Goal: Transaction & Acquisition: Purchase product/service

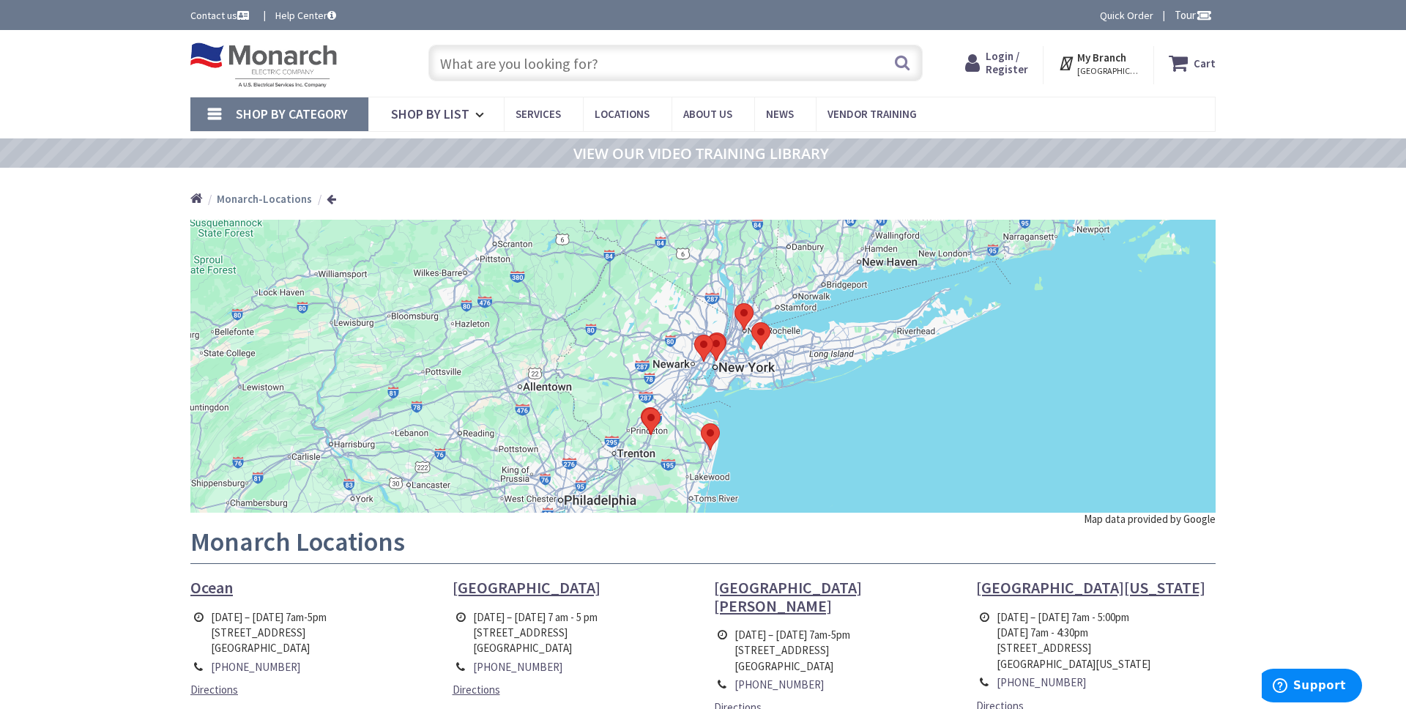
click at [529, 62] on input "text" at bounding box center [675, 63] width 494 height 37
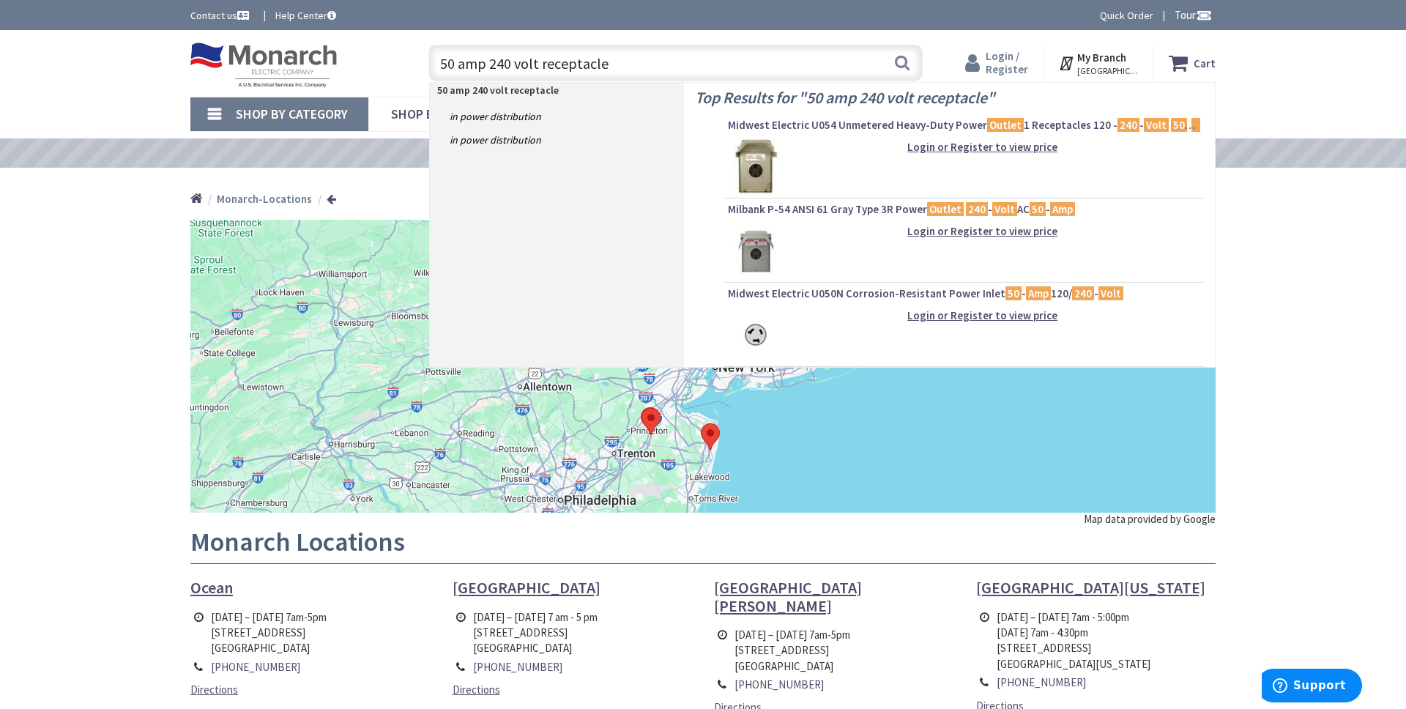
type input "50 amp 240 volt receptacle"
click at [1008, 68] on span "Login / Register" at bounding box center [1006, 62] width 42 height 27
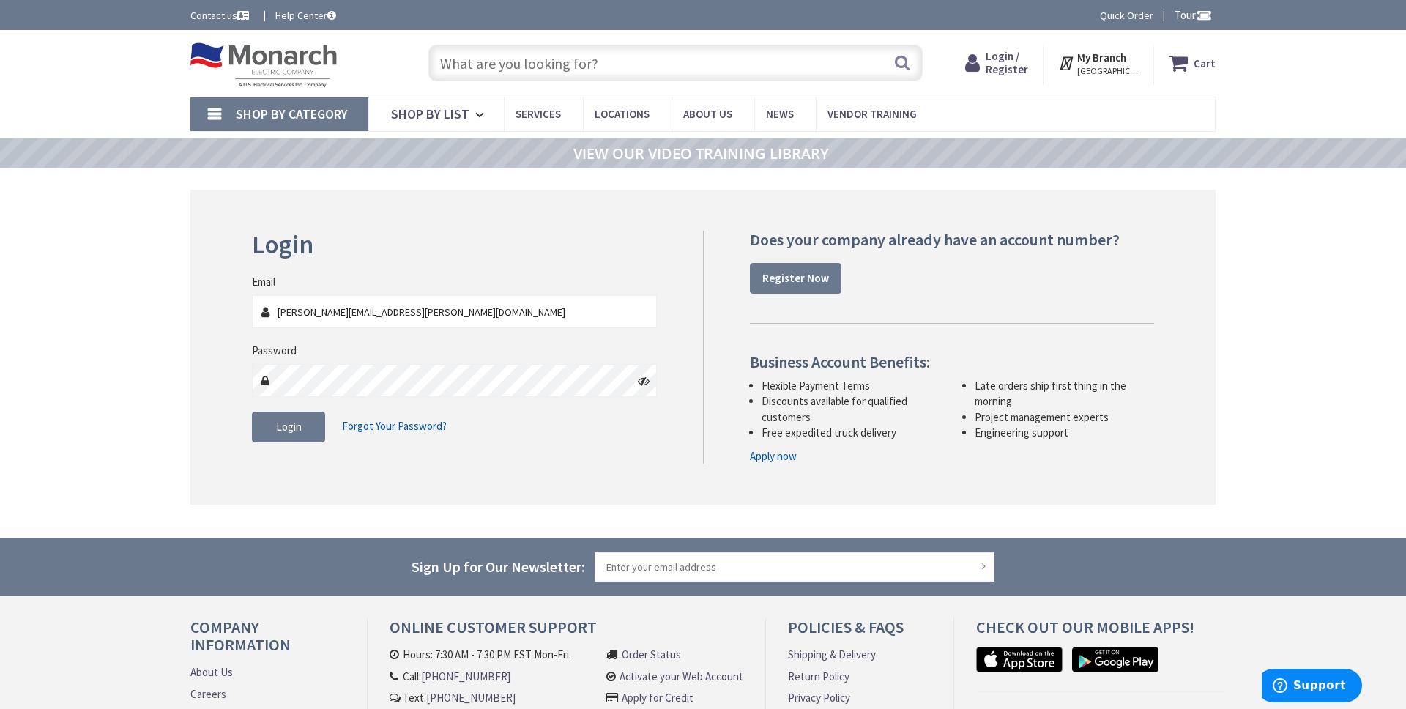
type input "[PERSON_NAME][EMAIL_ADDRESS][PERSON_NAME][DOMAIN_NAME]"
click at [296, 440] on fieldset "Email justin.meyer@wilberforceschool.org Password Login Forgot Your Password?" at bounding box center [454, 365] width 405 height 183
click at [298, 433] on span "Login" at bounding box center [289, 427] width 26 height 14
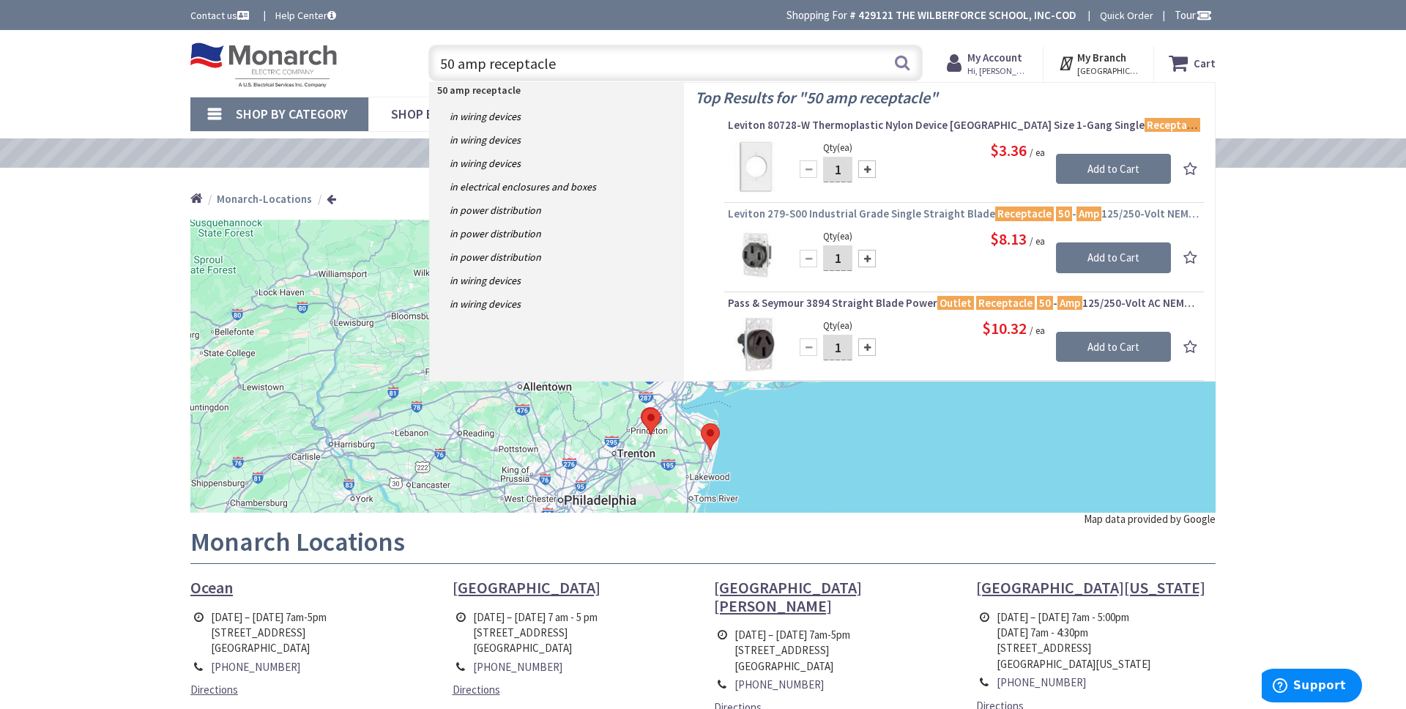
type input "50 amp receptacle"
click at [898, 212] on span "Leviton 279-S00 Industrial Grade Single Straight Blade Receptacle 50 - Amp 125/…" at bounding box center [964, 213] width 472 height 15
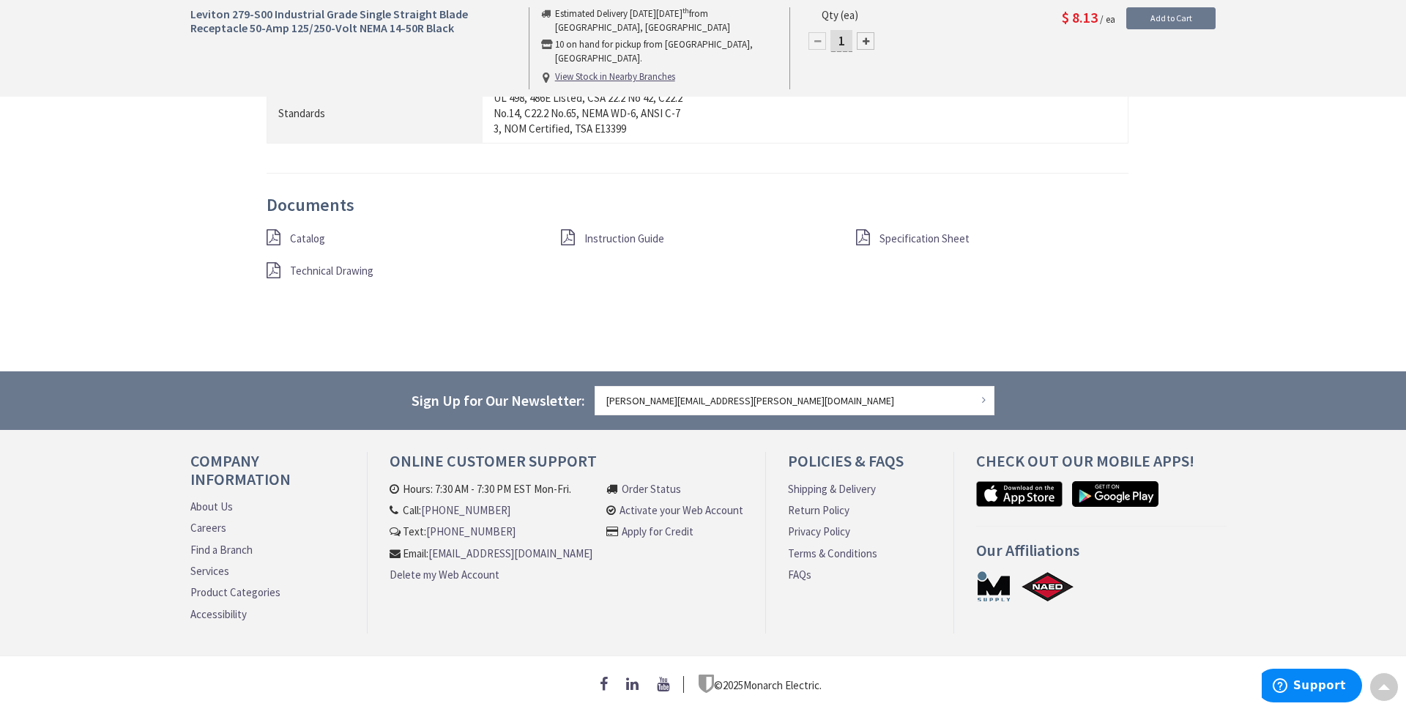
scroll to position [1087, 0]
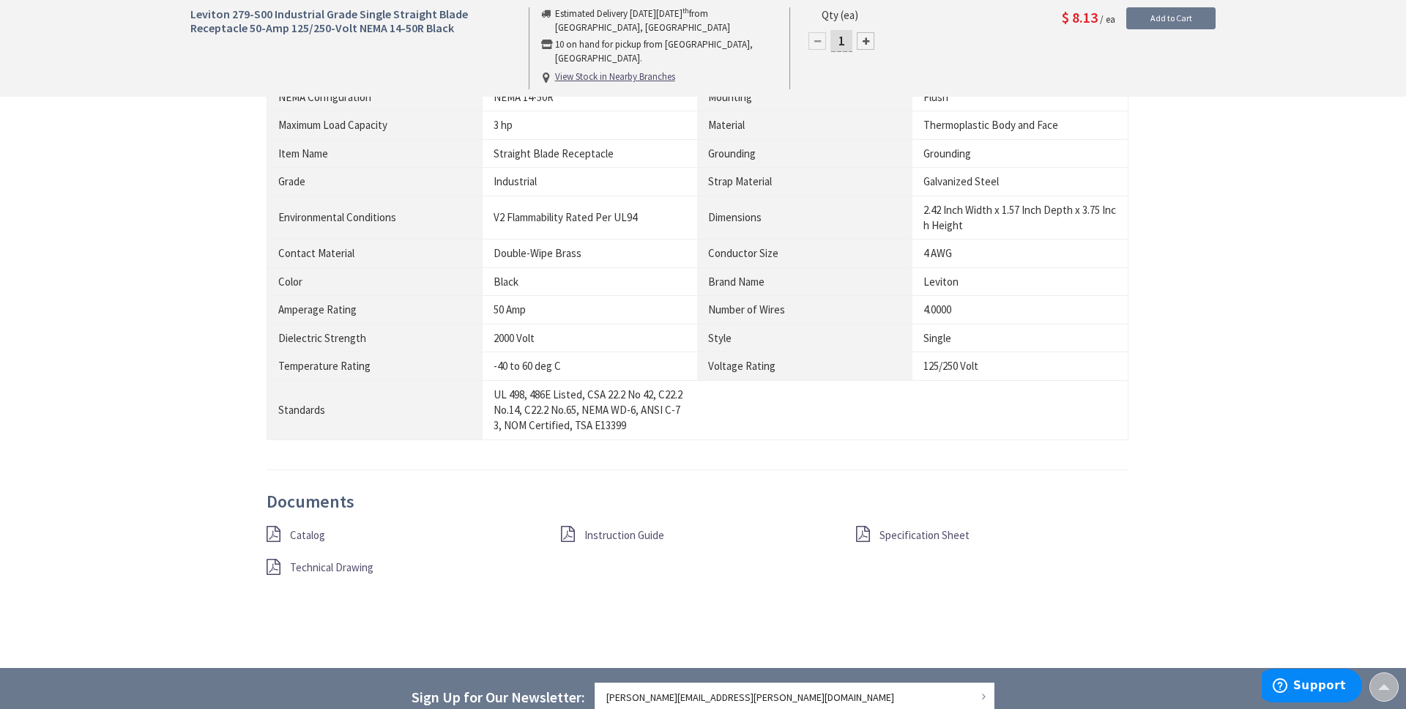
click at [627, 534] on span "Instruction Guide" at bounding box center [624, 535] width 80 height 14
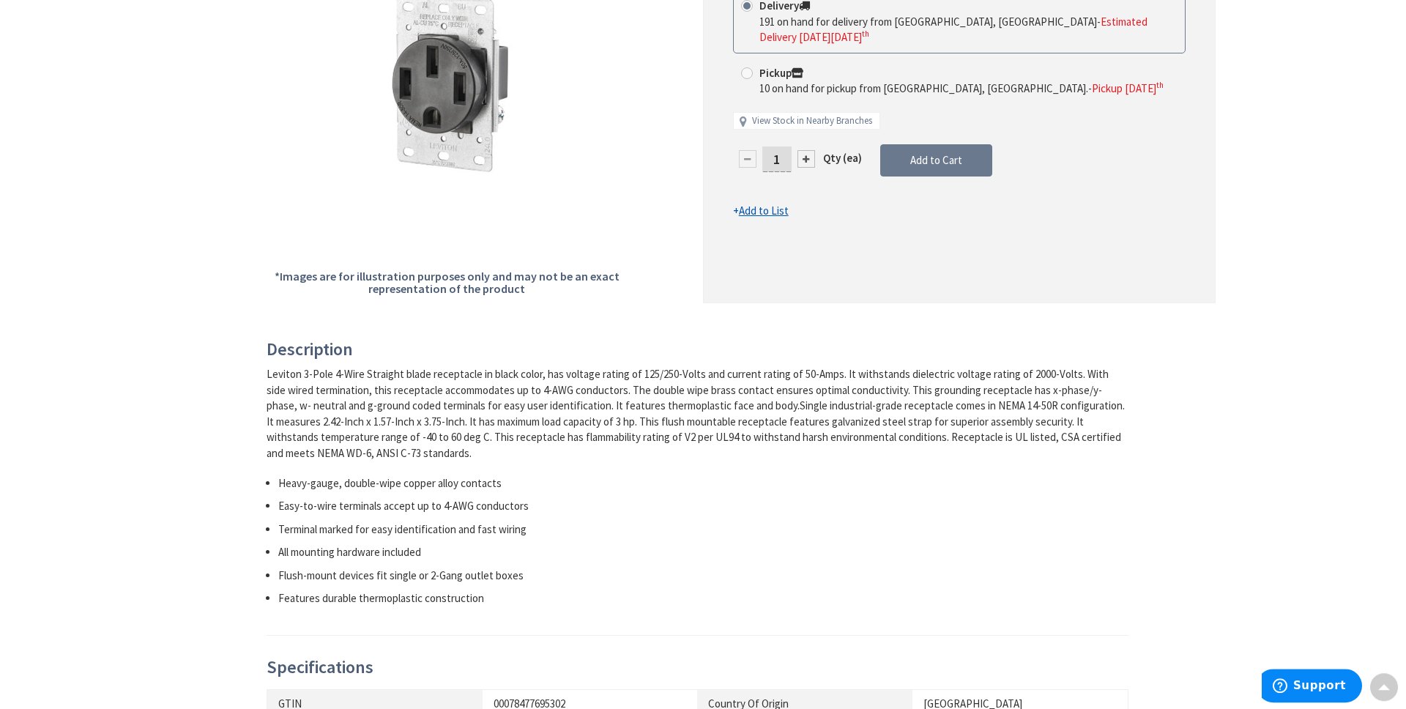
scroll to position [0, 0]
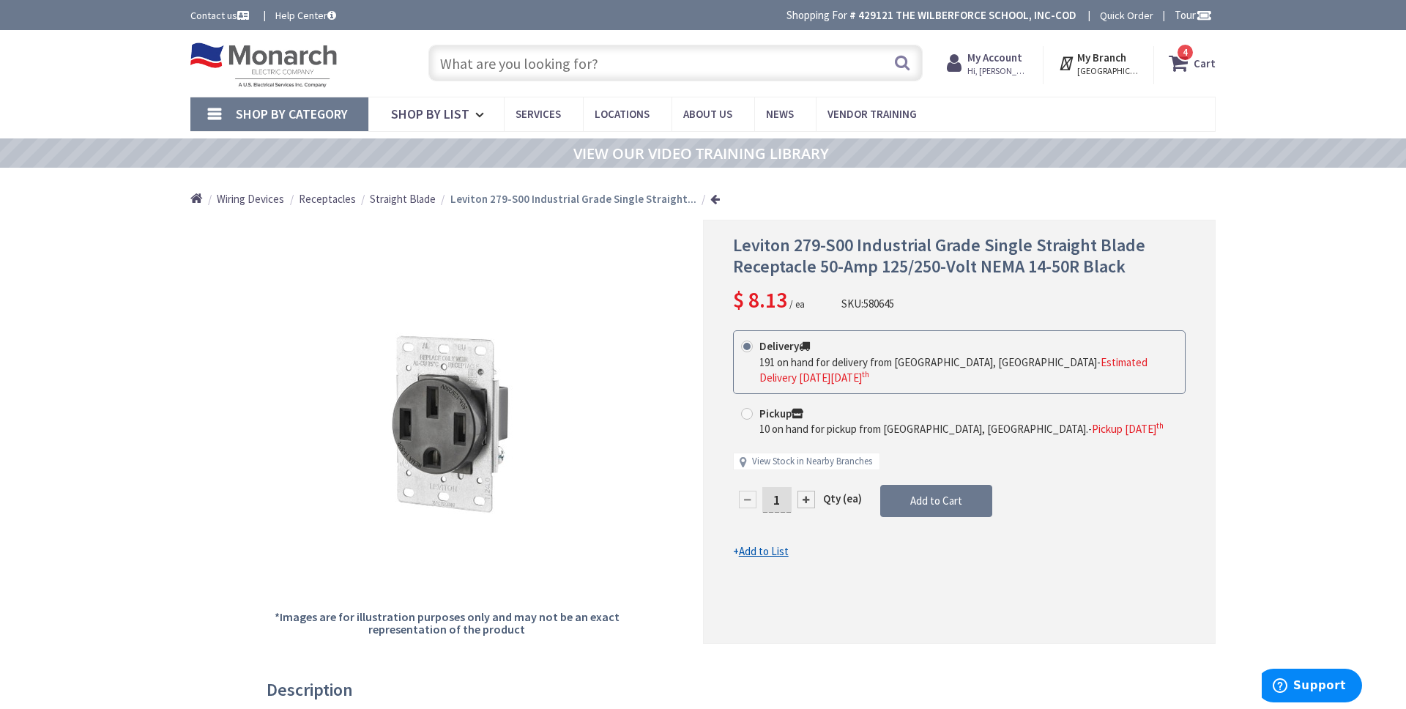
click at [994, 64] on strong "My Account" at bounding box center [994, 58] width 55 height 14
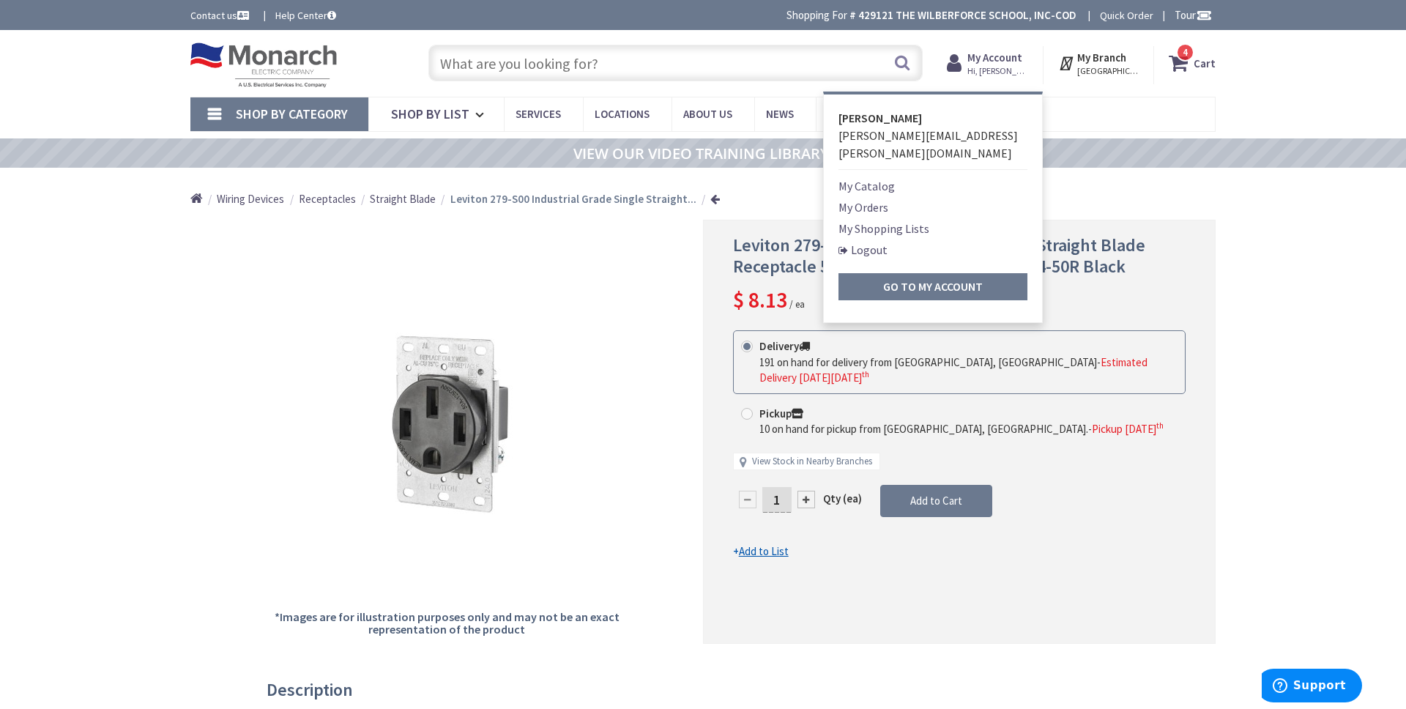
click at [870, 241] on link "Logout" at bounding box center [862, 250] width 49 height 18
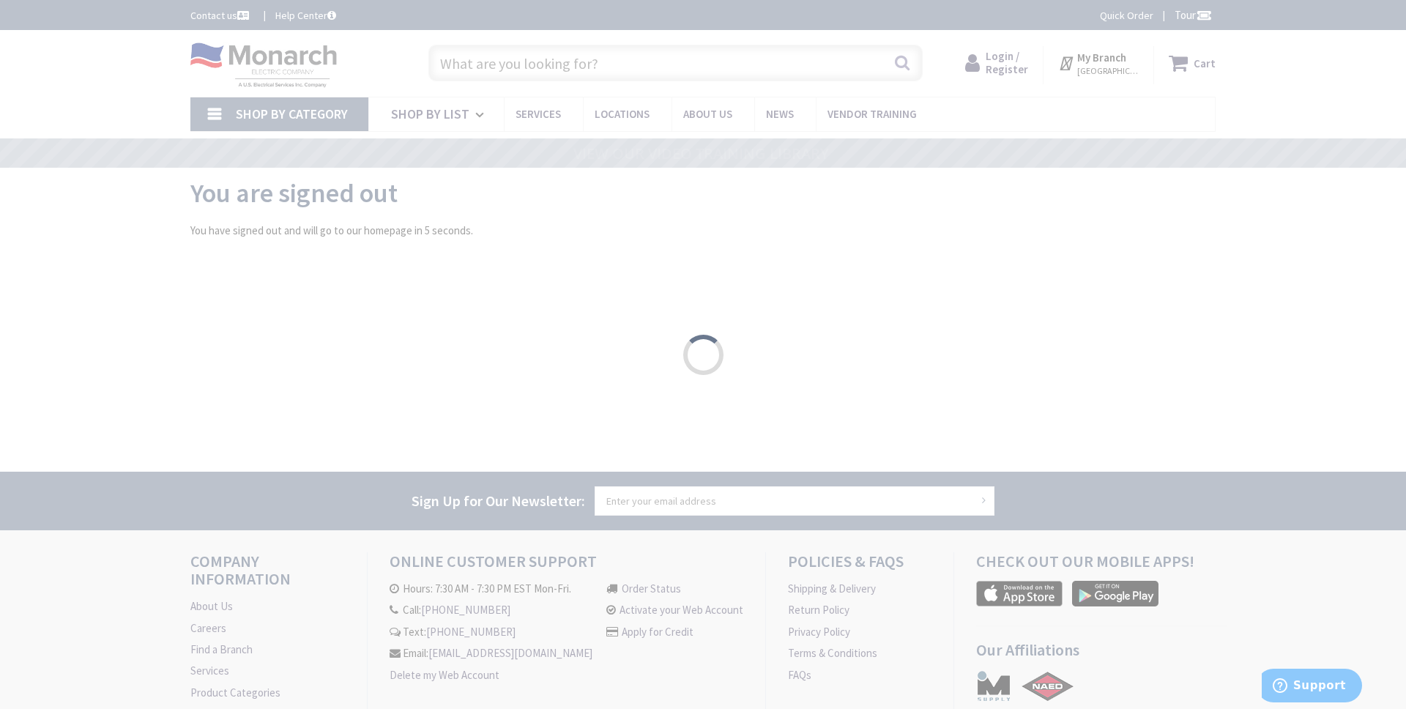
click at [1018, 64] on div "Please wait..." at bounding box center [703, 354] width 1406 height 709
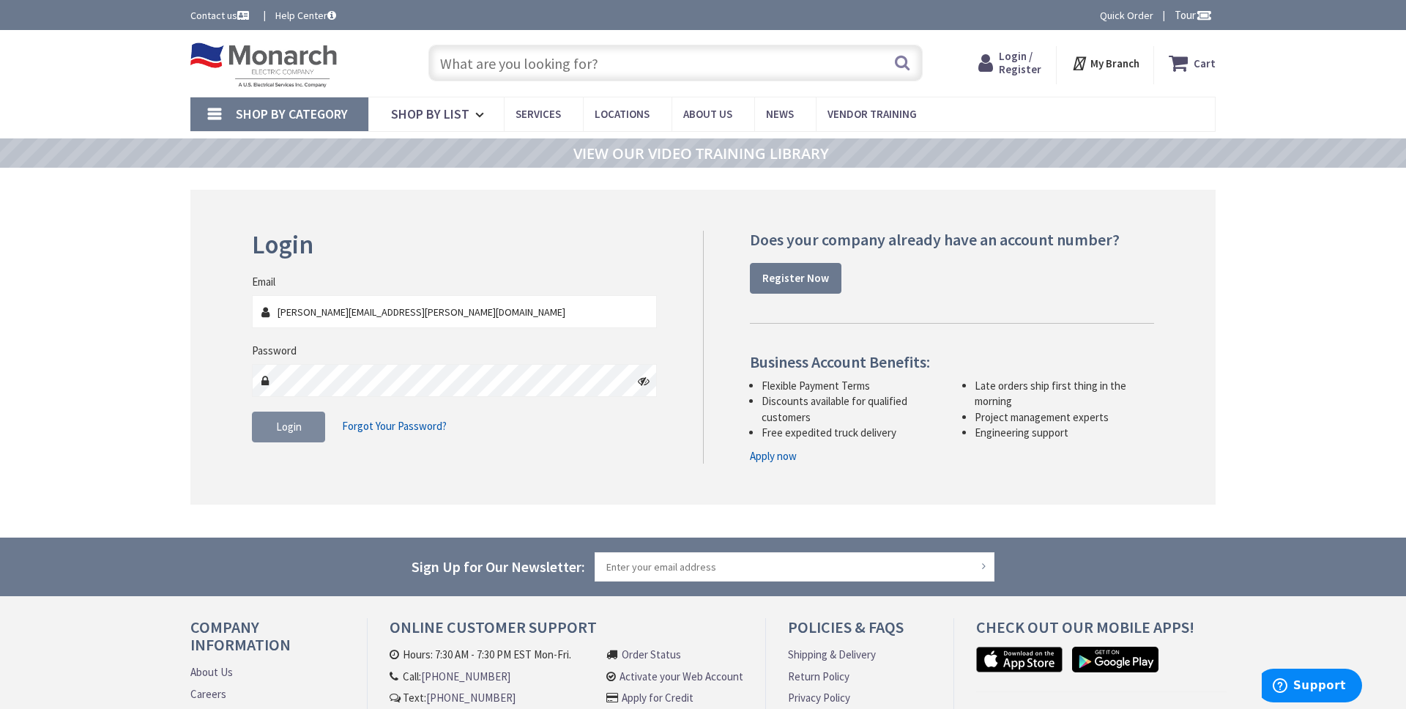
type input "[PERSON_NAME][EMAIL_ADDRESS][PERSON_NAME][DOMAIN_NAME]"
click at [296, 428] on span "Login" at bounding box center [289, 427] width 26 height 14
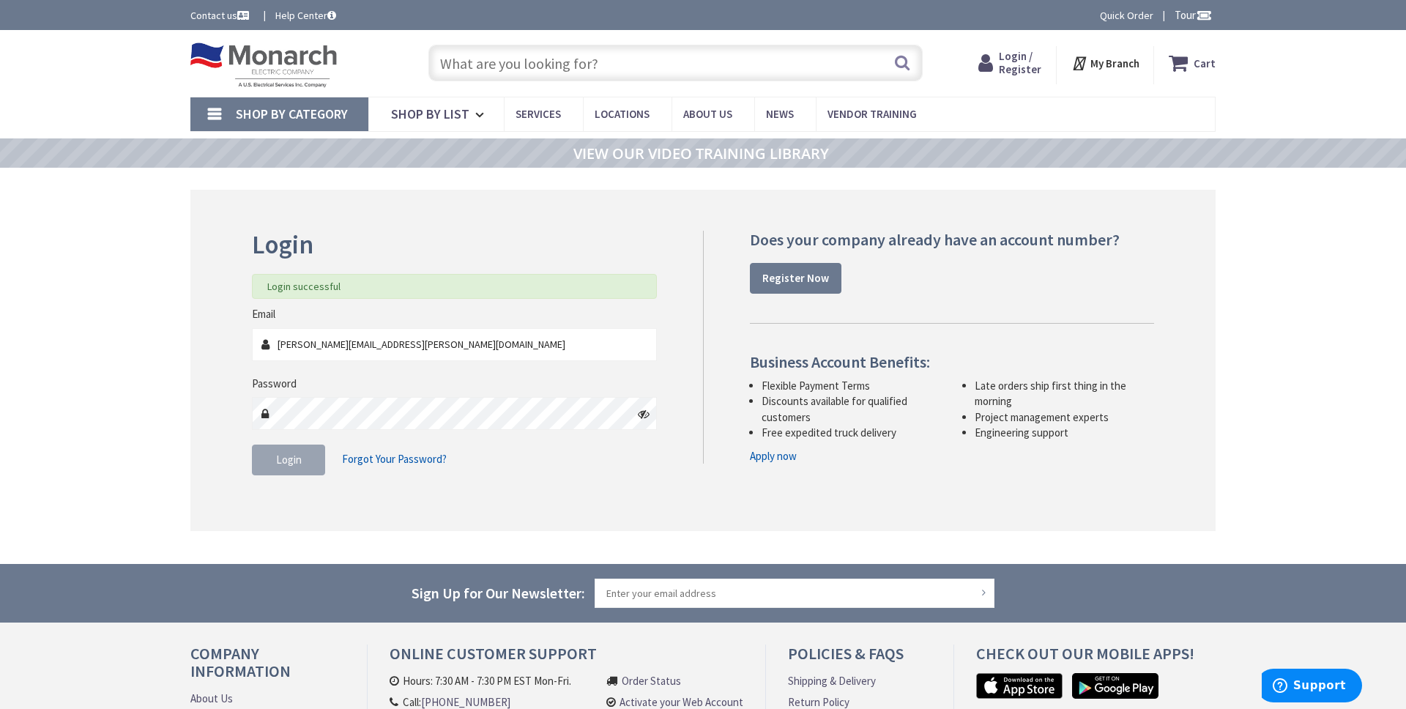
click at [517, 64] on input "text" at bounding box center [675, 63] width 494 height 37
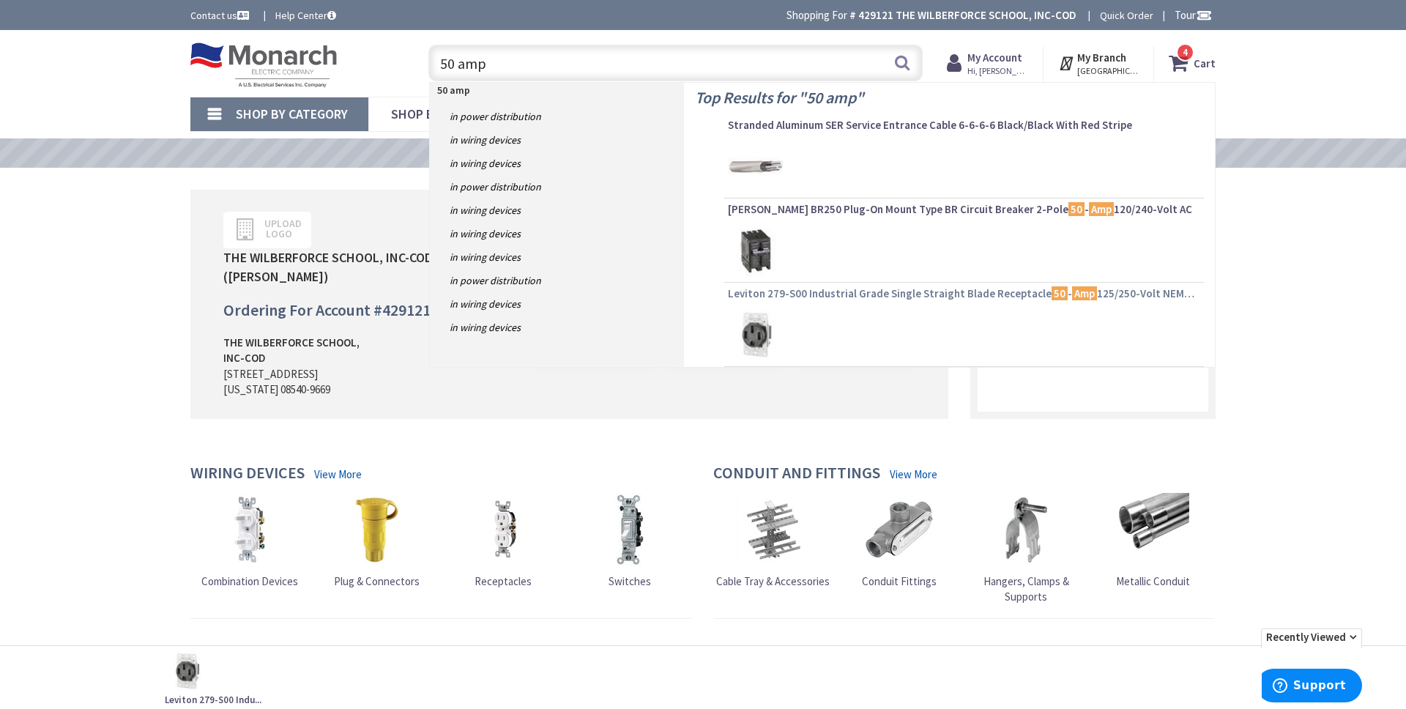
type input "50 amp"
click at [940, 294] on span "Leviton 279-S00 Industrial Grade Single Straight Blade Receptacle 50 - Amp 125/…" at bounding box center [964, 293] width 472 height 15
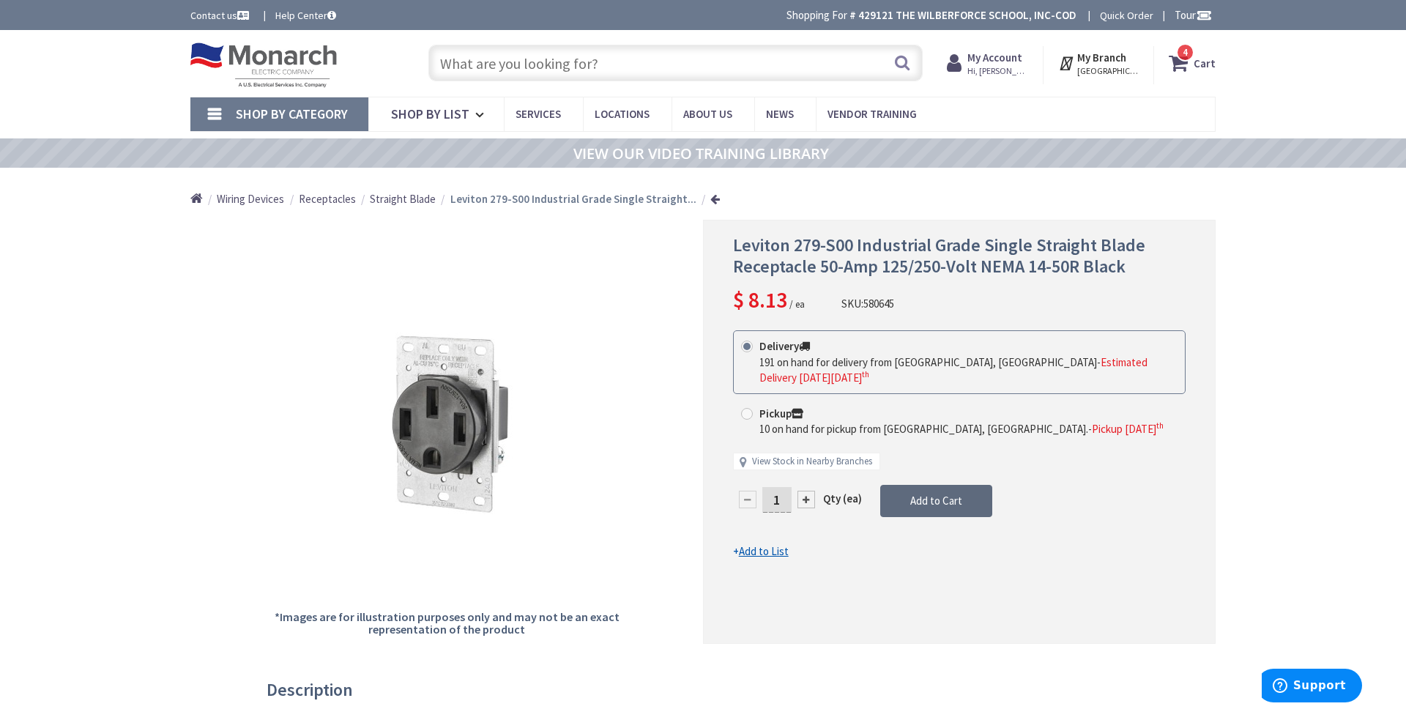
click at [931, 504] on span "Add to Cart" at bounding box center [936, 500] width 52 height 14
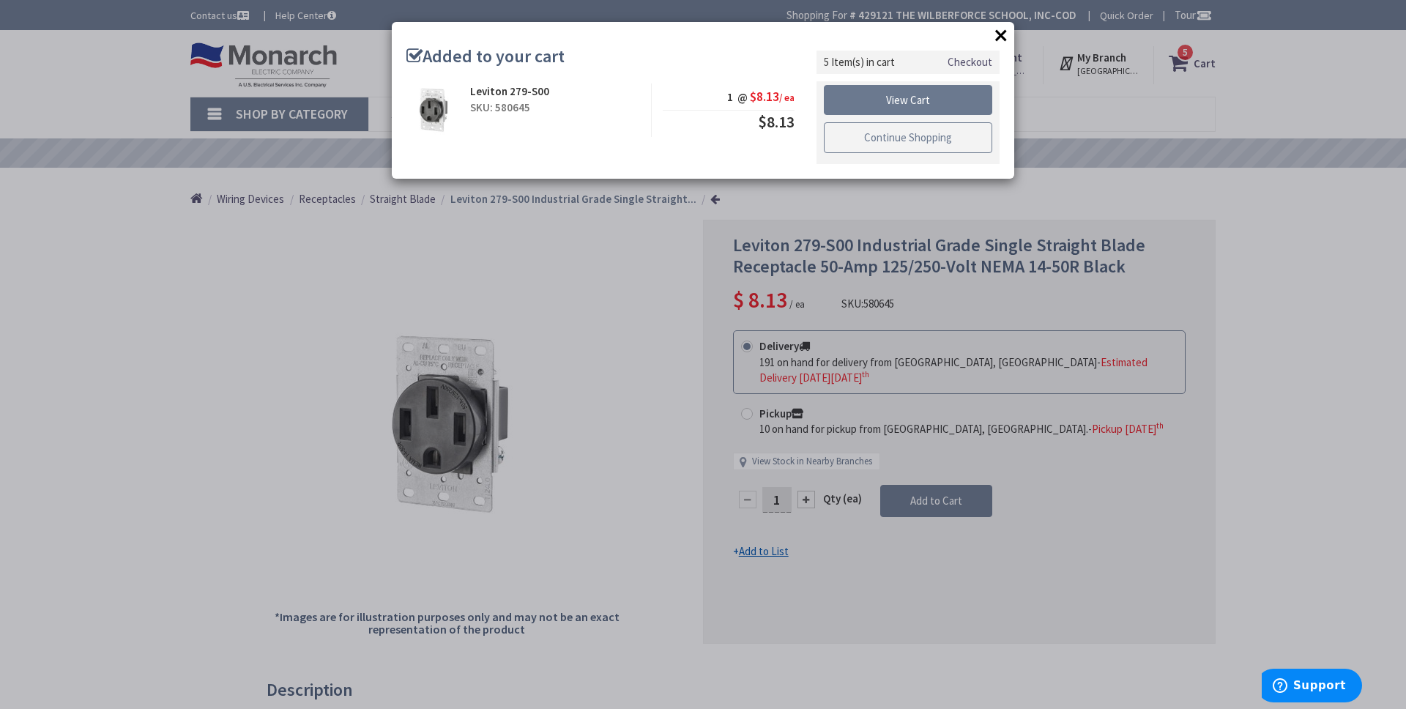
click at [901, 142] on link "Continue Shopping" at bounding box center [908, 137] width 168 height 31
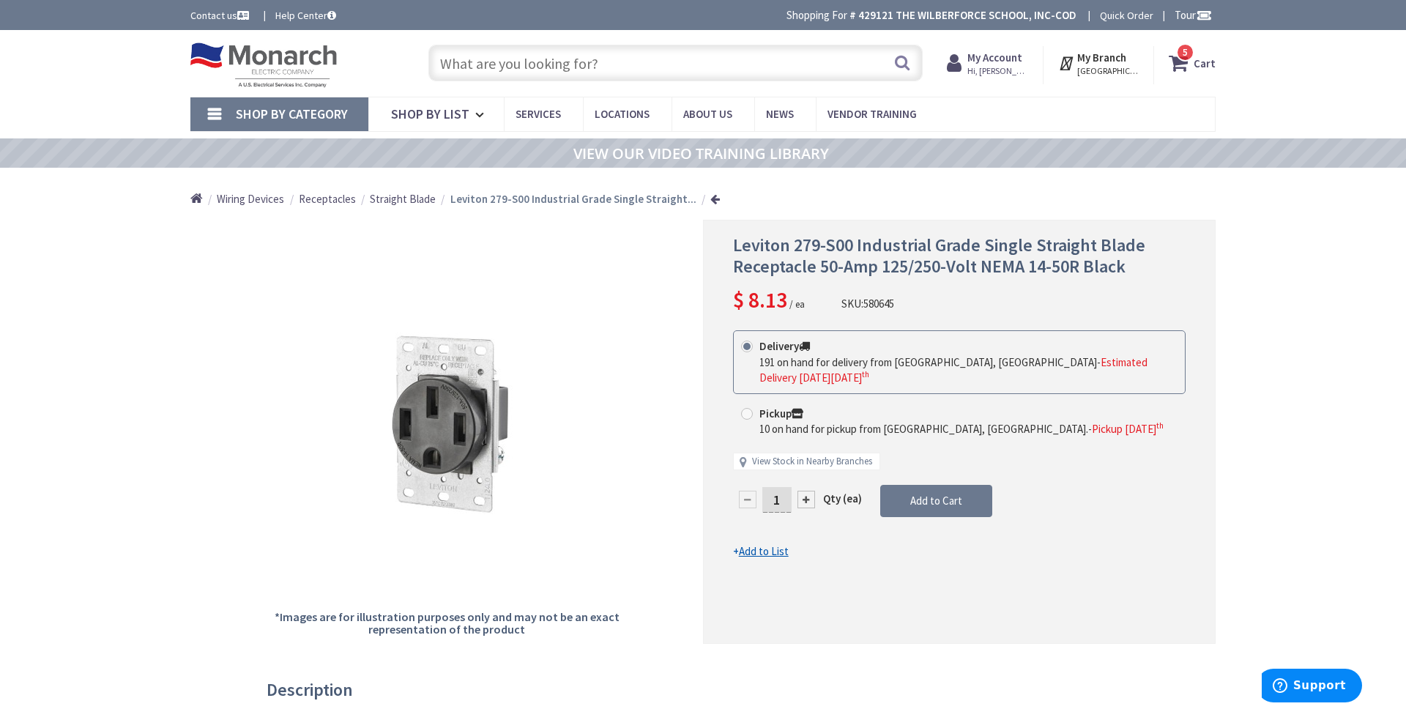
click at [597, 56] on input "text" at bounding box center [675, 63] width 494 height 37
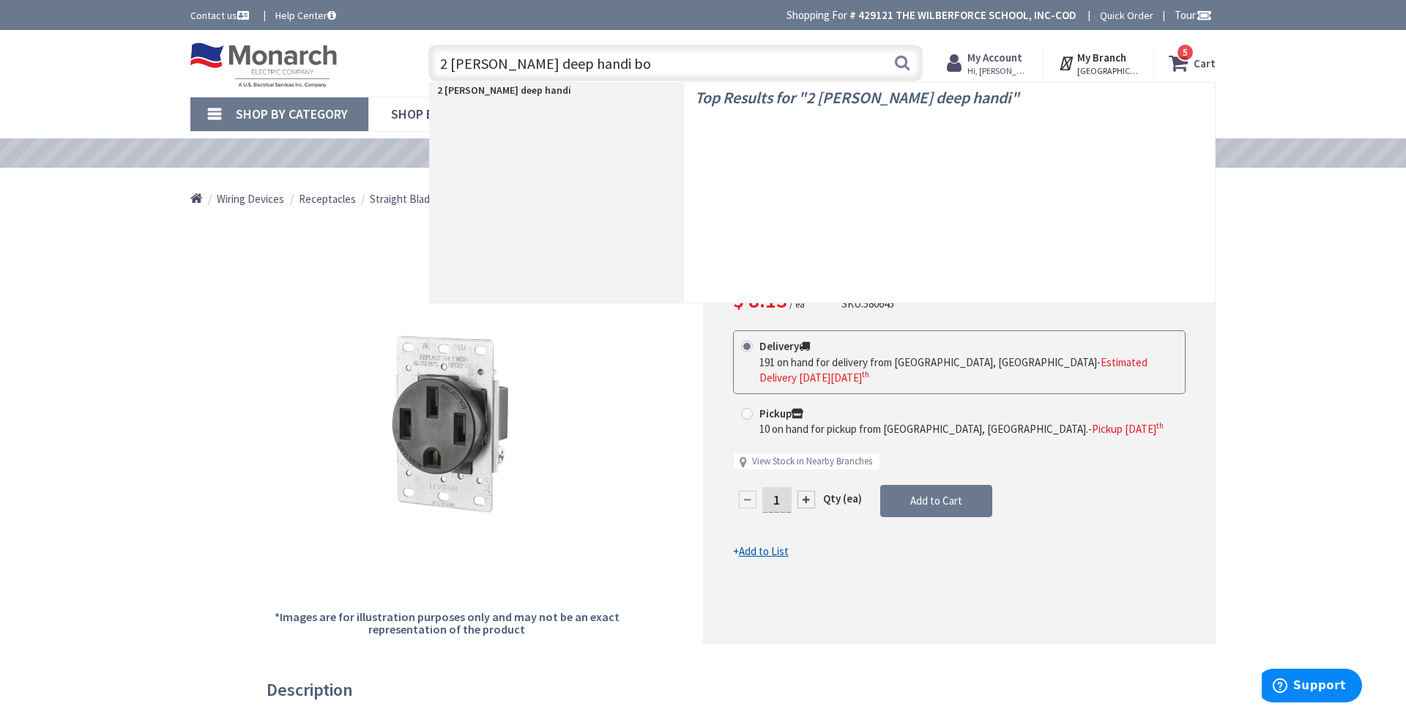
type input "2 gange deep handi box"
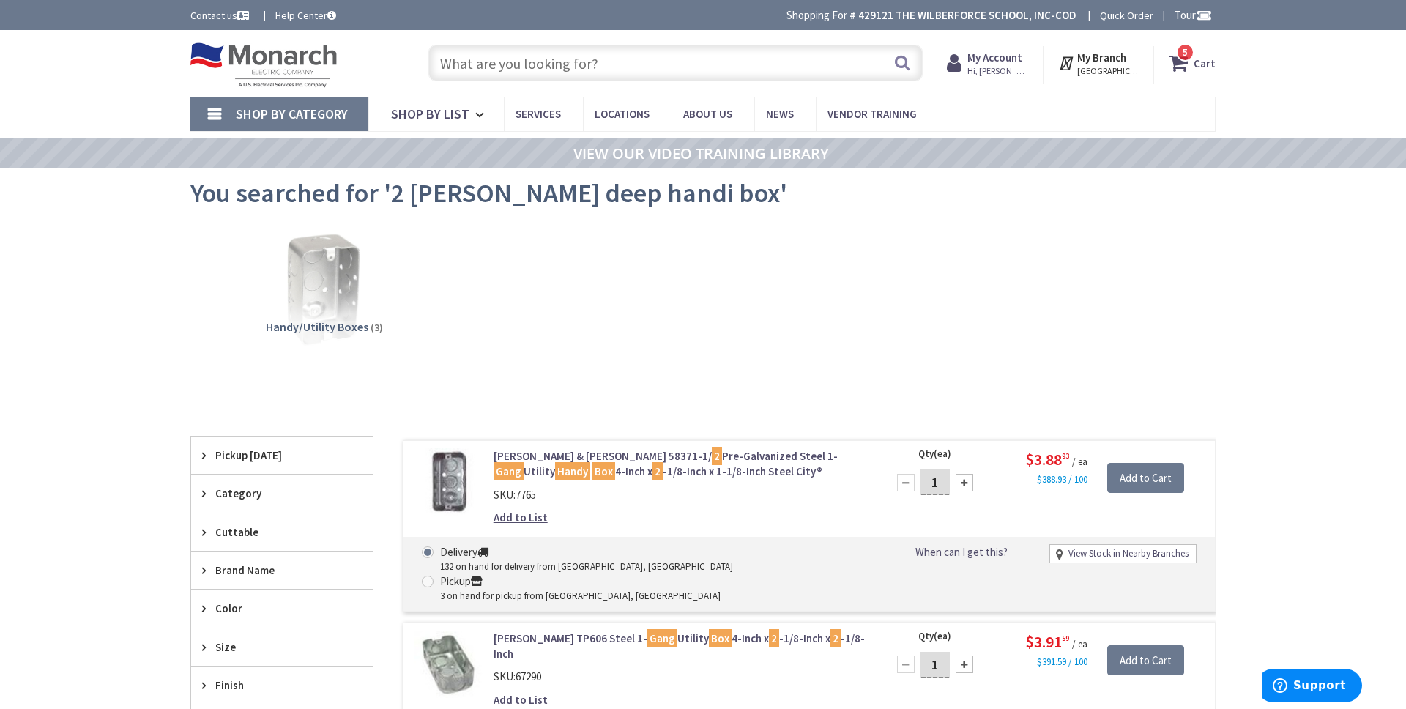
click at [491, 65] on input "text" at bounding box center [675, 63] width 494 height 37
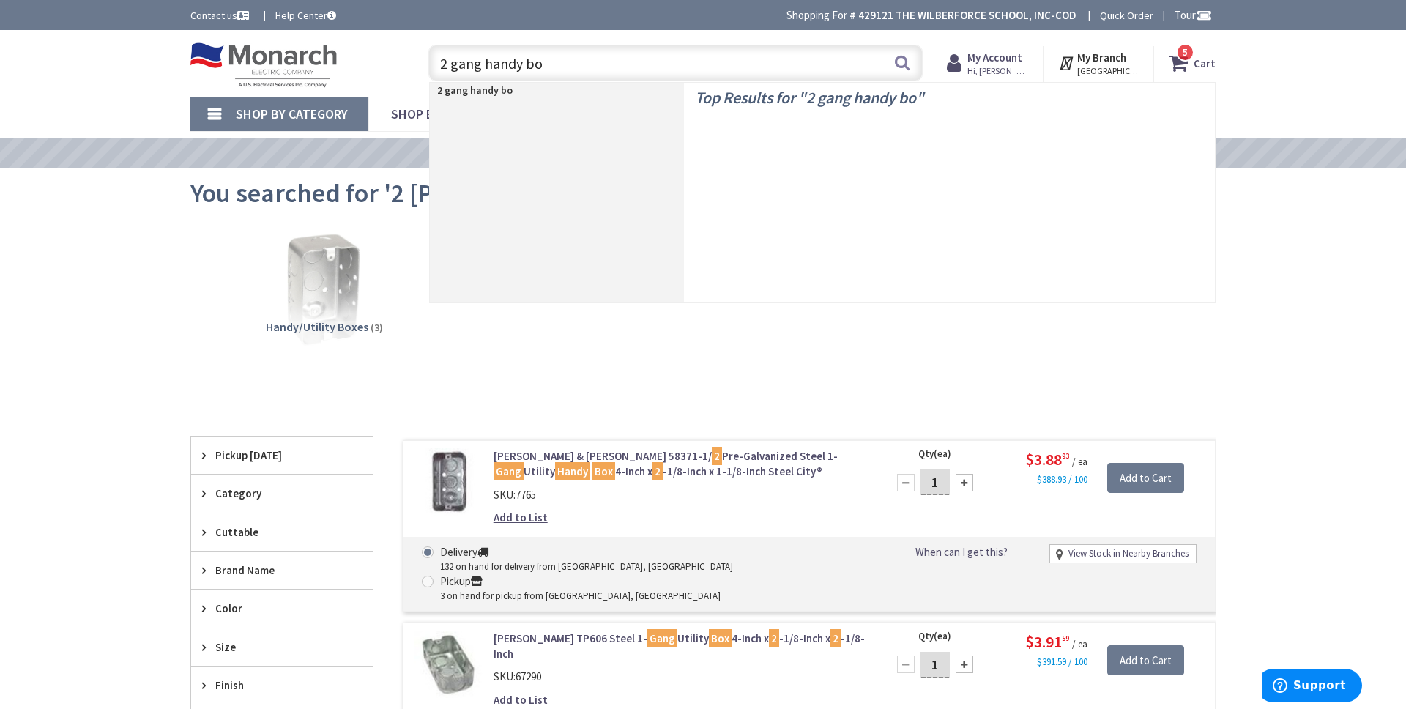
type input "2 gang handy box"
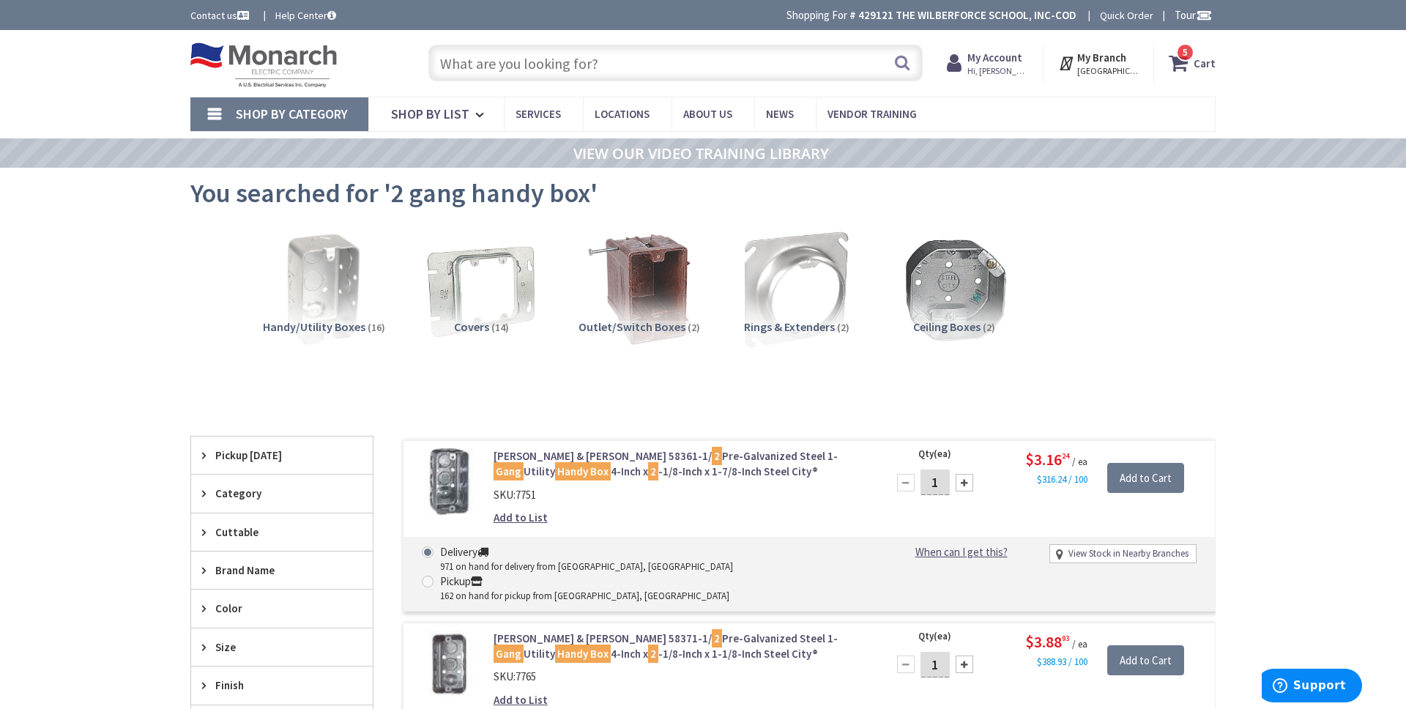
click at [520, 61] on input "text" at bounding box center [675, 63] width 494 height 37
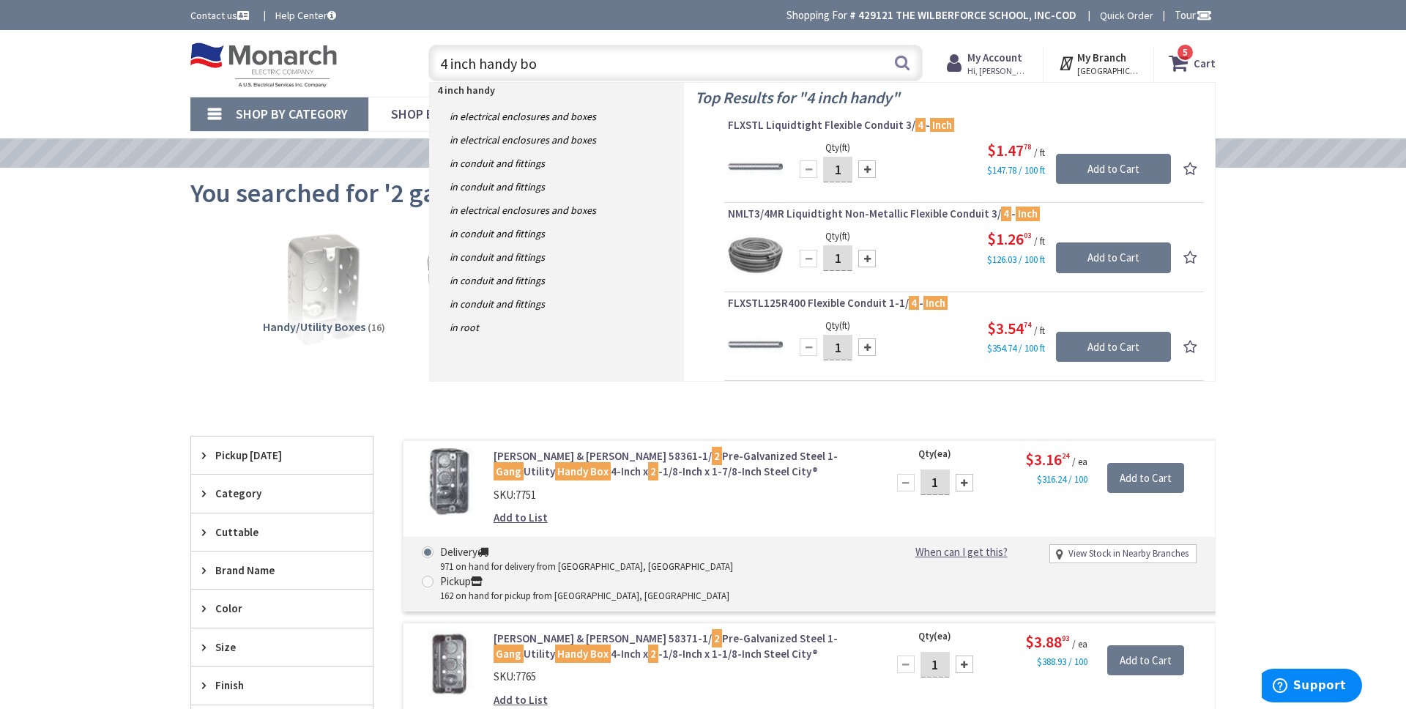
type input "4 inch handy box"
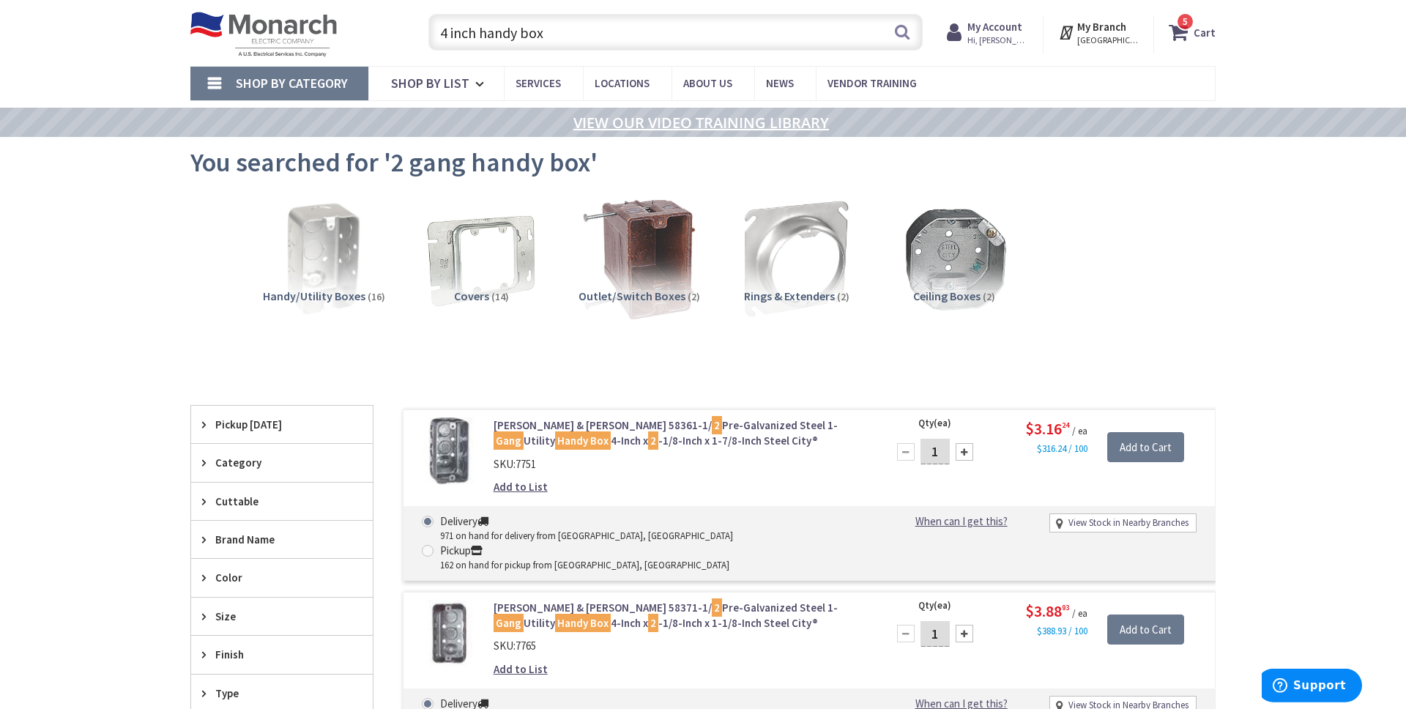
scroll to position [99, 0]
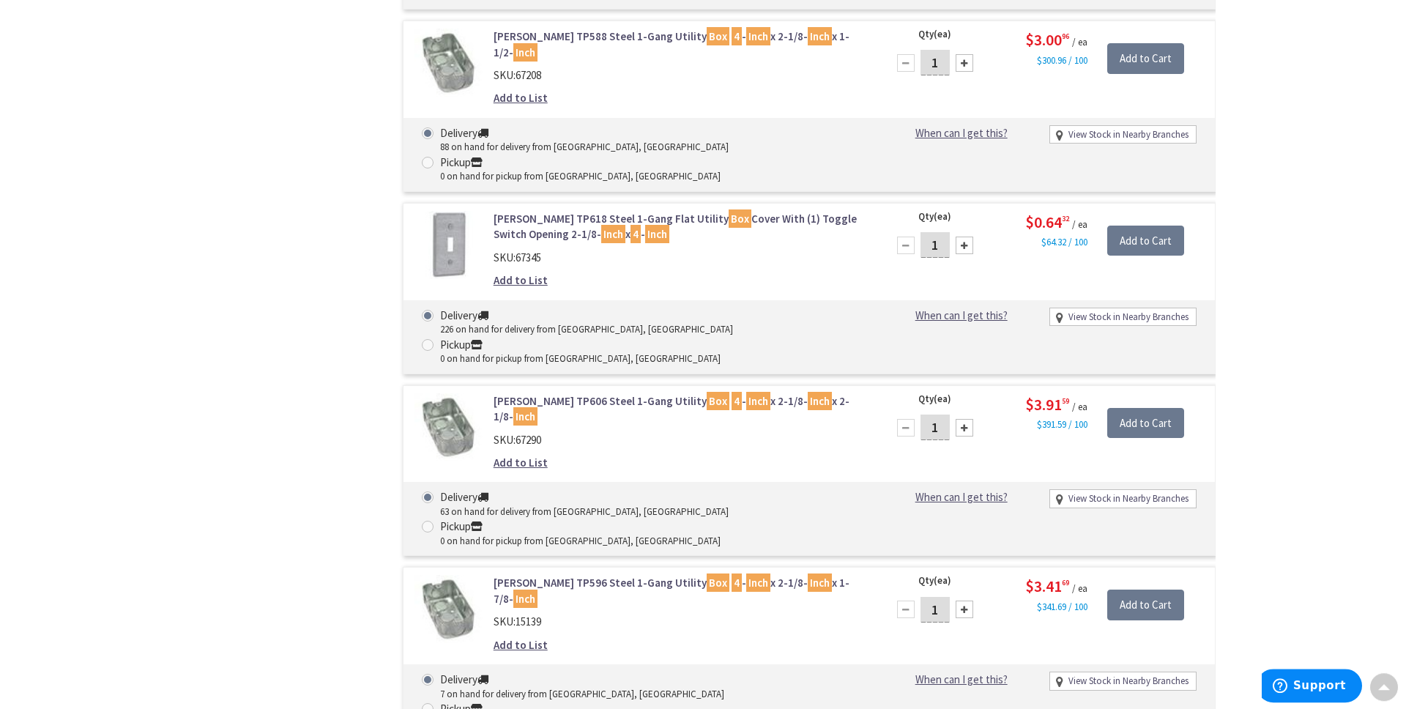
scroll to position [3169, 0]
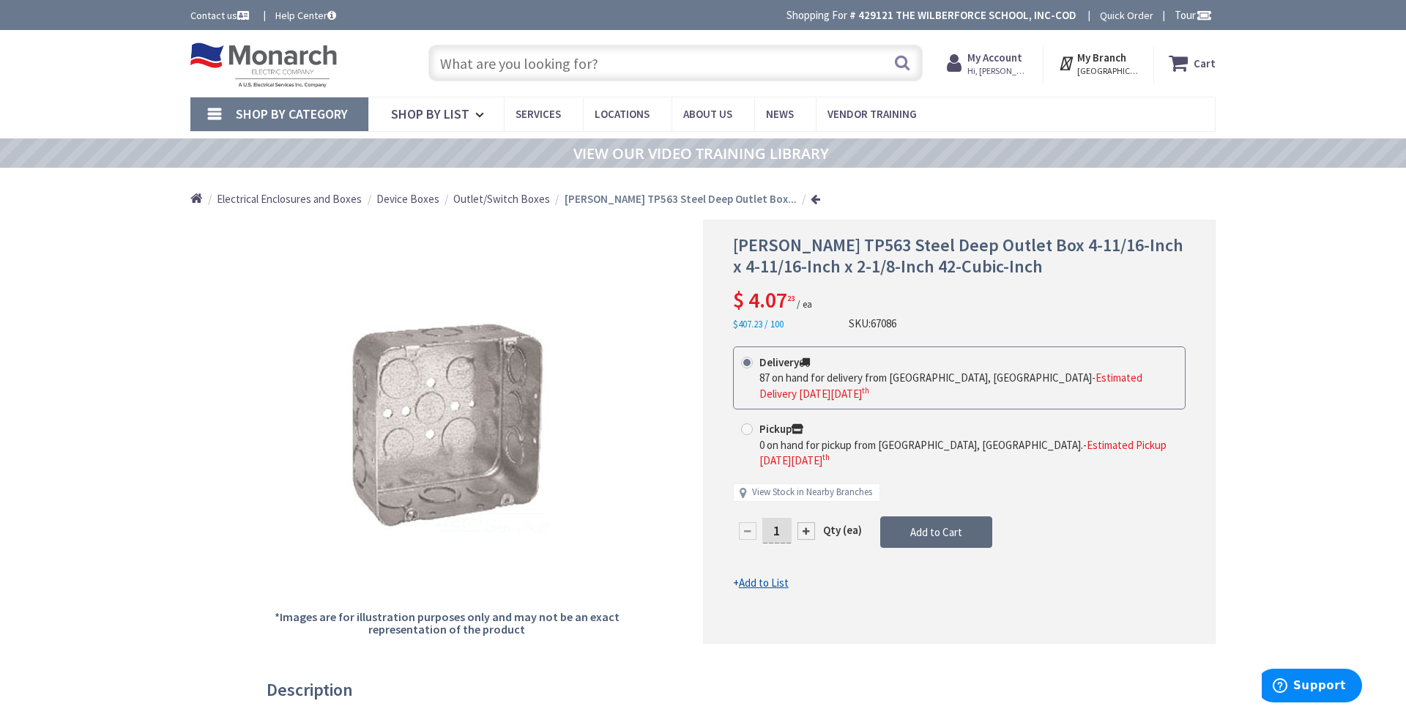
click at [904, 516] on button "Add to Cart" at bounding box center [936, 532] width 112 height 32
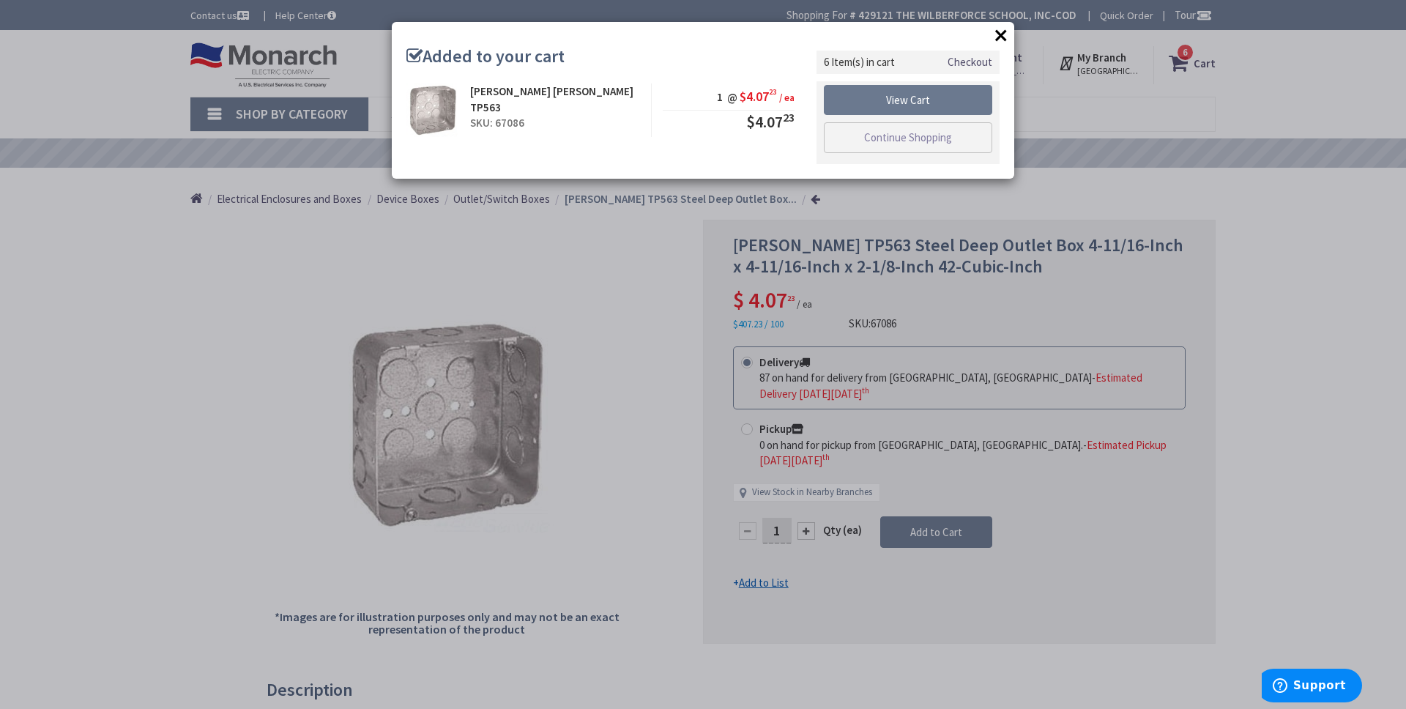
click at [1003, 34] on button "×" at bounding box center [1001, 35] width 22 height 22
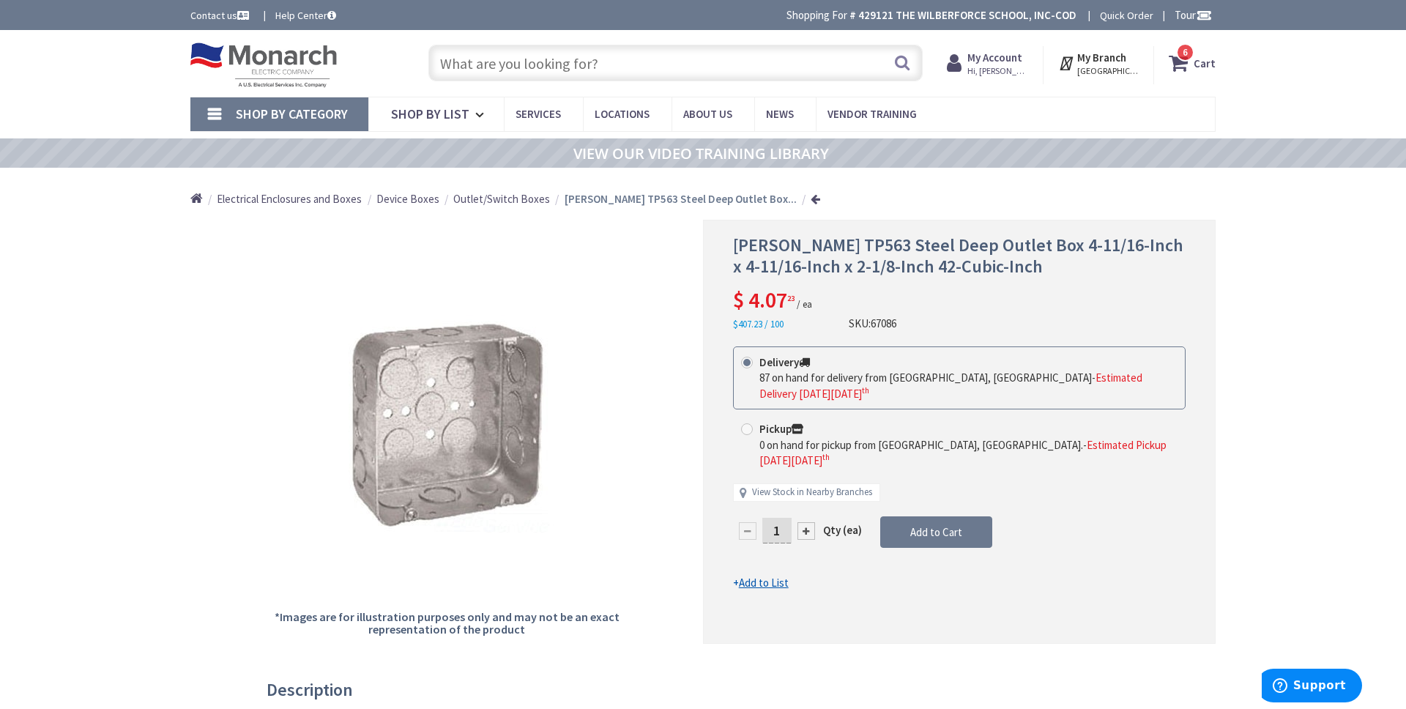
click at [565, 63] on input "text" at bounding box center [675, 63] width 494 height 37
click at [533, 65] on input "text" at bounding box center [675, 63] width 494 height 37
click at [345, 200] on span "Electrical Enclosures and Boxes" at bounding box center [289, 199] width 145 height 14
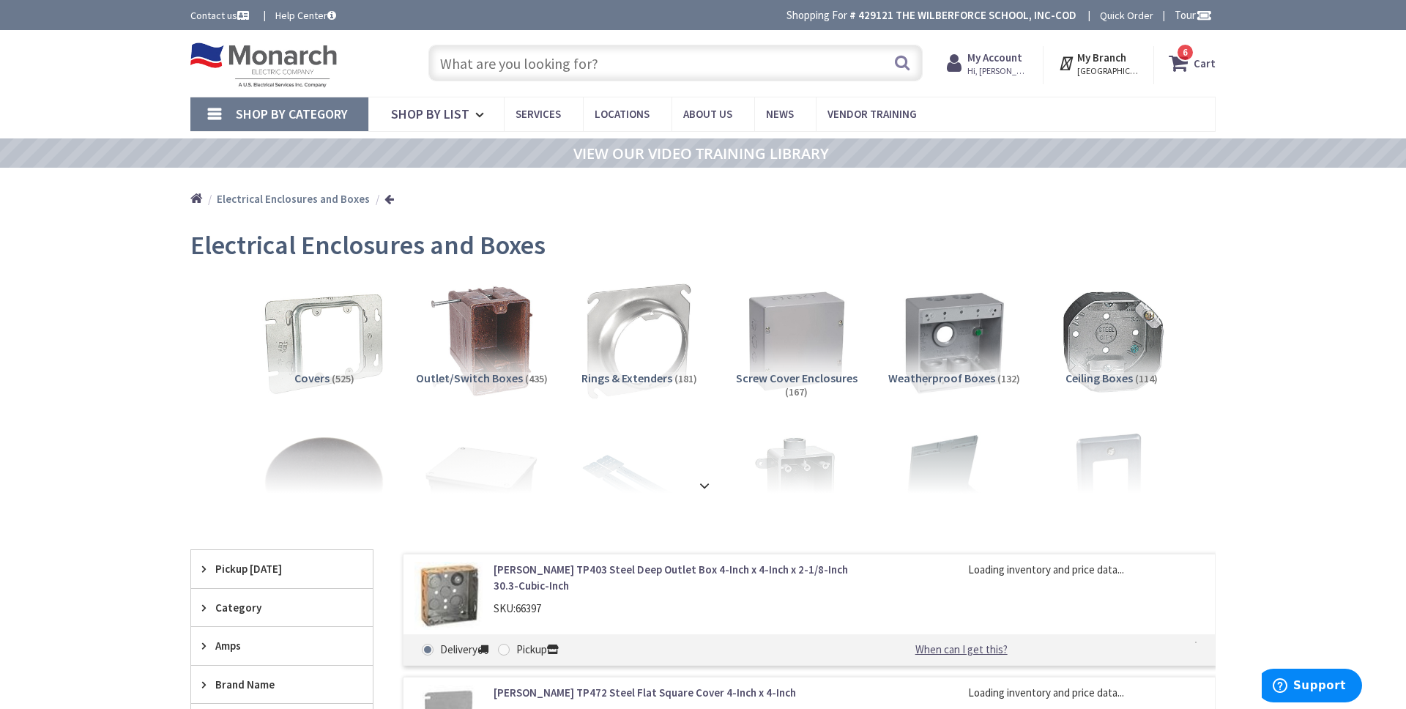
click at [346, 356] on img at bounding box center [324, 341] width 133 height 133
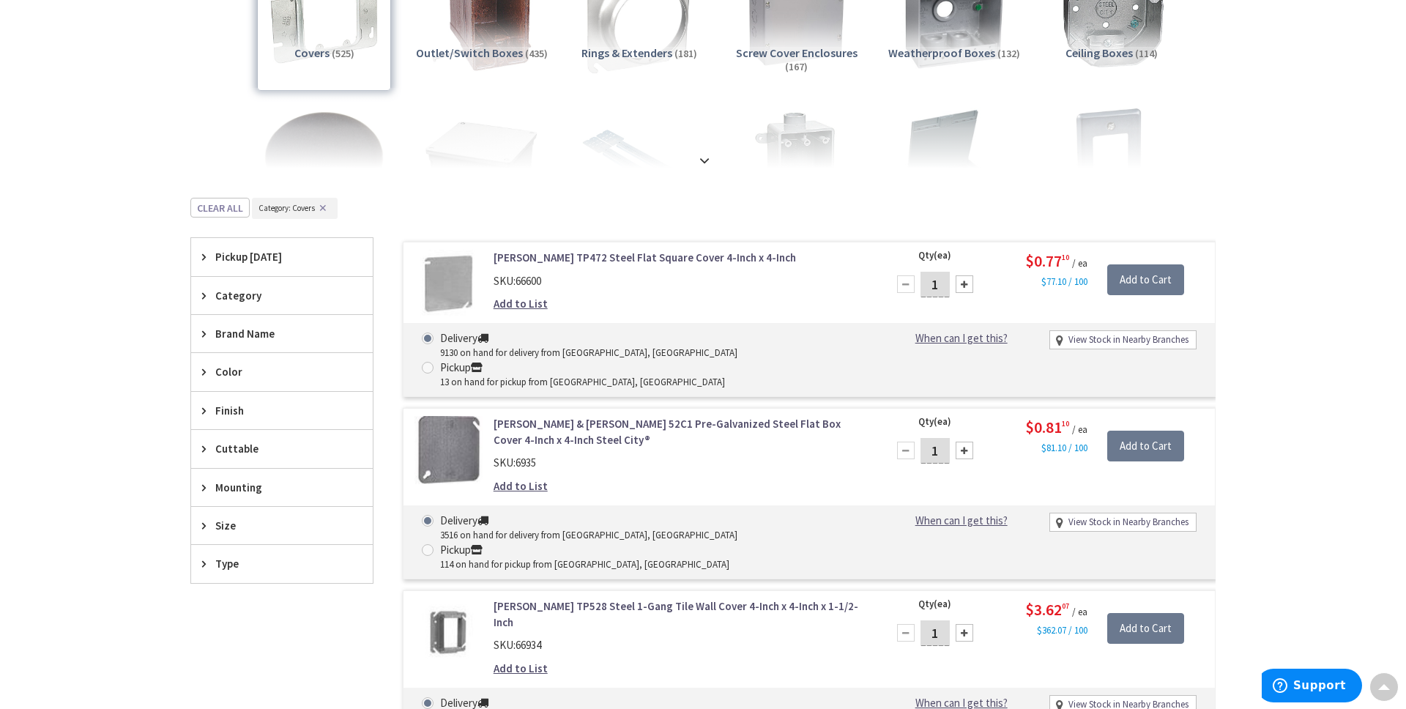
scroll to position [424, 0]
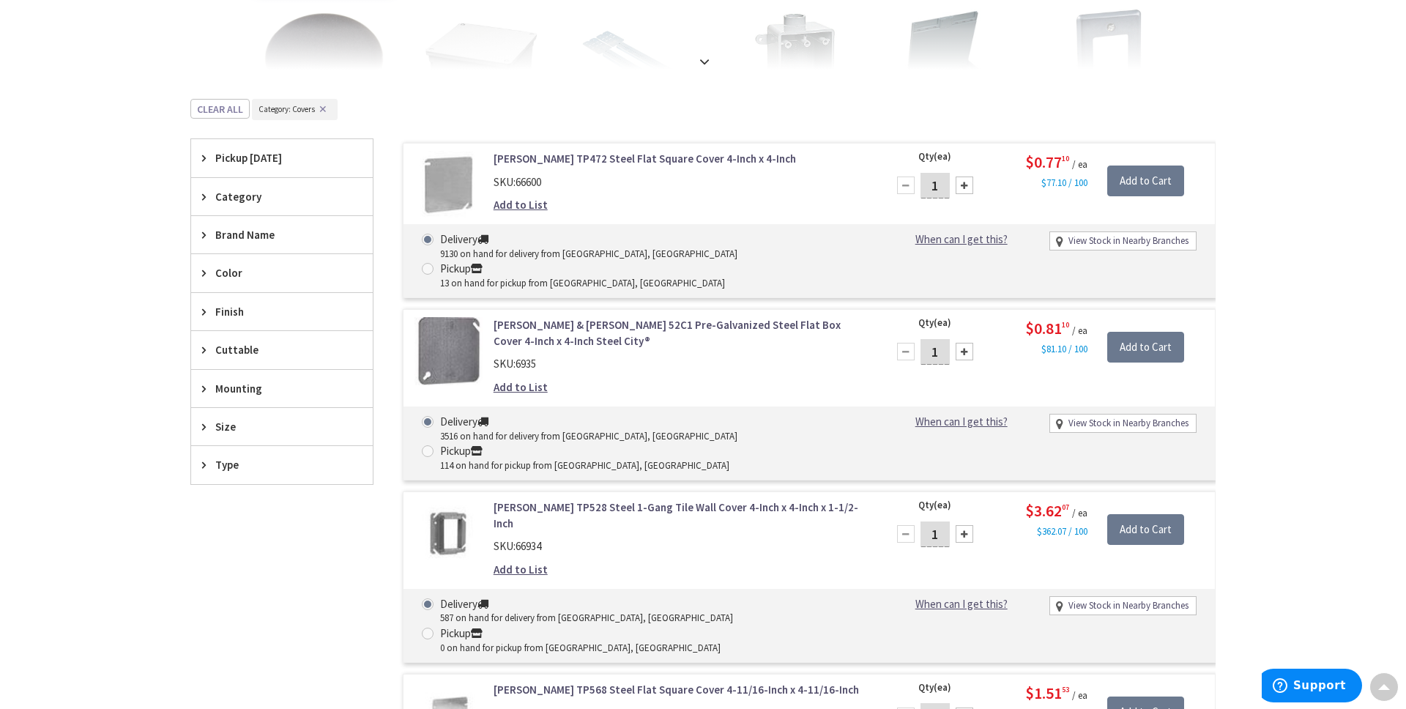
click at [228, 422] on span "Size" at bounding box center [274, 426] width 119 height 15
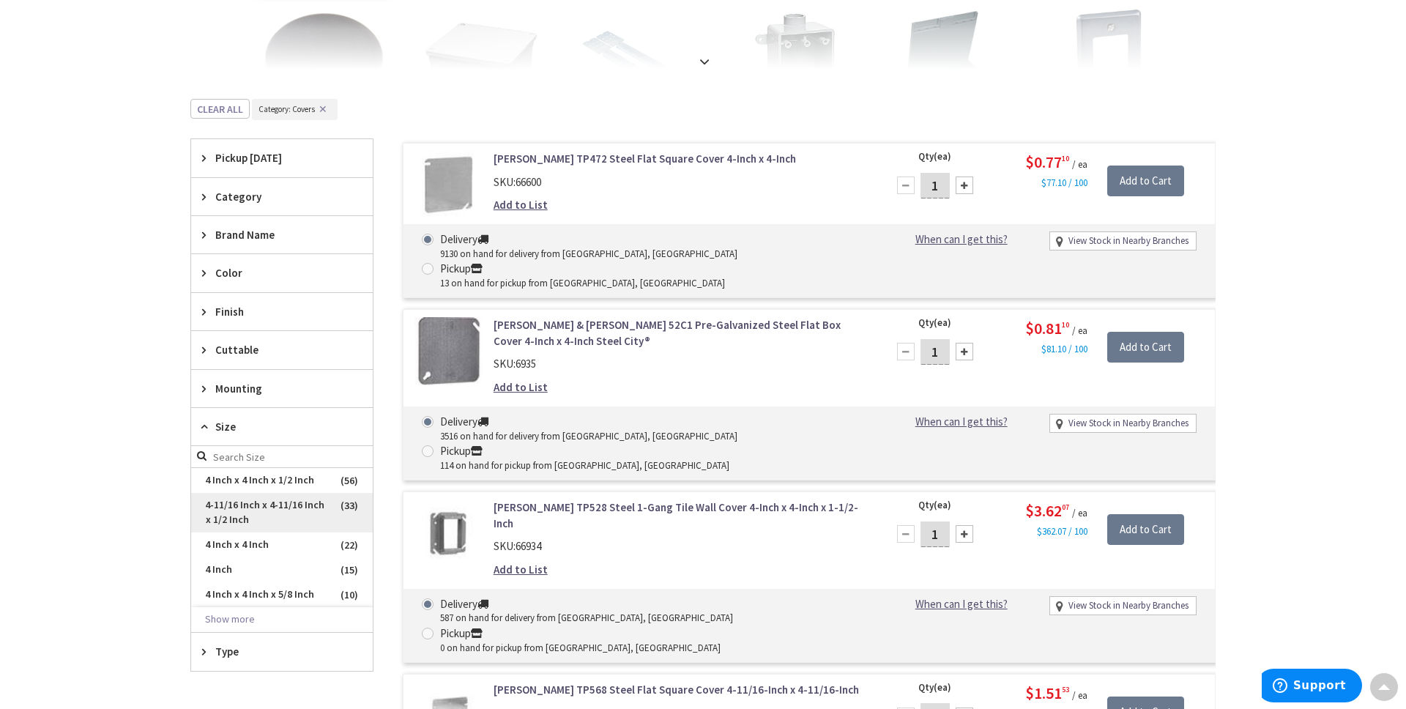
click at [267, 504] on span "4-11/16 Inch x 4-11/16 Inch x 1/2 Inch" at bounding box center [282, 513] width 182 height 40
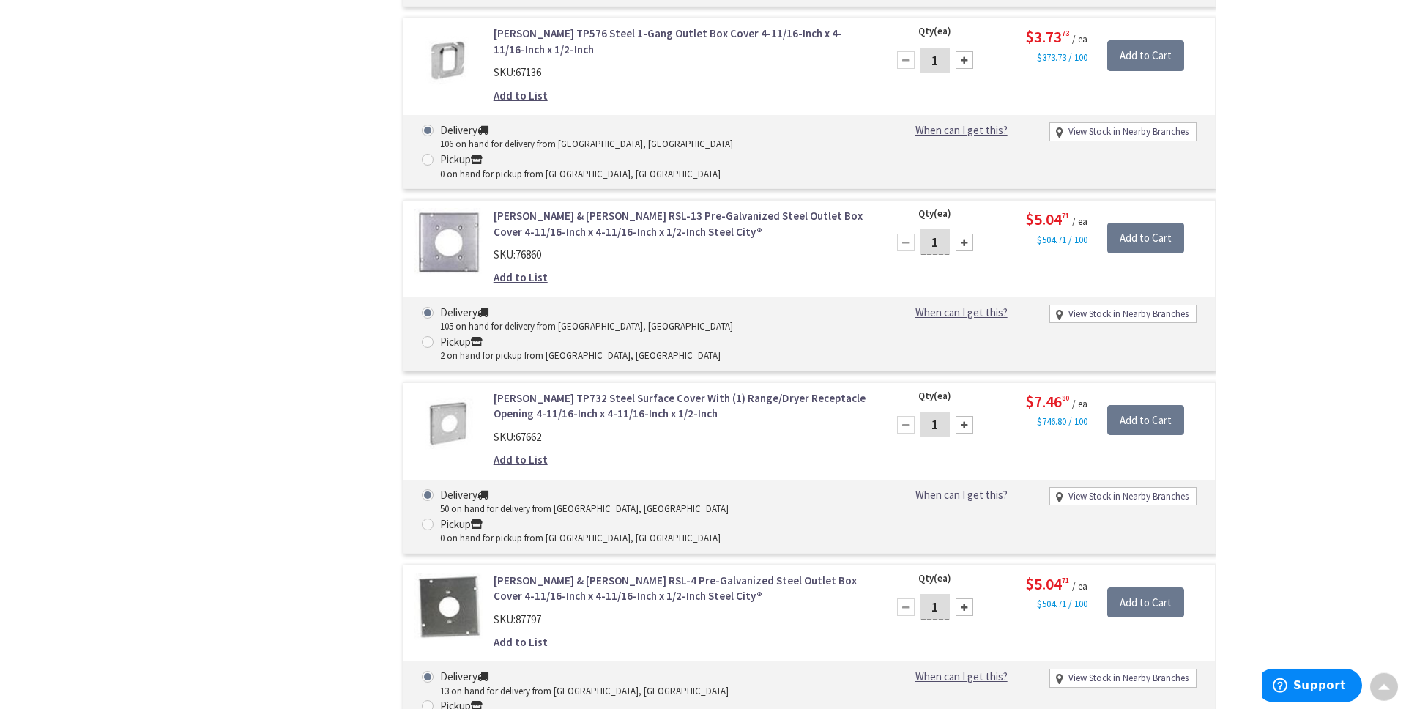
scroll to position [1215, 0]
click at [1147, 406] on input "Add to Cart" at bounding box center [1145, 421] width 77 height 31
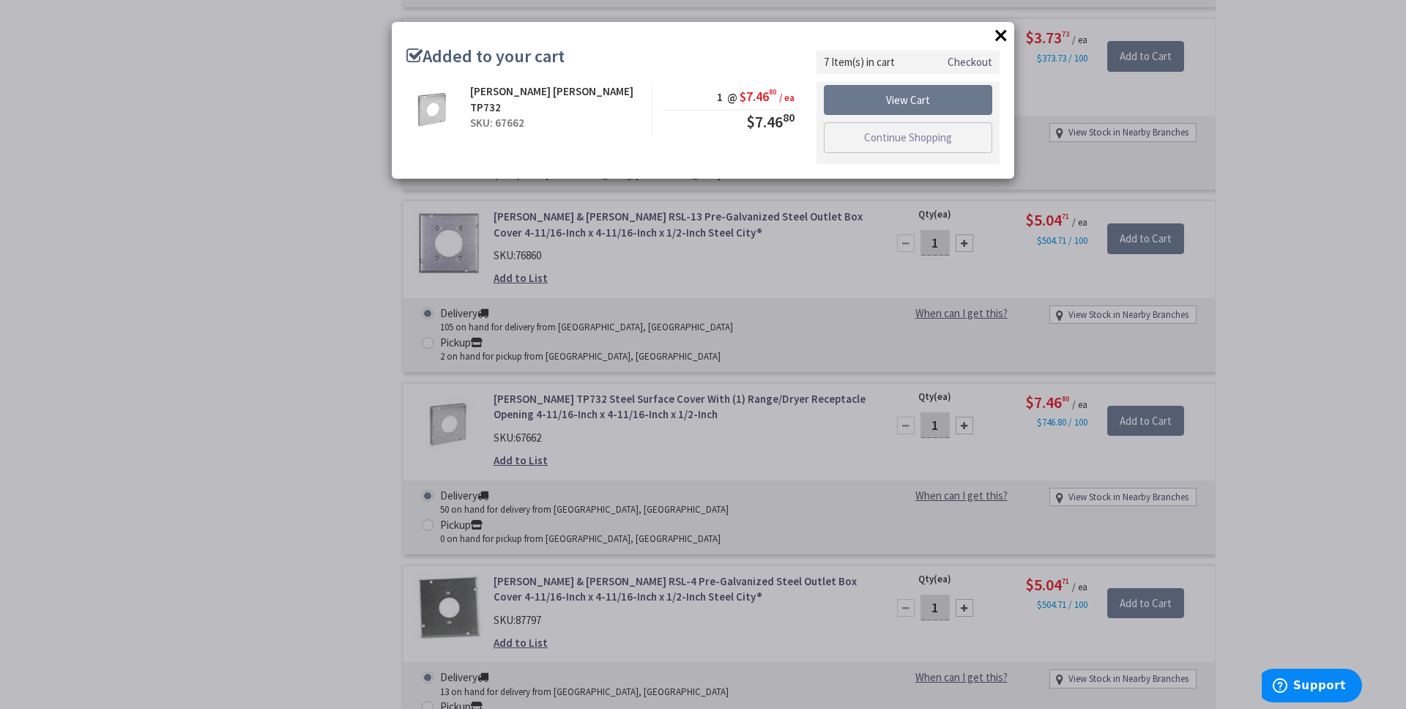
click at [1006, 38] on button "×" at bounding box center [1001, 35] width 22 height 22
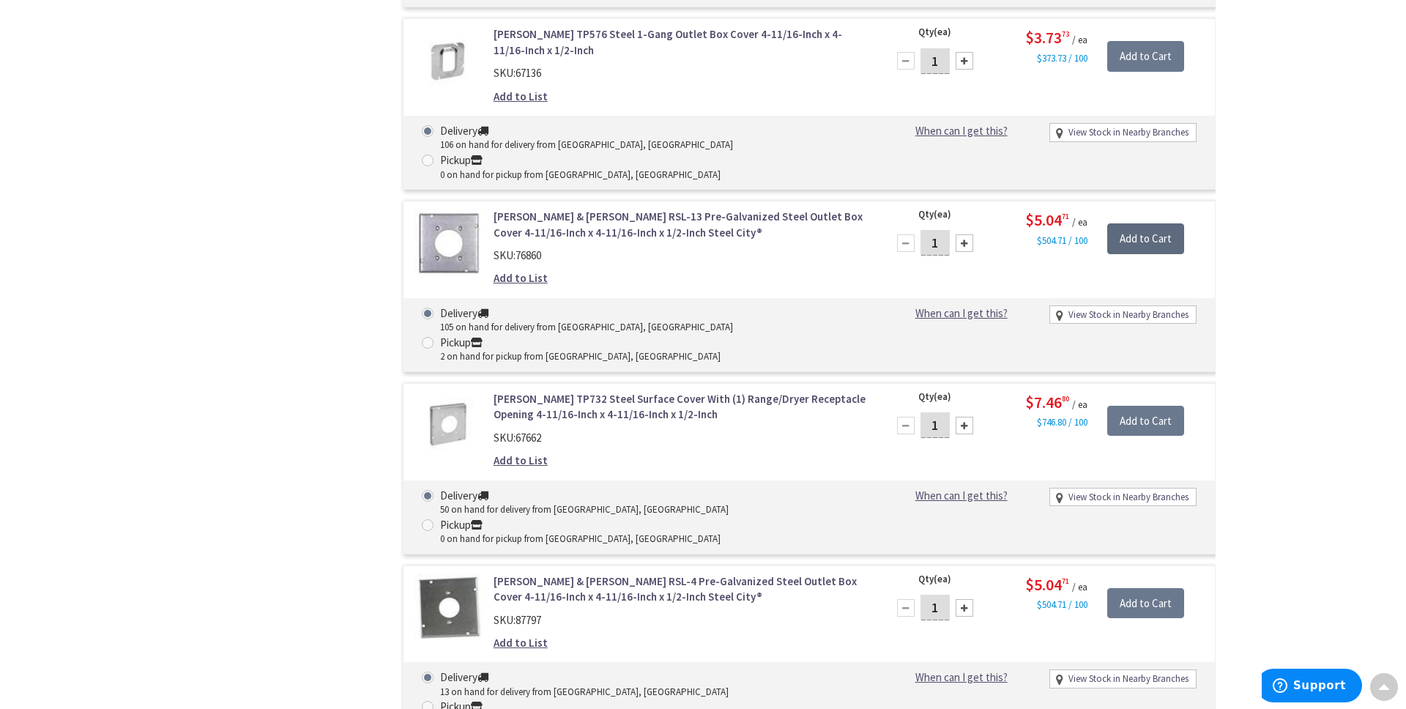
click at [1135, 223] on input "Add to Cart" at bounding box center [1145, 238] width 77 height 31
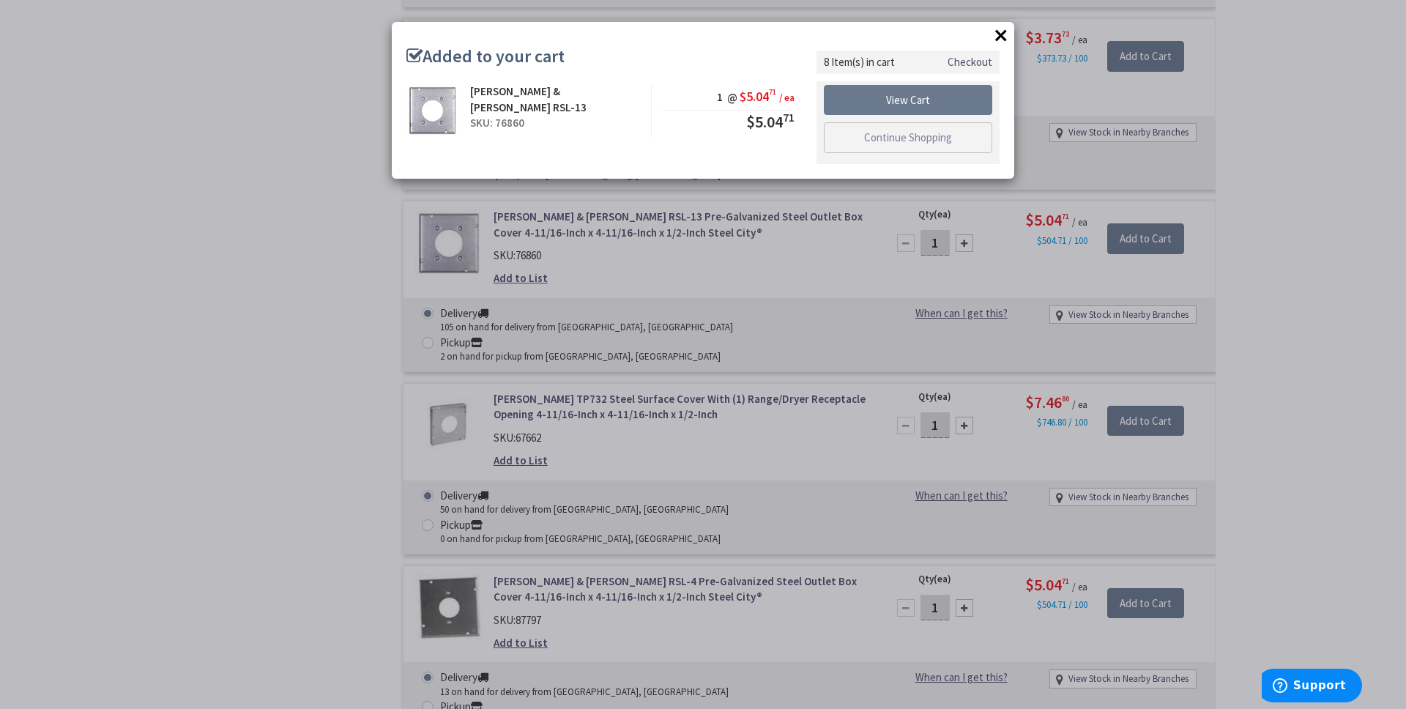
click at [1007, 34] on button "×" at bounding box center [1001, 35] width 22 height 22
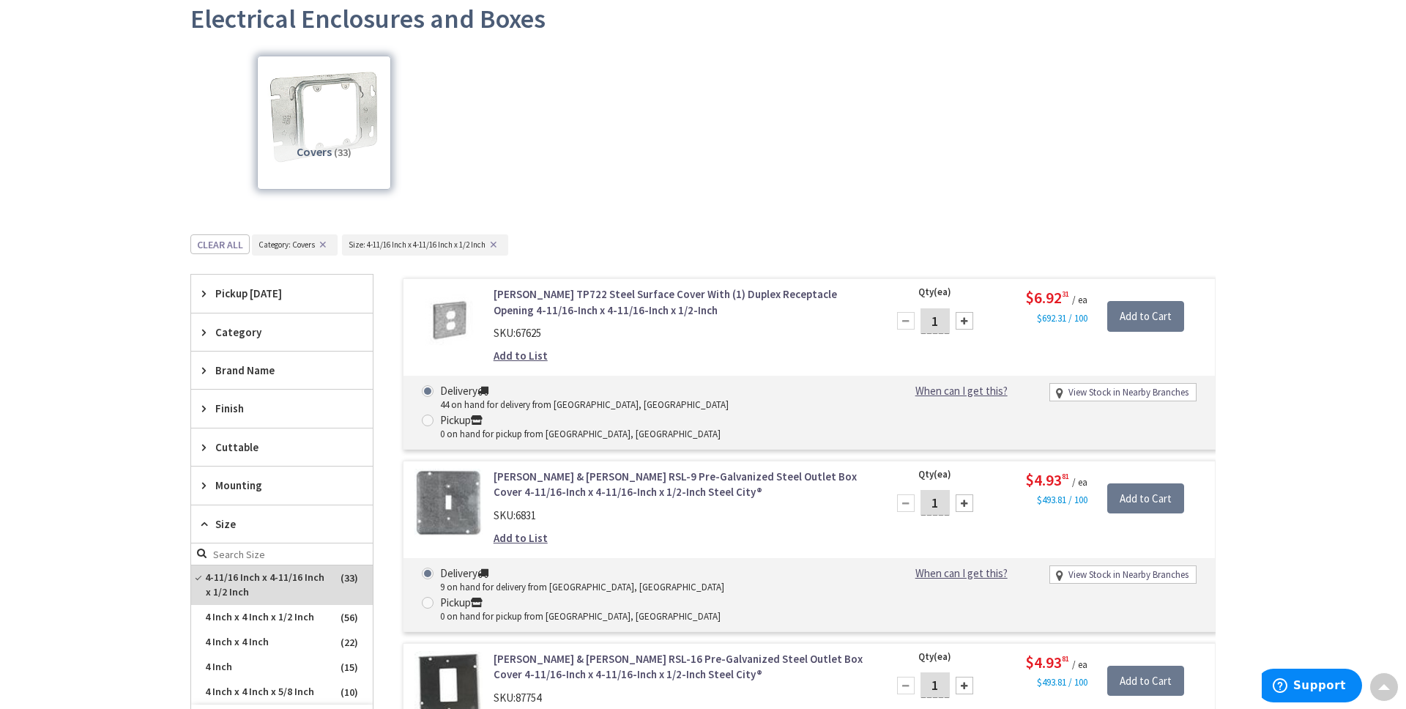
scroll to position [0, 0]
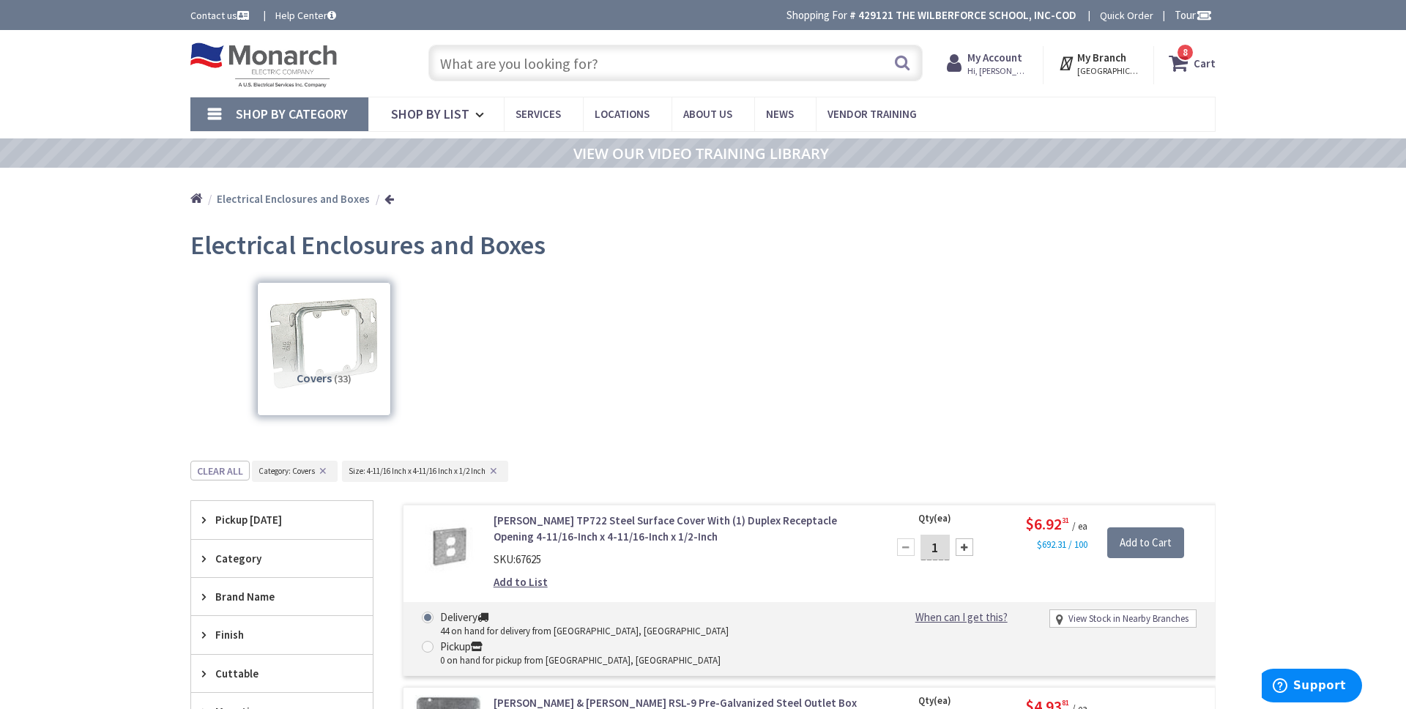
click at [482, 67] on input "text" at bounding box center [675, 63] width 494 height 37
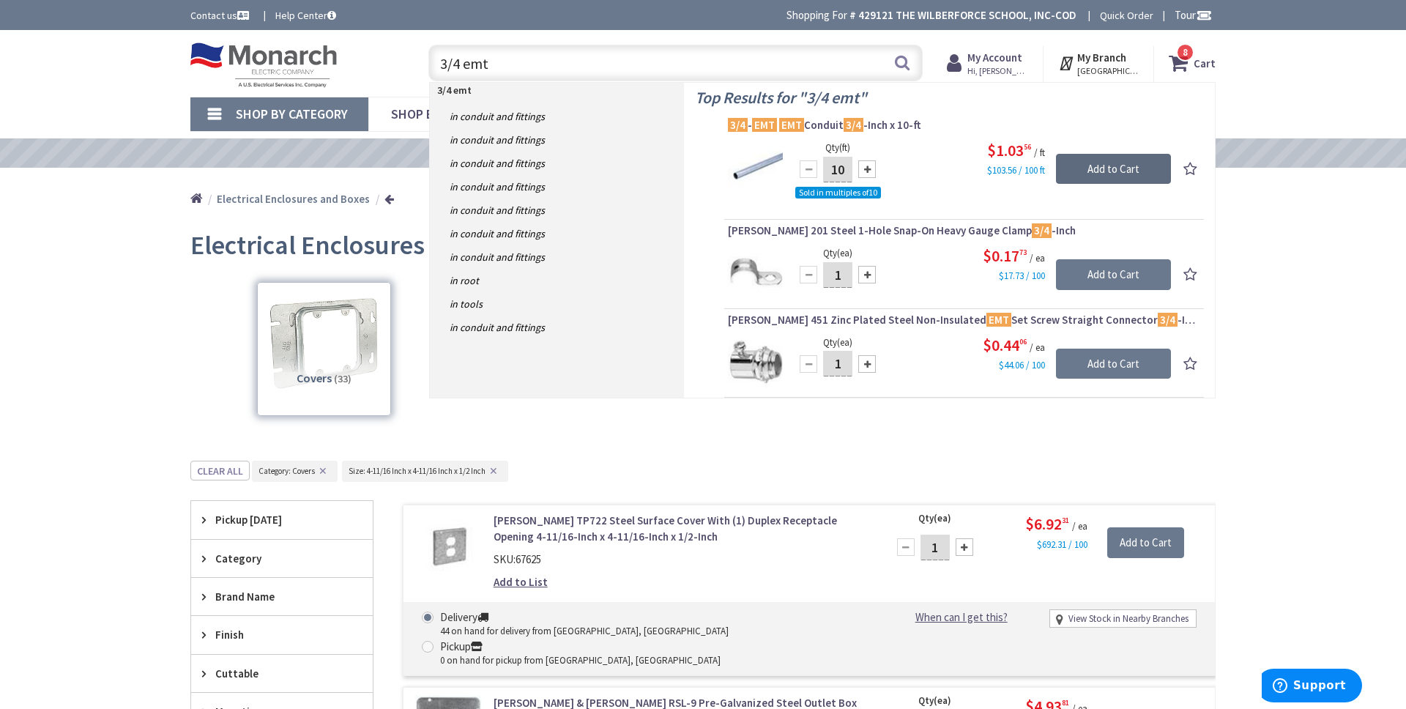
click at [1078, 164] on input "Add to Cart" at bounding box center [1113, 169] width 115 height 31
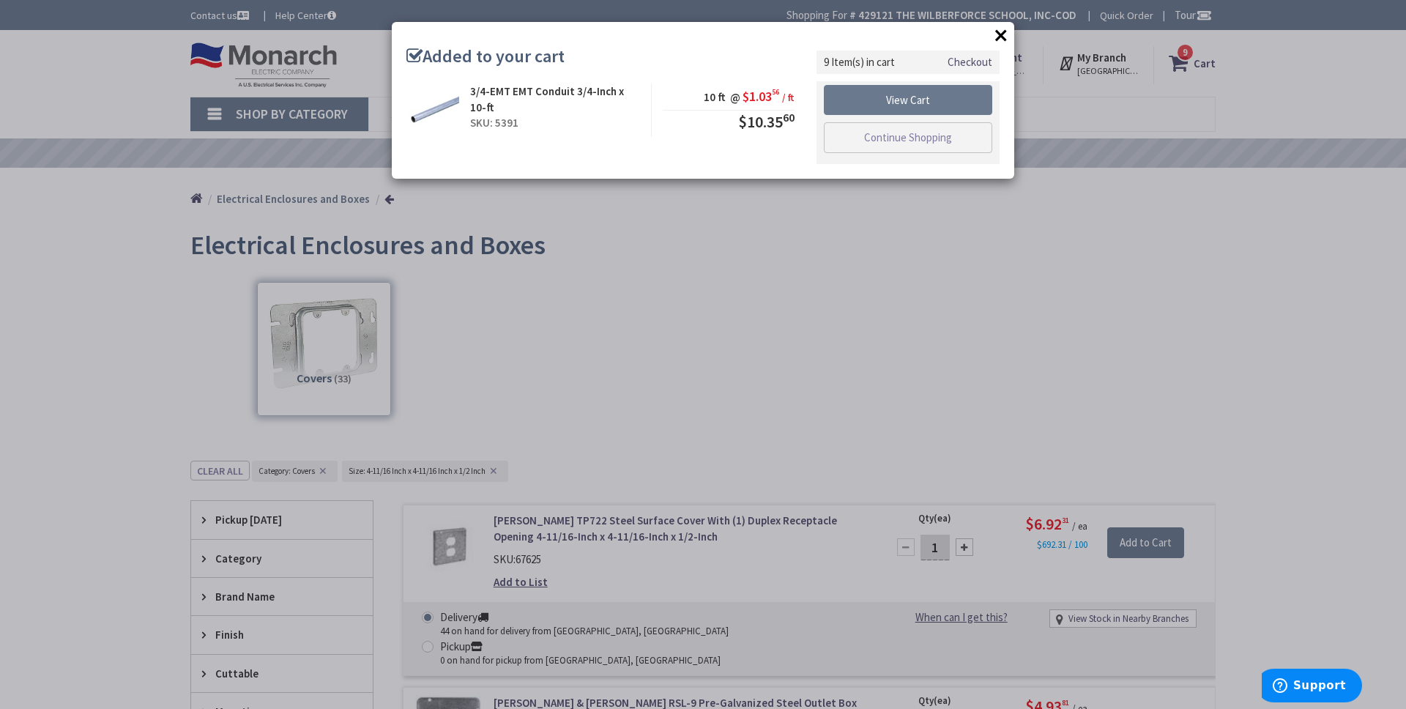
click at [1004, 37] on button "×" at bounding box center [1001, 35] width 22 height 22
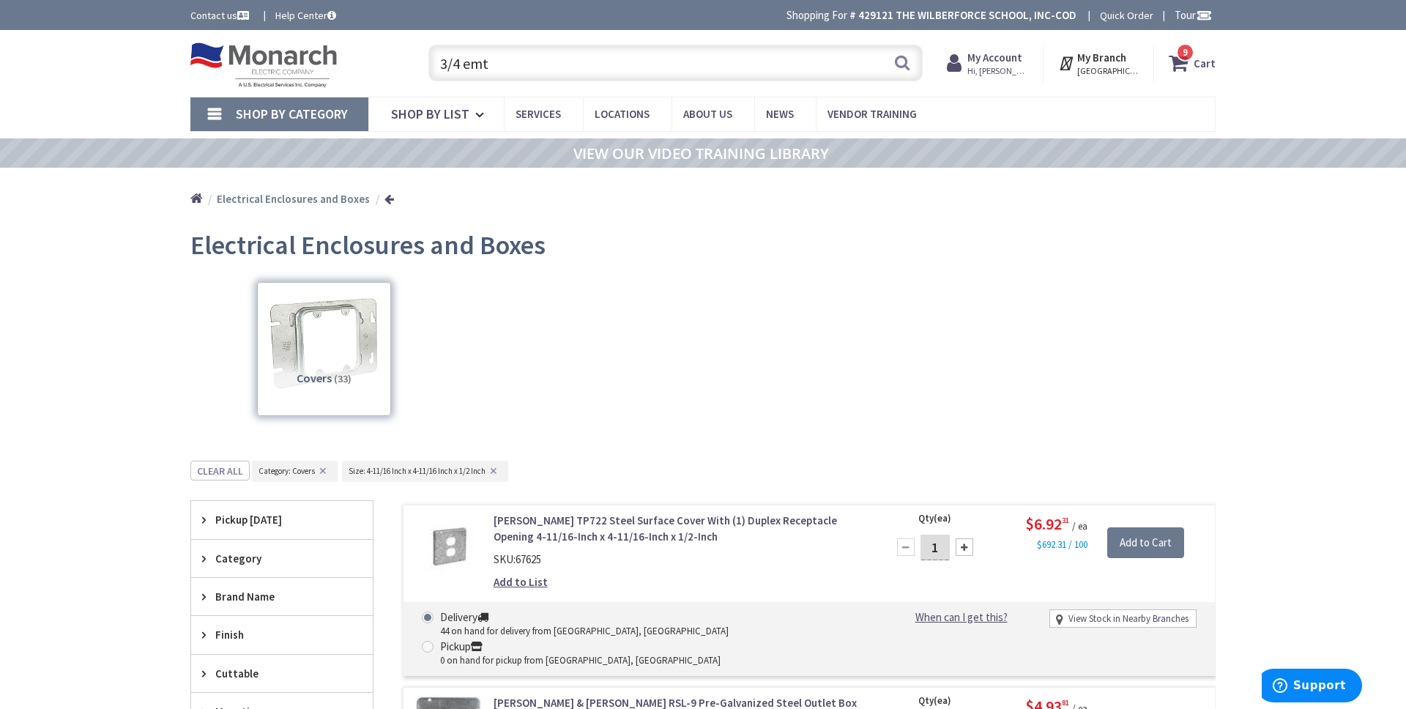
click at [669, 69] on input "3/4 emt" at bounding box center [675, 63] width 494 height 37
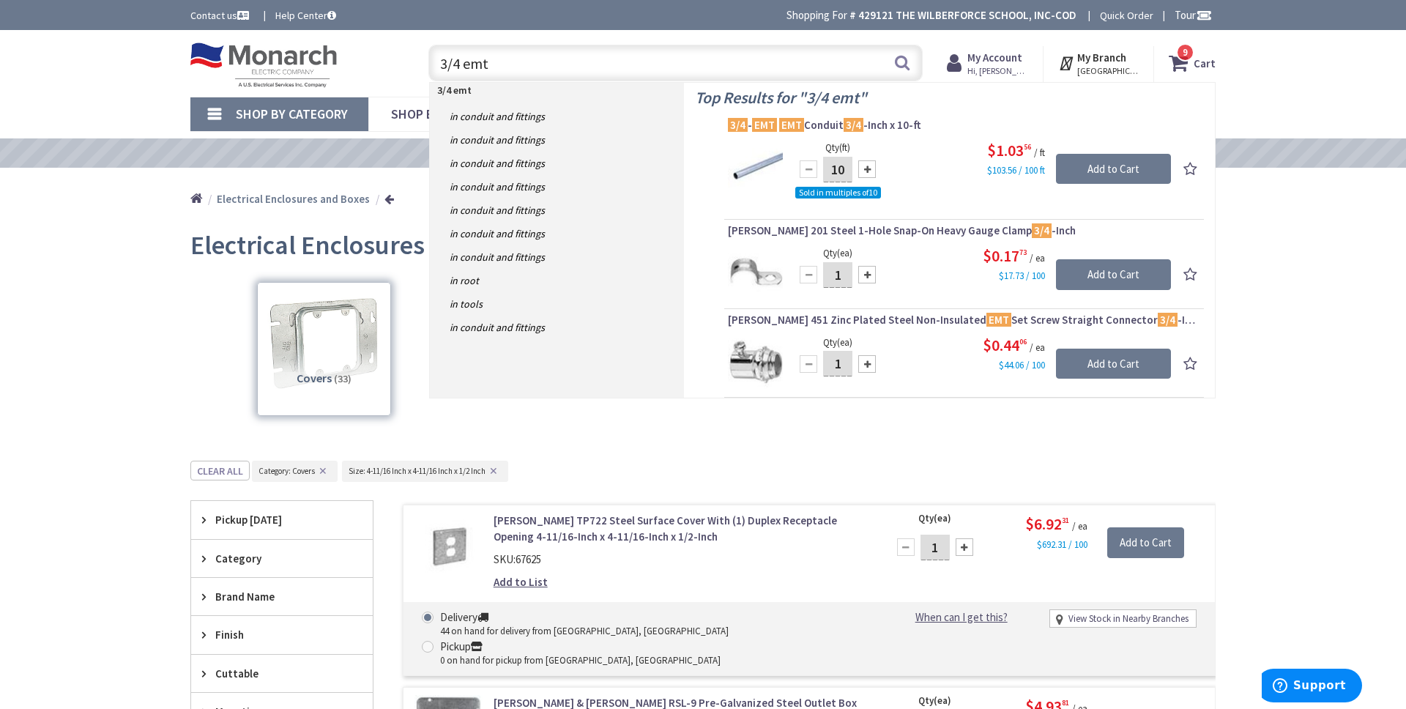
type input "3/4 emt"
click at [863, 365] on div at bounding box center [867, 364] width 18 height 18
type input "3"
click at [1126, 364] on input "Add to Cart" at bounding box center [1113, 363] width 115 height 31
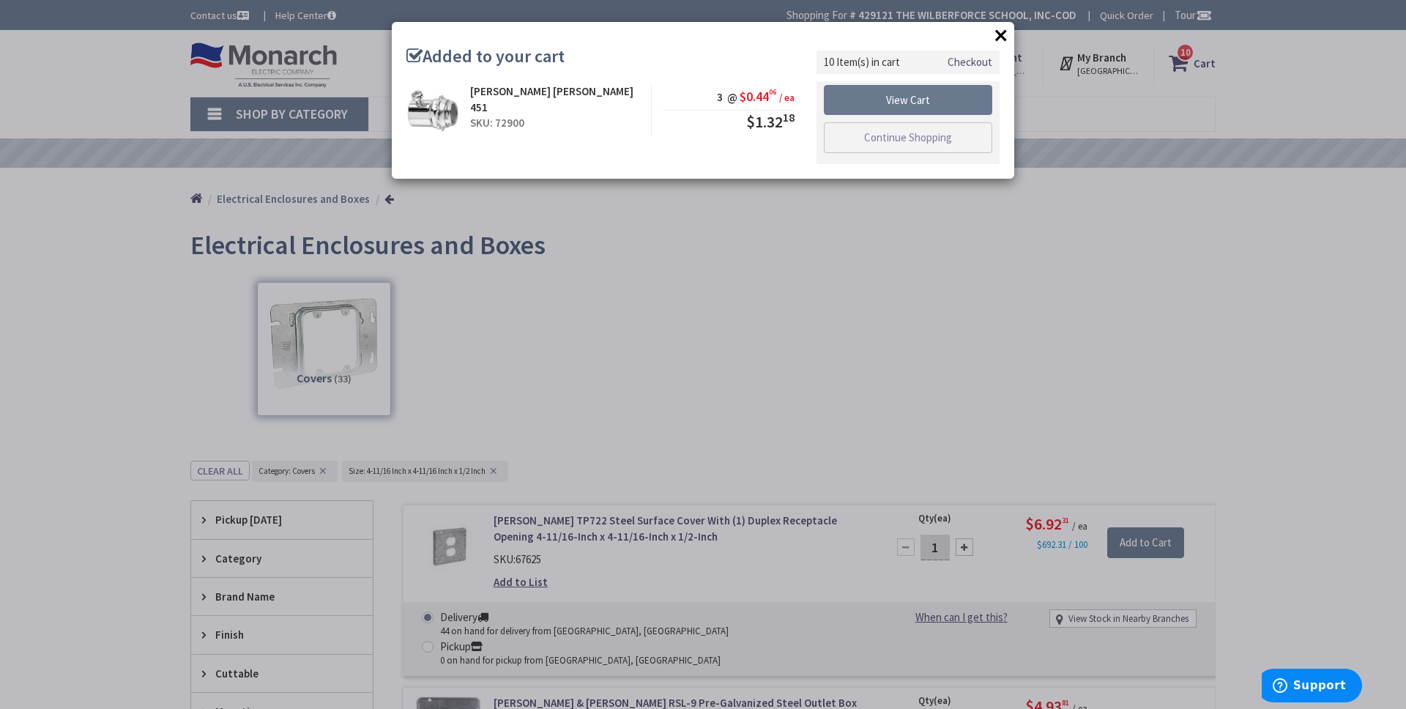
click at [1001, 37] on button "×" at bounding box center [1001, 35] width 22 height 22
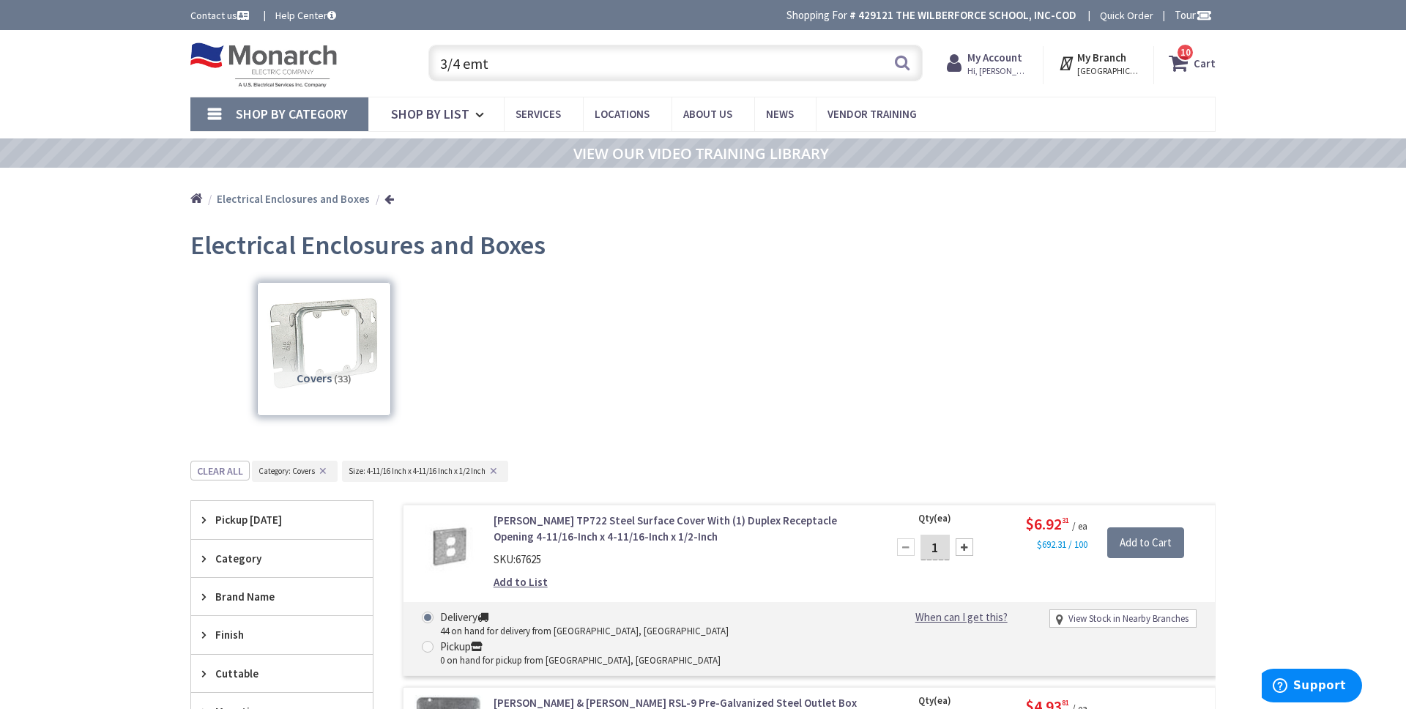
drag, startPoint x: 656, startPoint y: 67, endPoint x: 297, endPoint y: 46, distance: 360.1
click at [428, 46] on input "3/4 emt" at bounding box center [675, 63] width 494 height 37
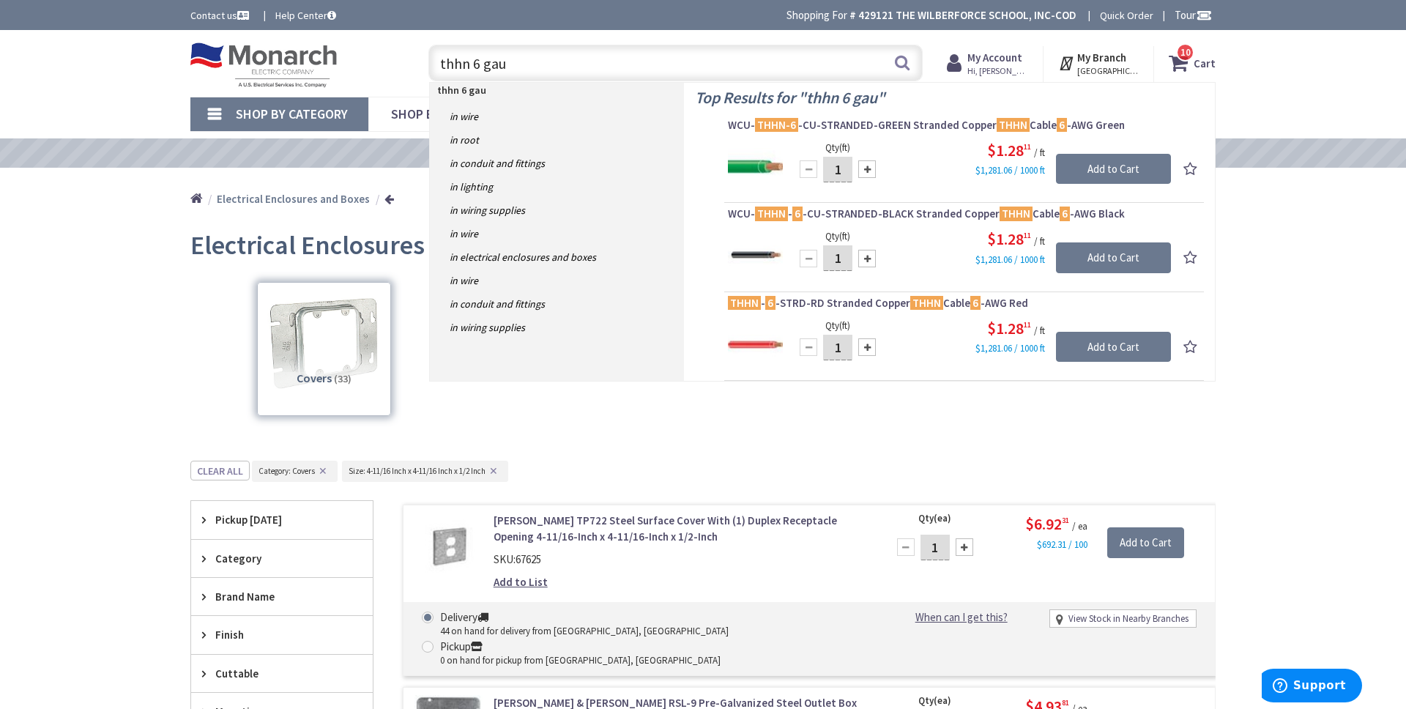
type input "thhn 6 gau"
click at [869, 171] on div at bounding box center [867, 169] width 18 height 18
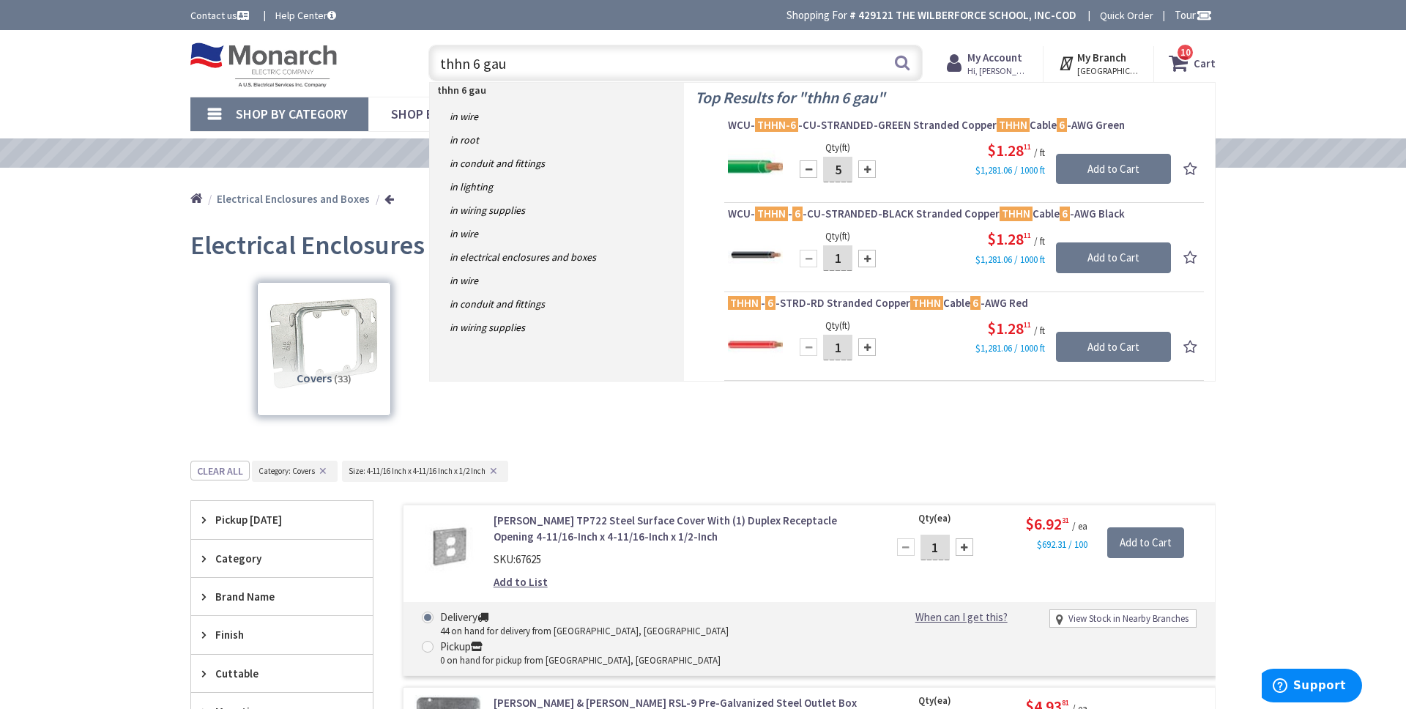
click at [869, 171] on div at bounding box center [867, 169] width 18 height 18
type input "6"
click at [869, 258] on div at bounding box center [867, 259] width 18 height 18
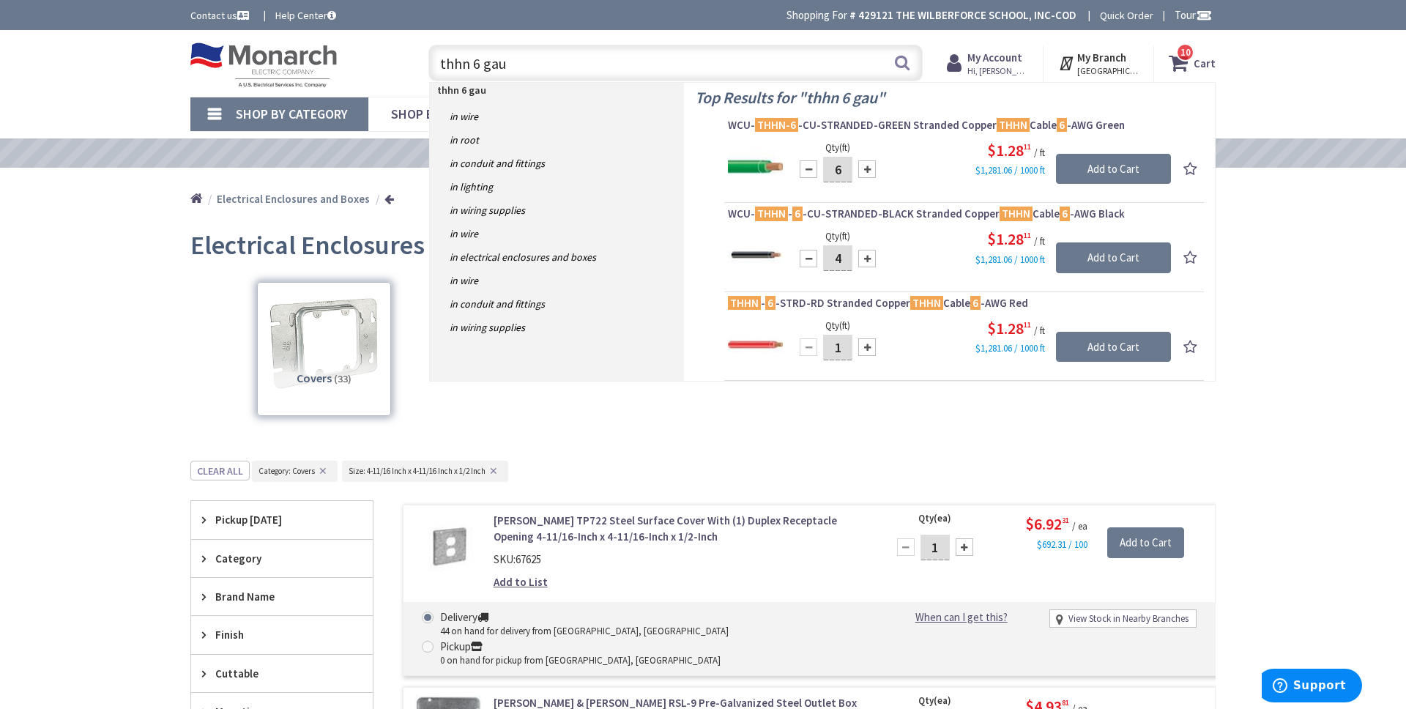
click at [869, 258] on div at bounding box center [867, 259] width 18 height 18
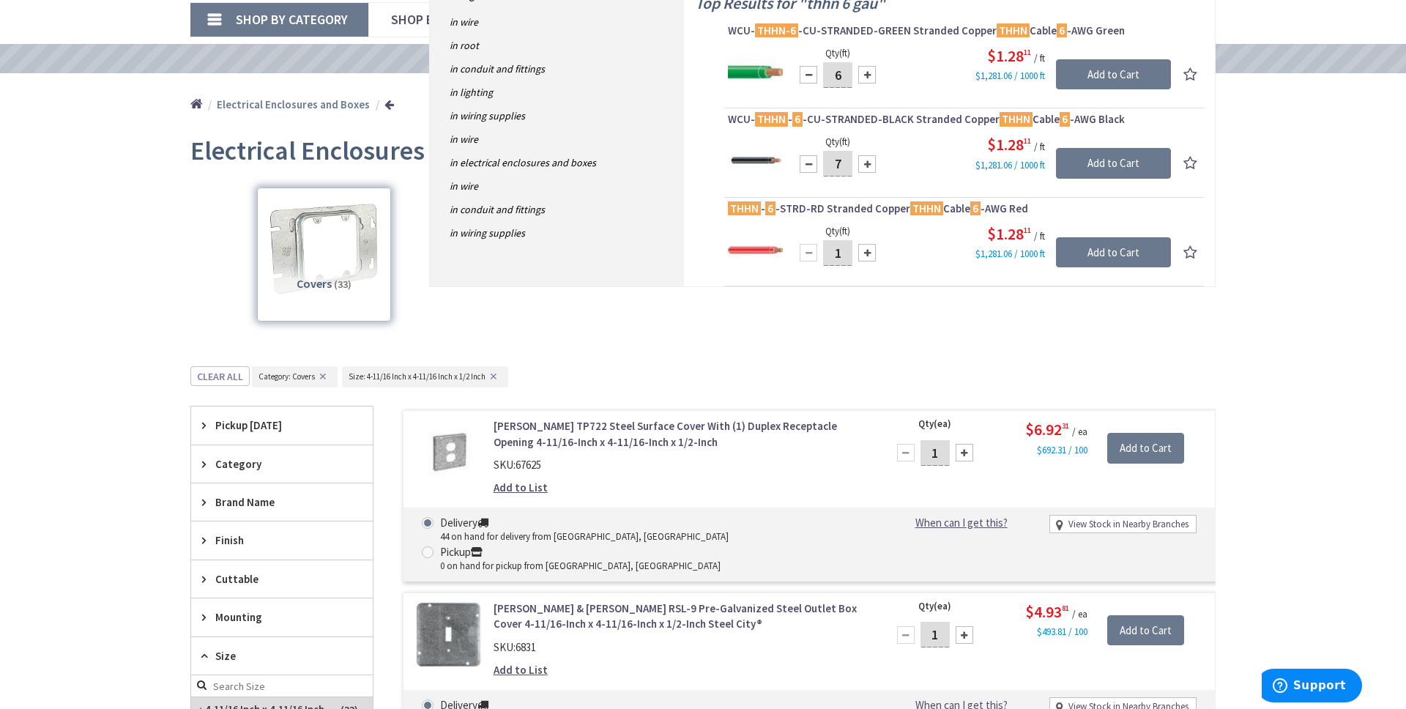
scroll to position [99, 0]
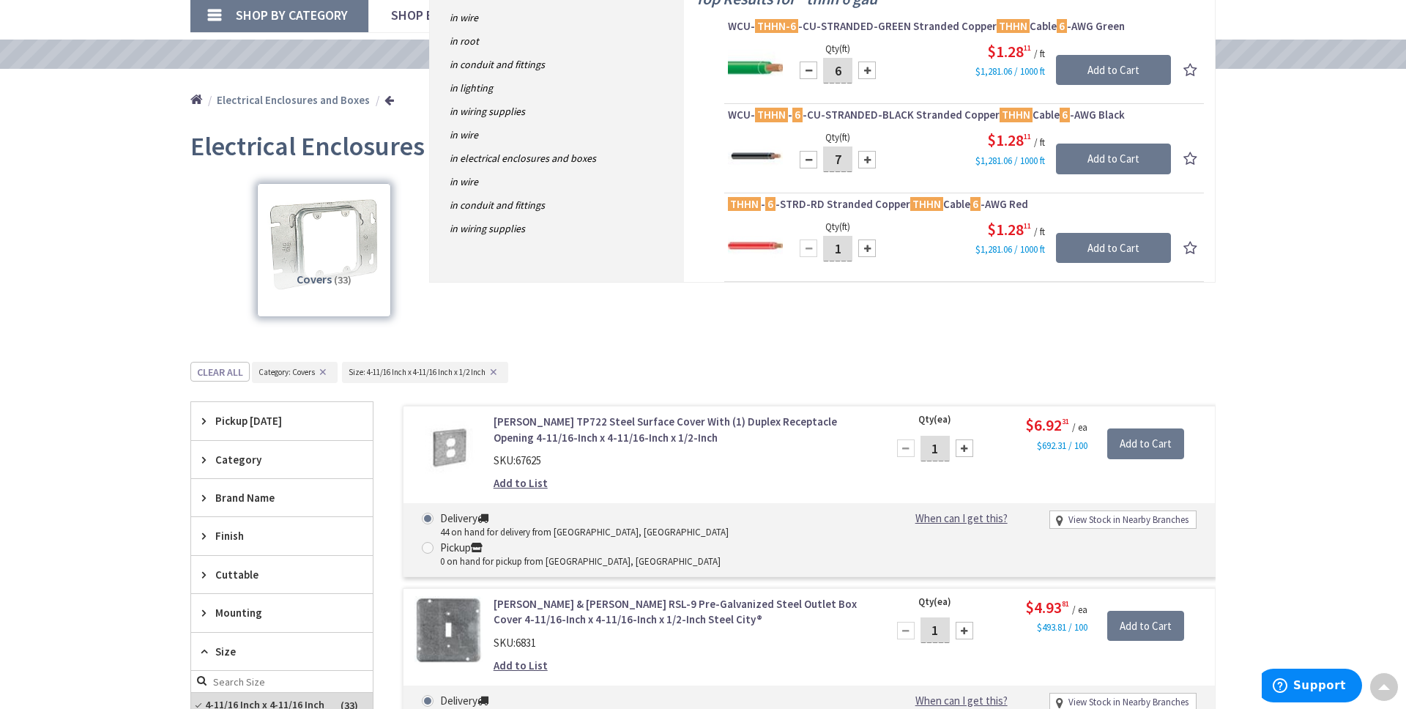
click at [805, 157] on div at bounding box center [808, 160] width 18 height 18
type input "6"
click at [867, 247] on div at bounding box center [867, 248] width 18 height 18
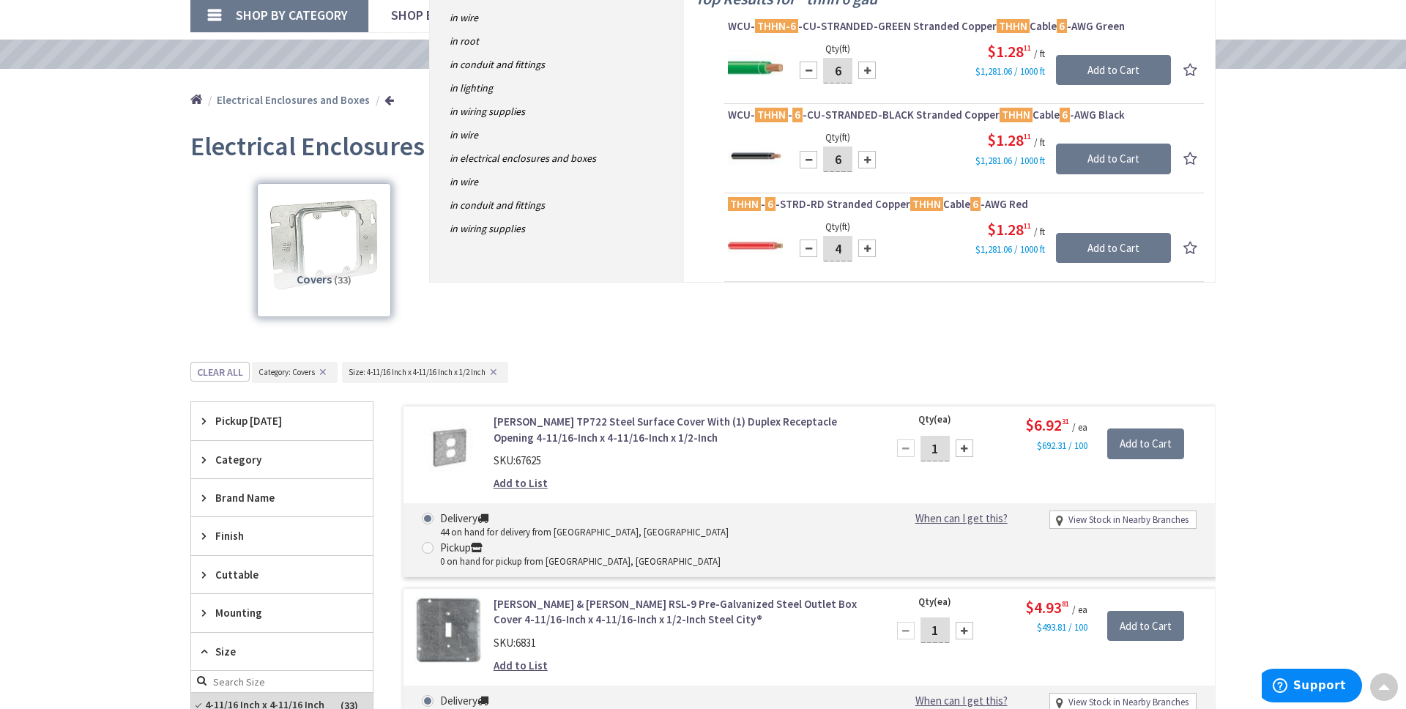
click at [867, 247] on div at bounding box center [867, 248] width 18 height 18
click at [808, 253] on div at bounding box center [808, 248] width 18 height 18
type input "6"
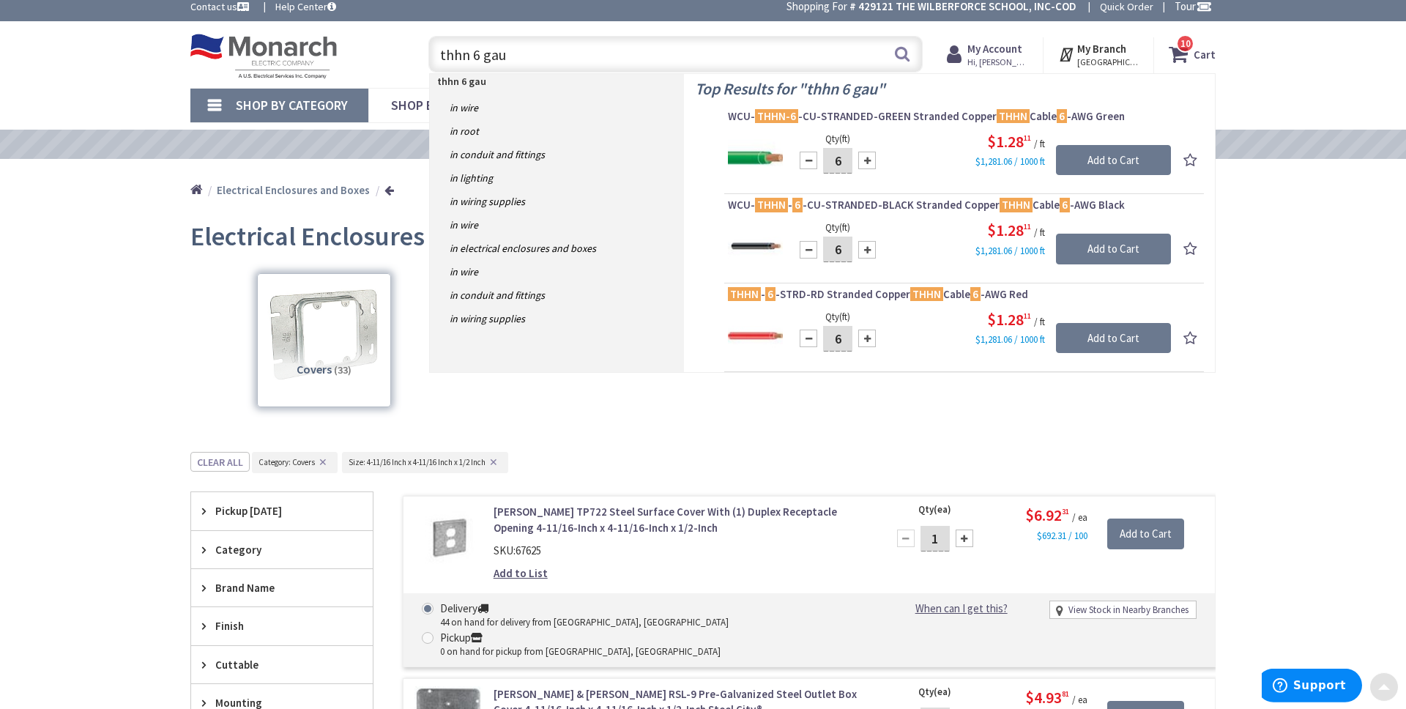
scroll to position [0, 0]
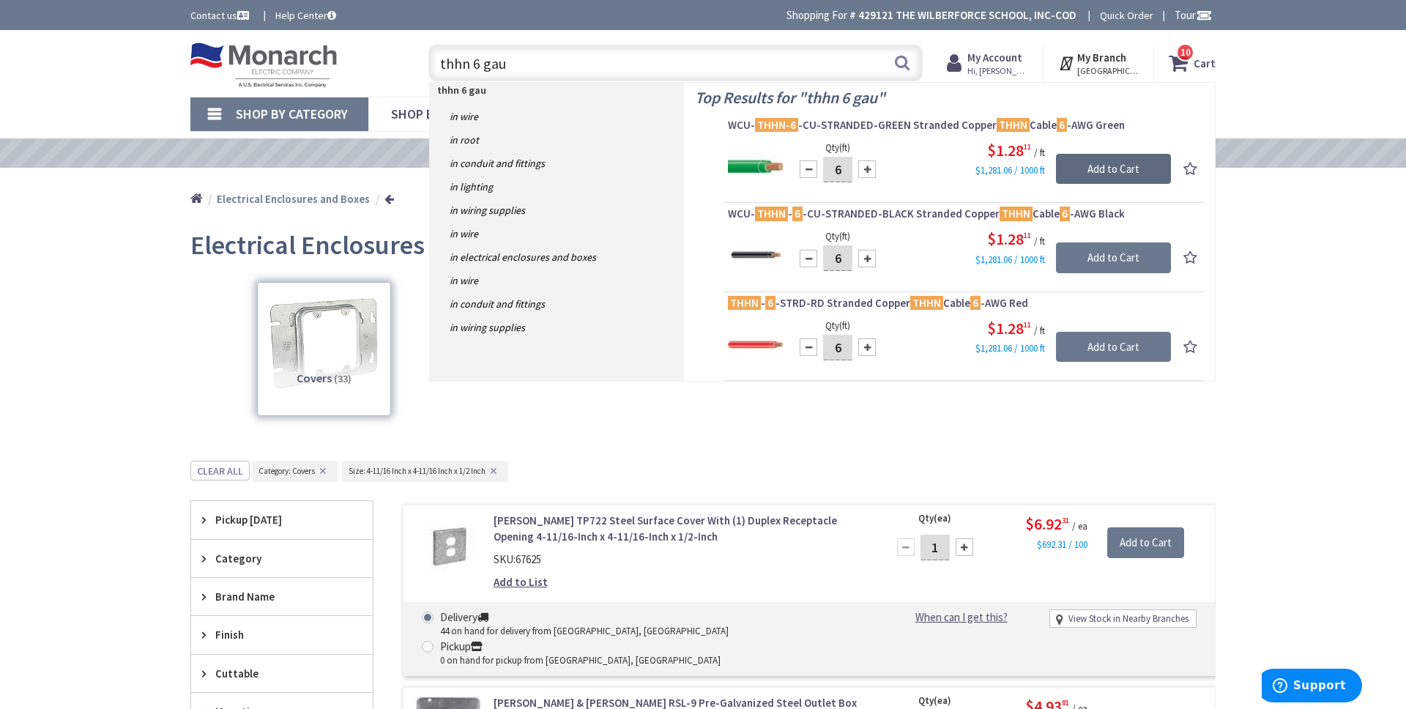
click at [1109, 179] on input "Add to Cart" at bounding box center [1113, 169] width 115 height 31
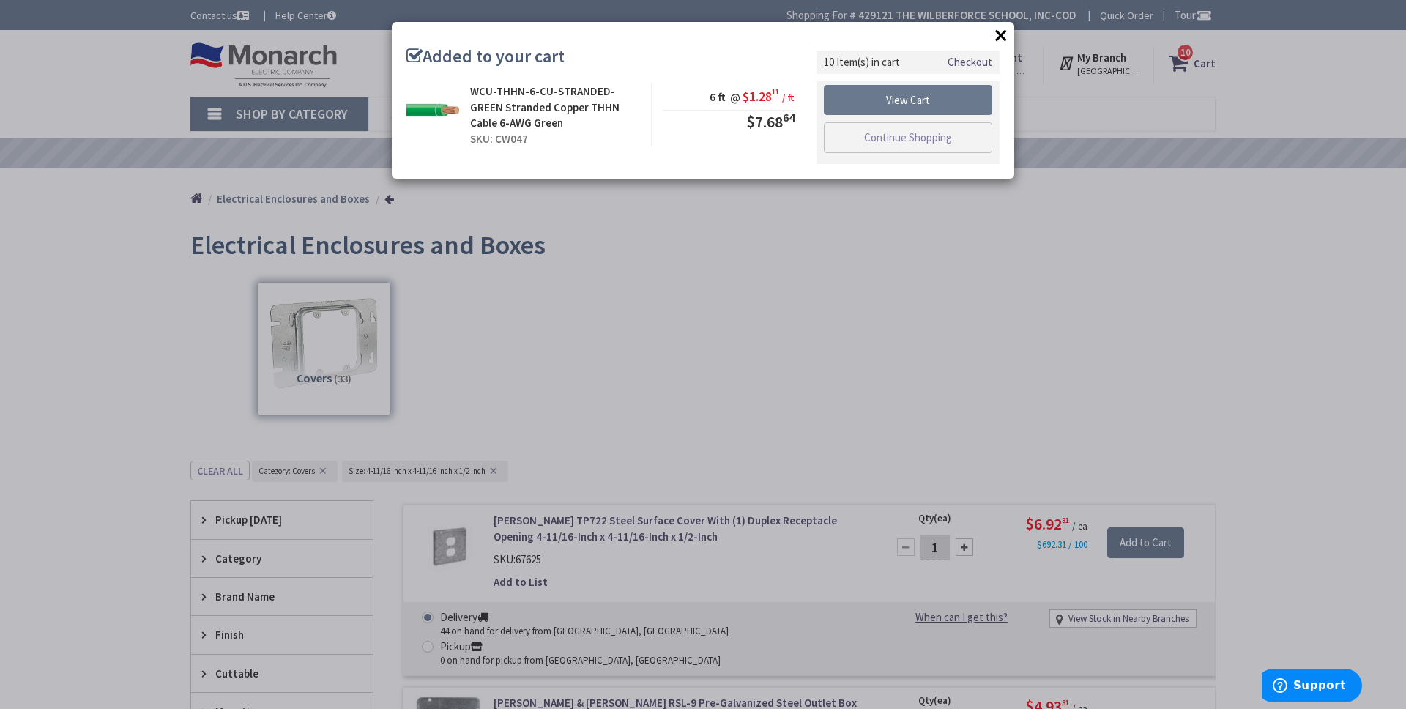
click at [1001, 34] on button "×" at bounding box center [1001, 35] width 22 height 22
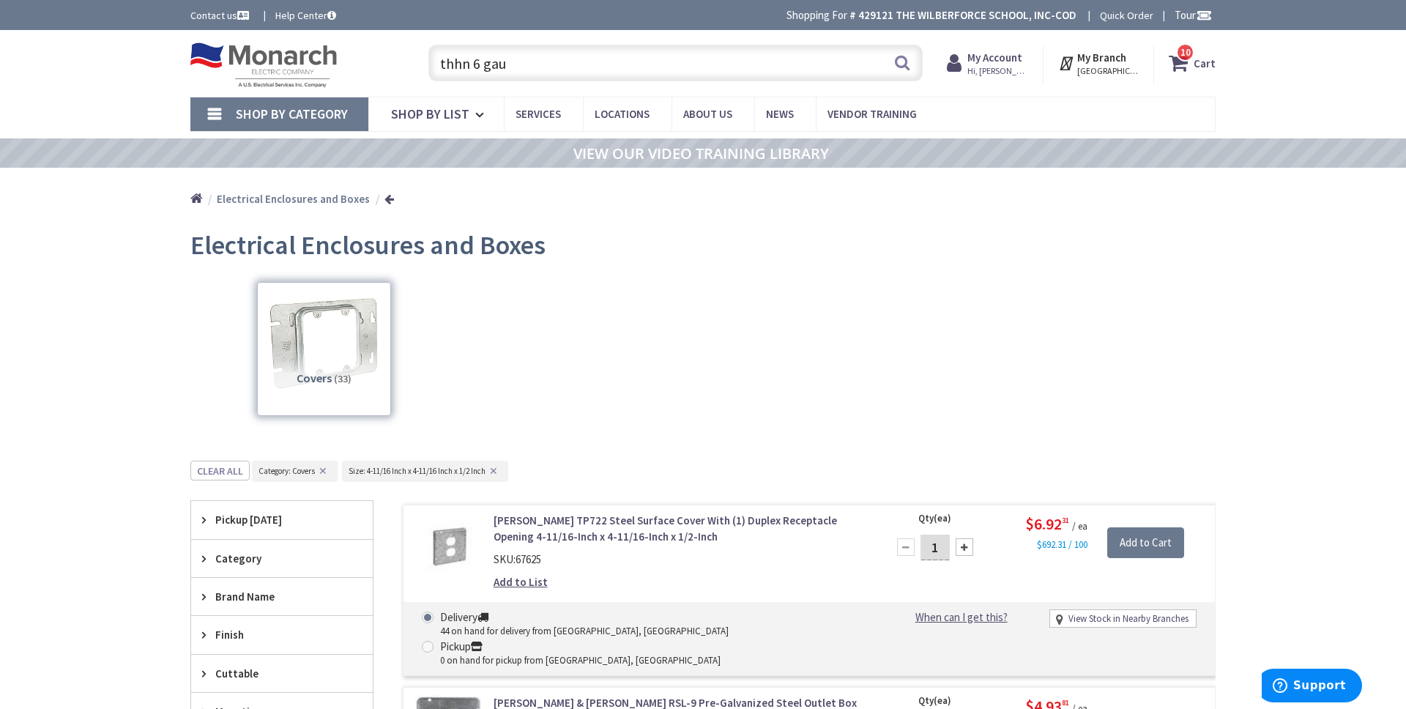
click at [502, 64] on input "thhn 6 gau" at bounding box center [675, 63] width 494 height 37
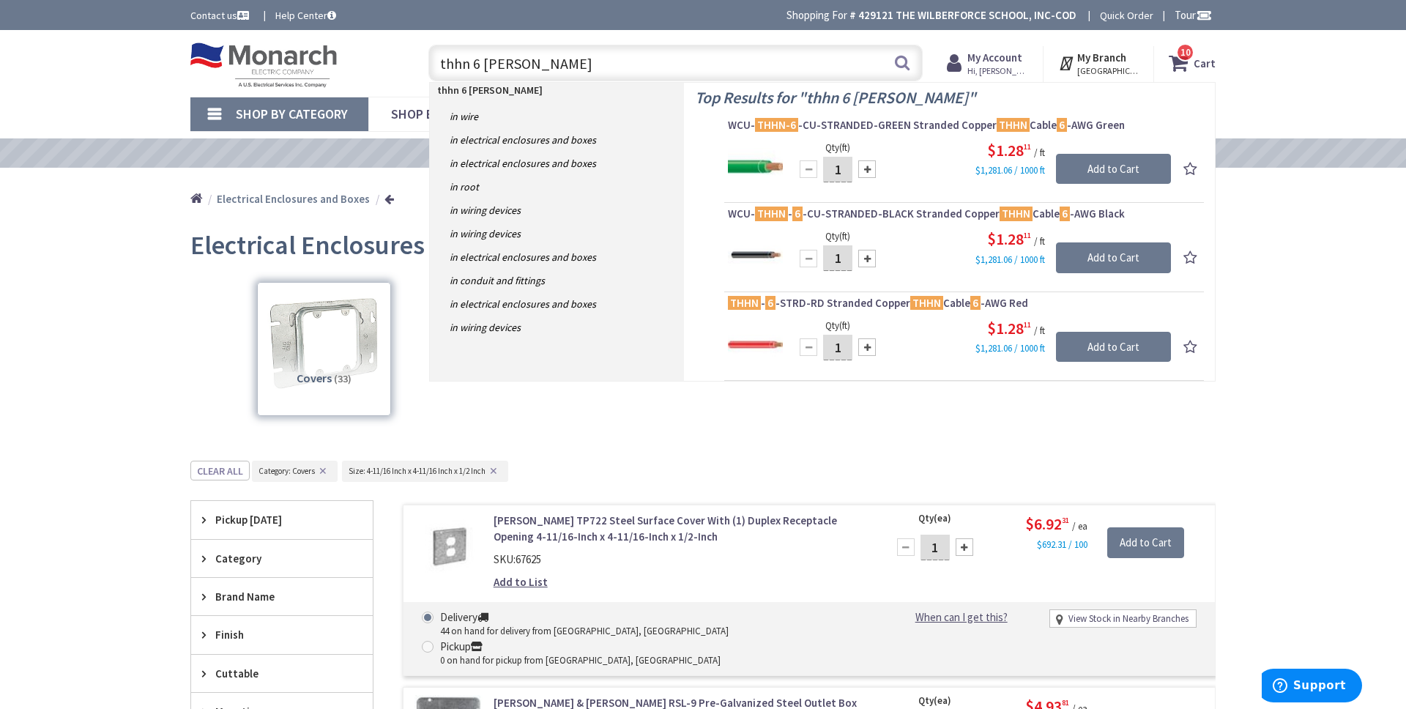
type input "thhn 6 gaug"
click at [869, 256] on div at bounding box center [867, 259] width 18 height 18
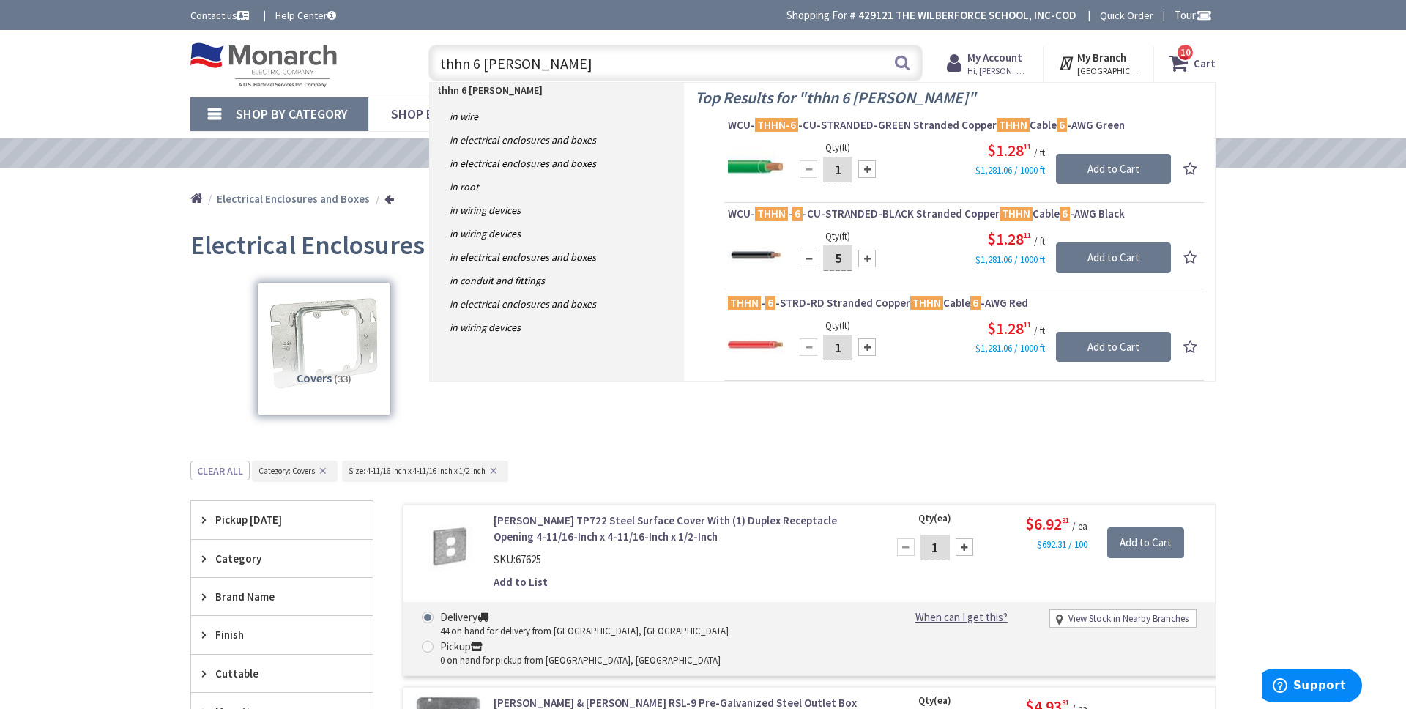
click at [869, 256] on div at bounding box center [867, 259] width 18 height 18
type input "6"
click at [1126, 258] on input "Add to Cart" at bounding box center [1113, 257] width 115 height 31
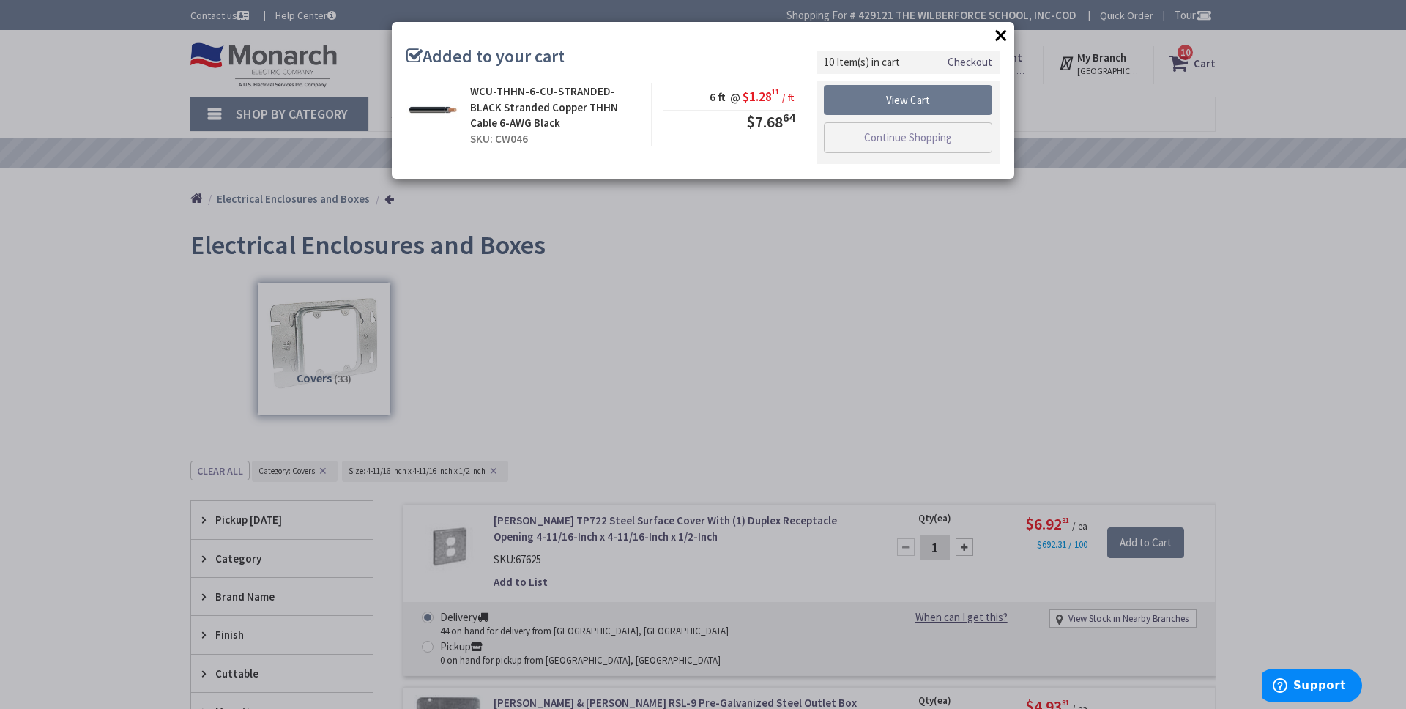
click at [994, 39] on button "×" at bounding box center [1001, 35] width 22 height 22
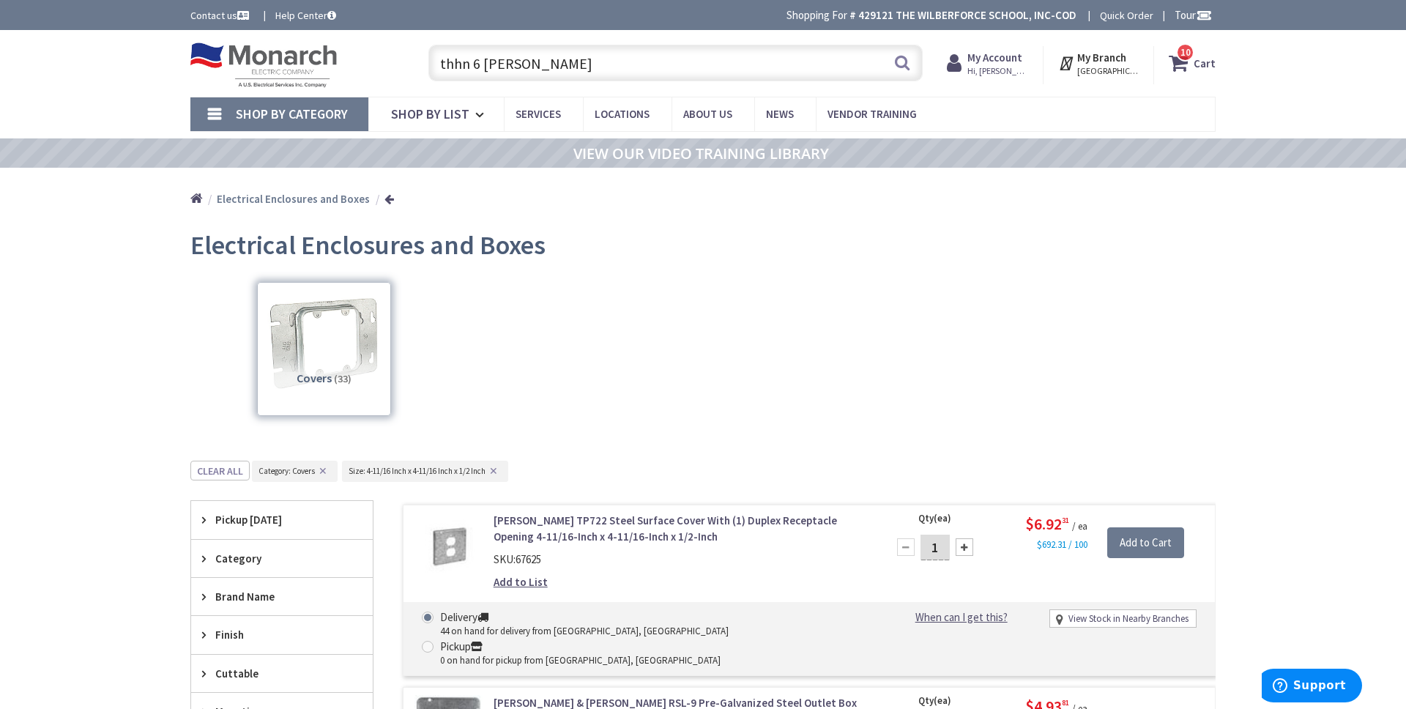
click at [610, 65] on input "thhn 6 gaug" at bounding box center [675, 63] width 494 height 37
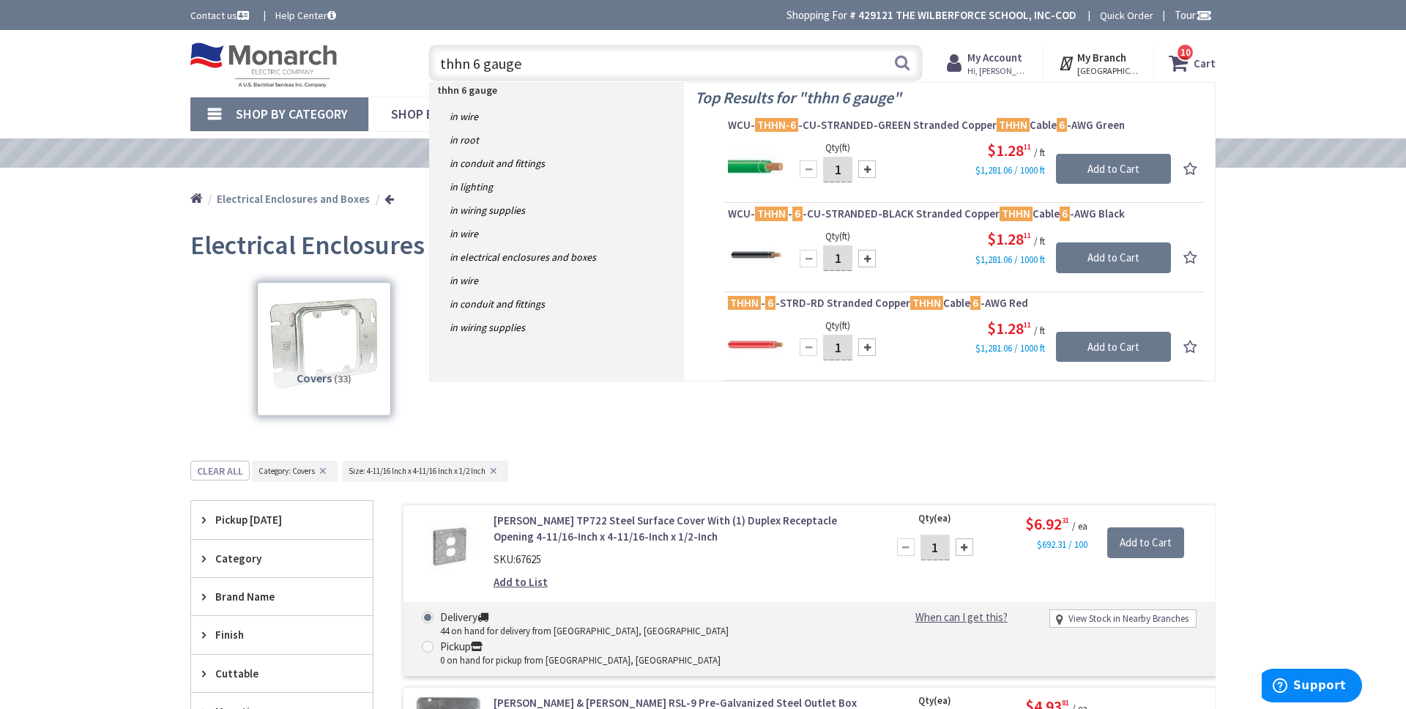
type input "thhn 6 gauge"
click at [867, 348] on div at bounding box center [867, 347] width 18 height 18
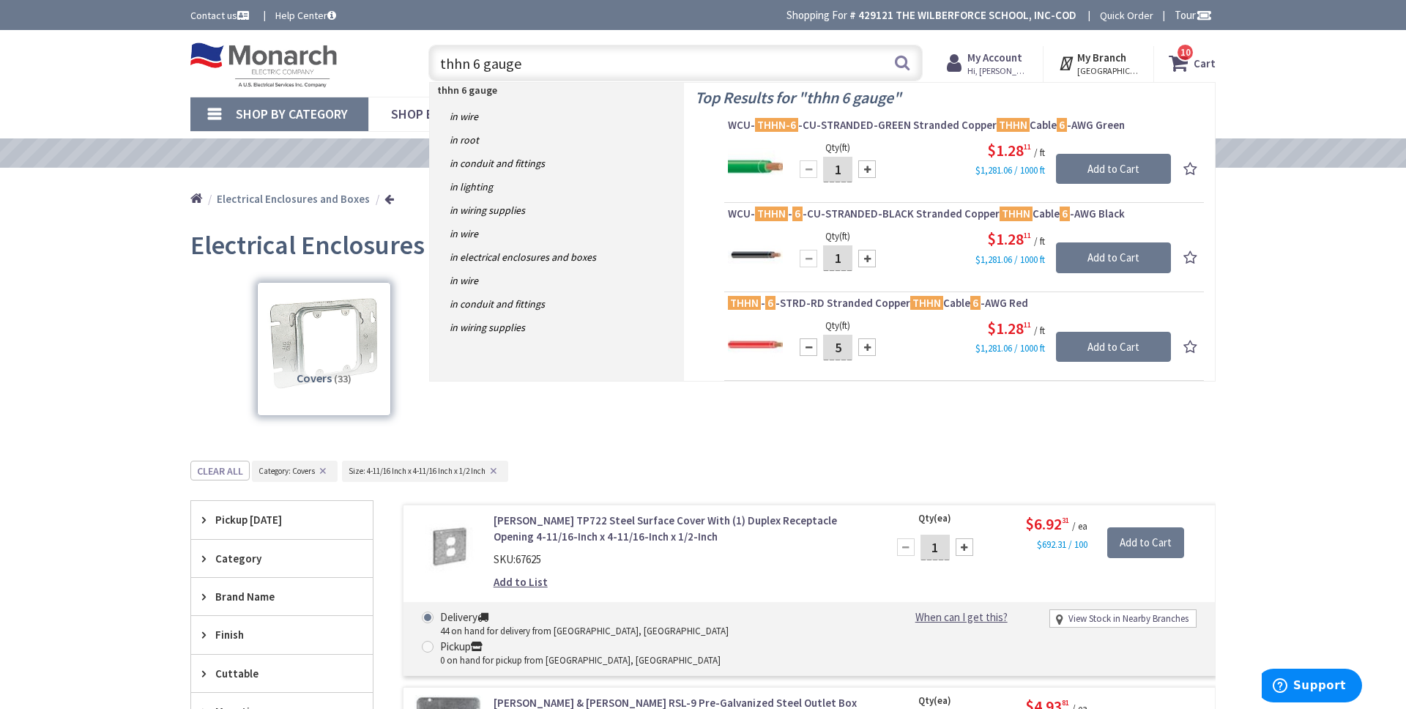
click at [867, 348] on div at bounding box center [867, 347] width 18 height 18
type input "6"
click at [1097, 349] on input "Add to Cart" at bounding box center [1113, 347] width 115 height 31
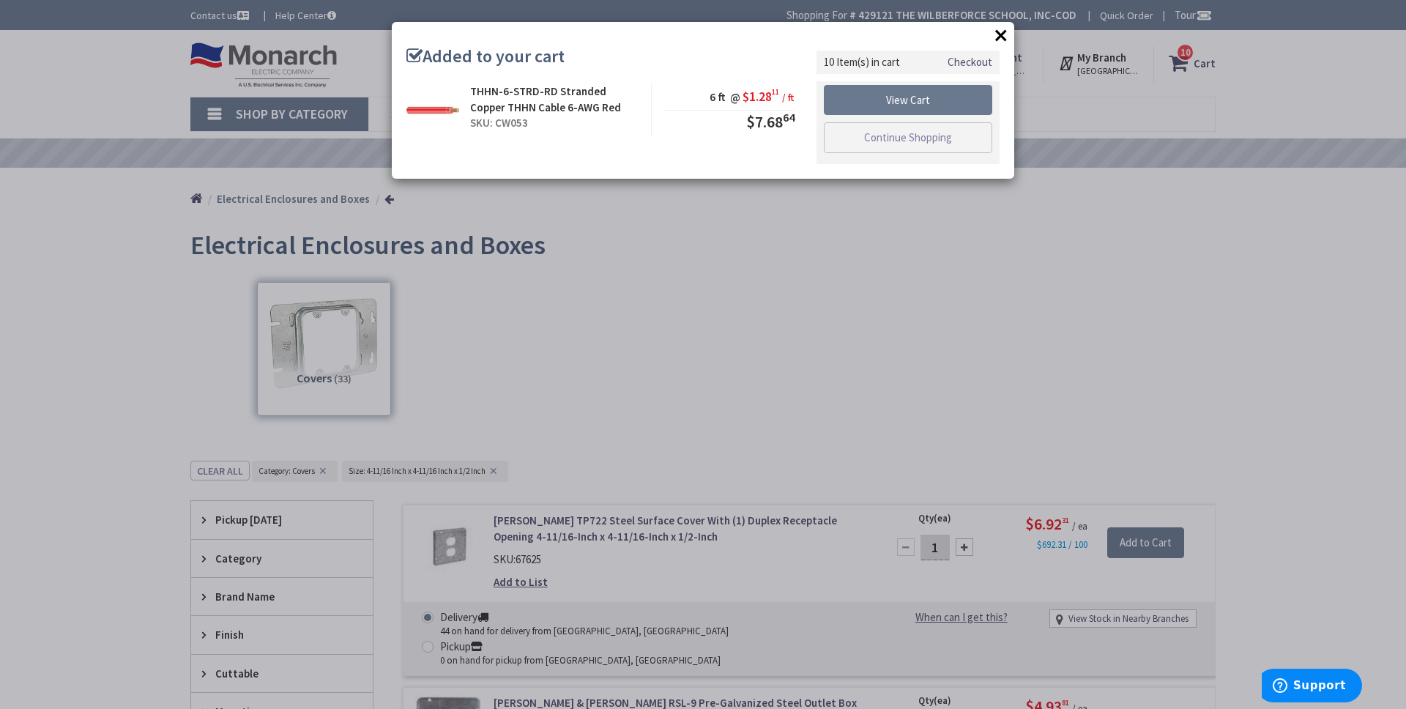
click at [1188, 63] on div "× Added to your cart THHN-6-STRD-RD Stranded Copper THHN Cable 6-AWG Red SKU: C…" at bounding box center [703, 354] width 1406 height 709
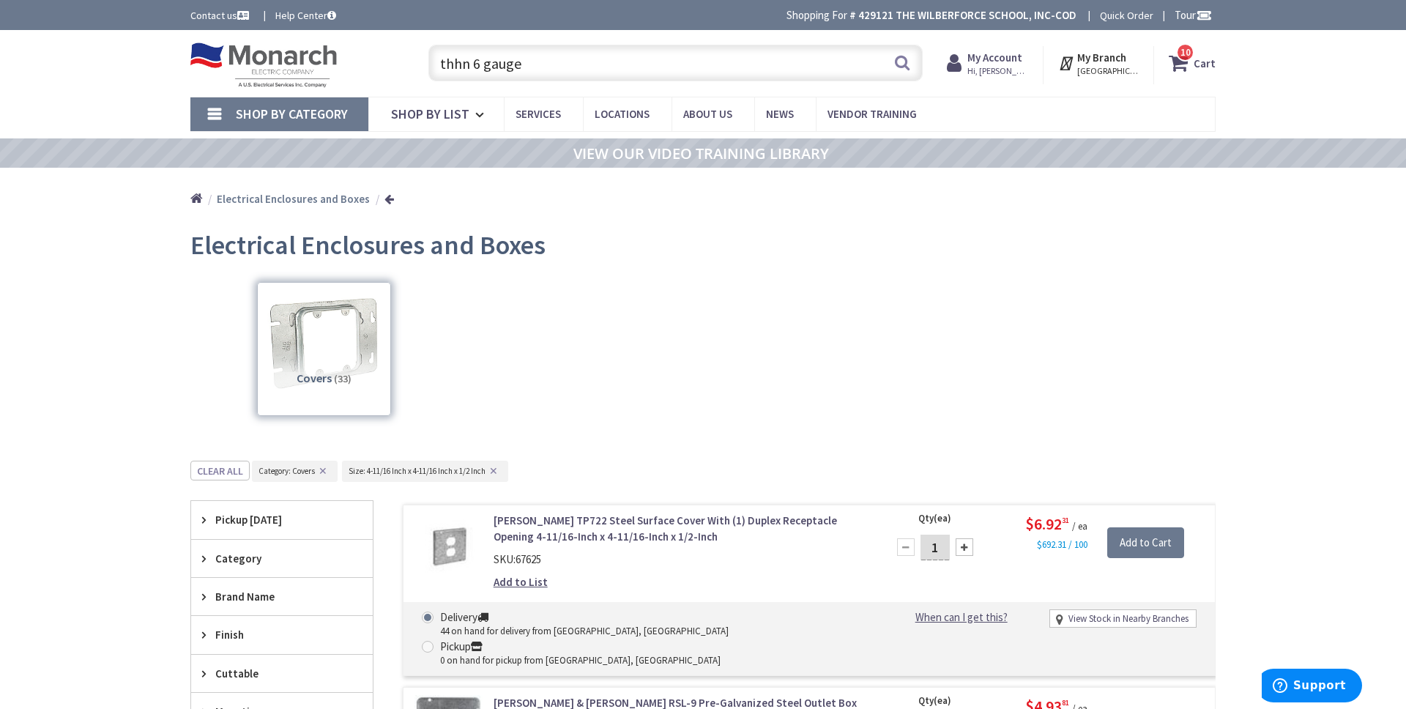
click at [1186, 60] on span "10 10 items" at bounding box center [1185, 52] width 18 height 18
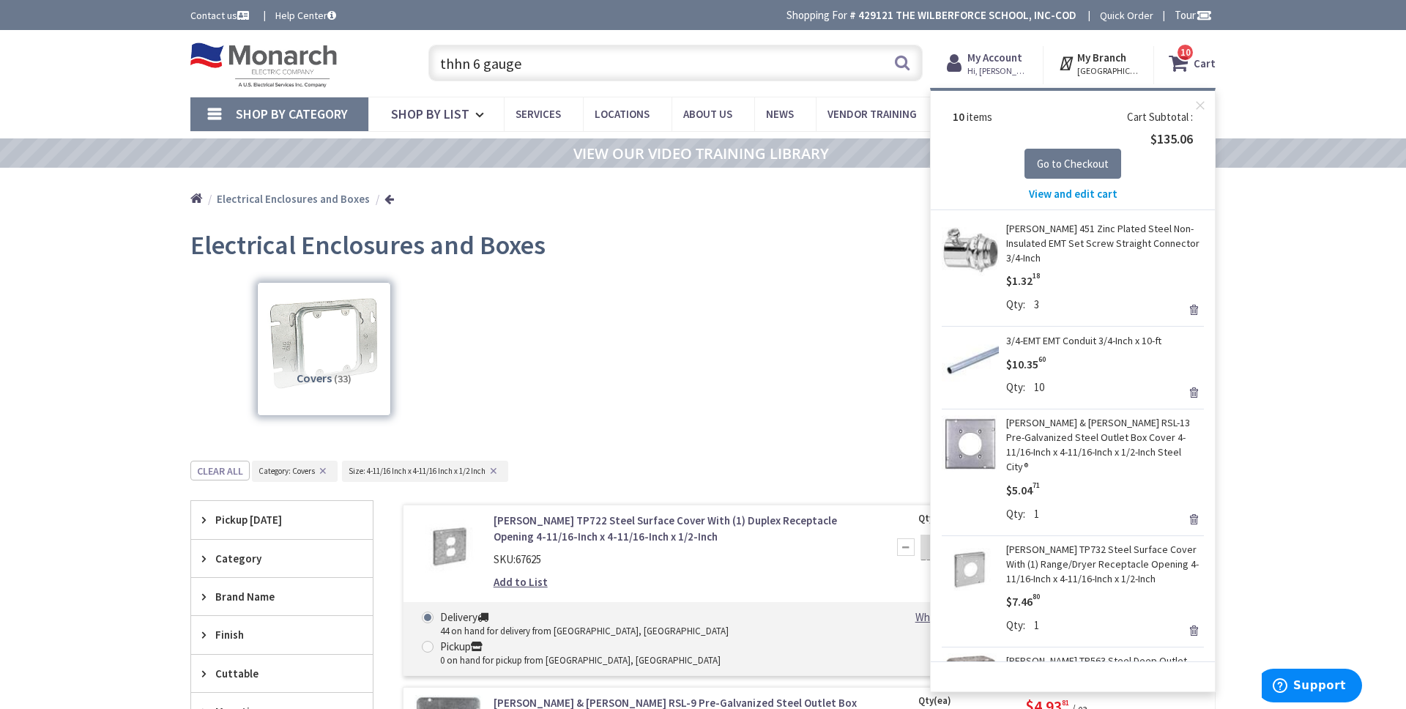
click at [1077, 194] on span "View and edit cart" at bounding box center [1073, 194] width 89 height 14
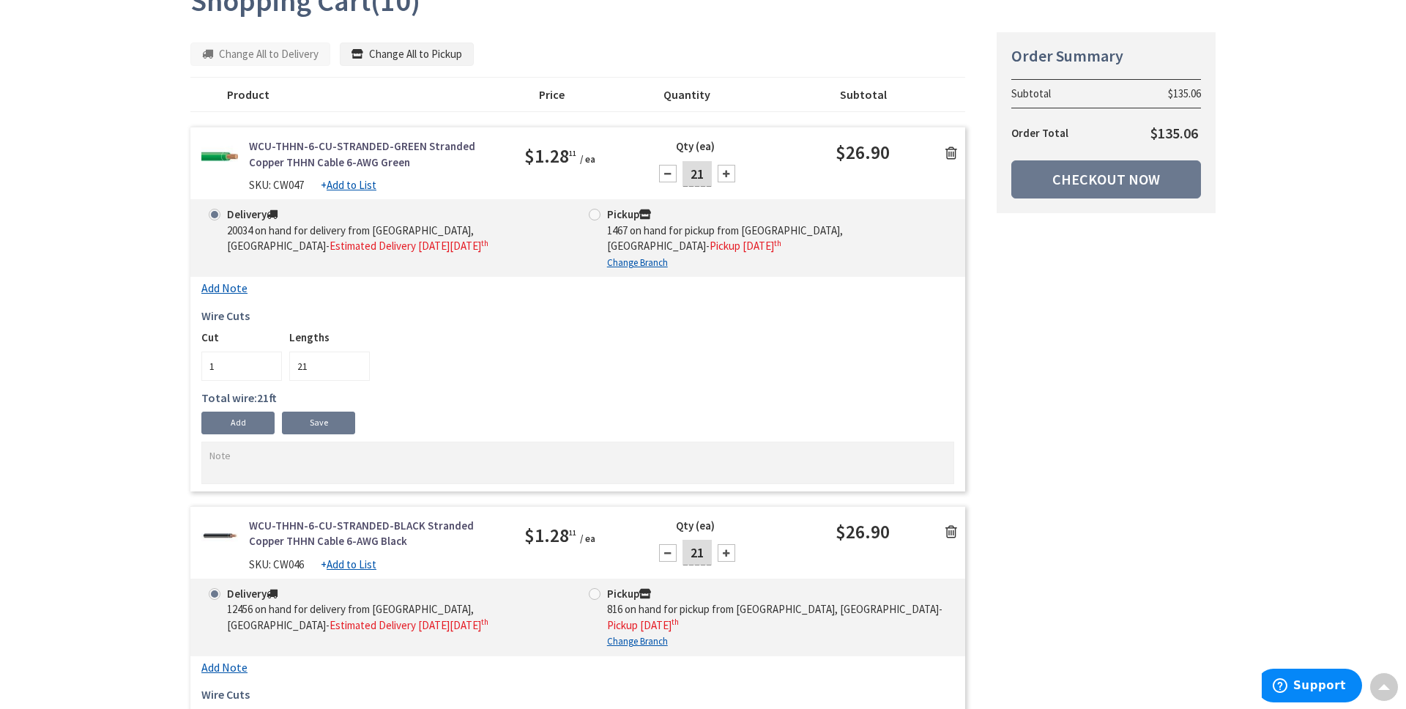
click at [671, 173] on div at bounding box center [668, 174] width 18 height 18
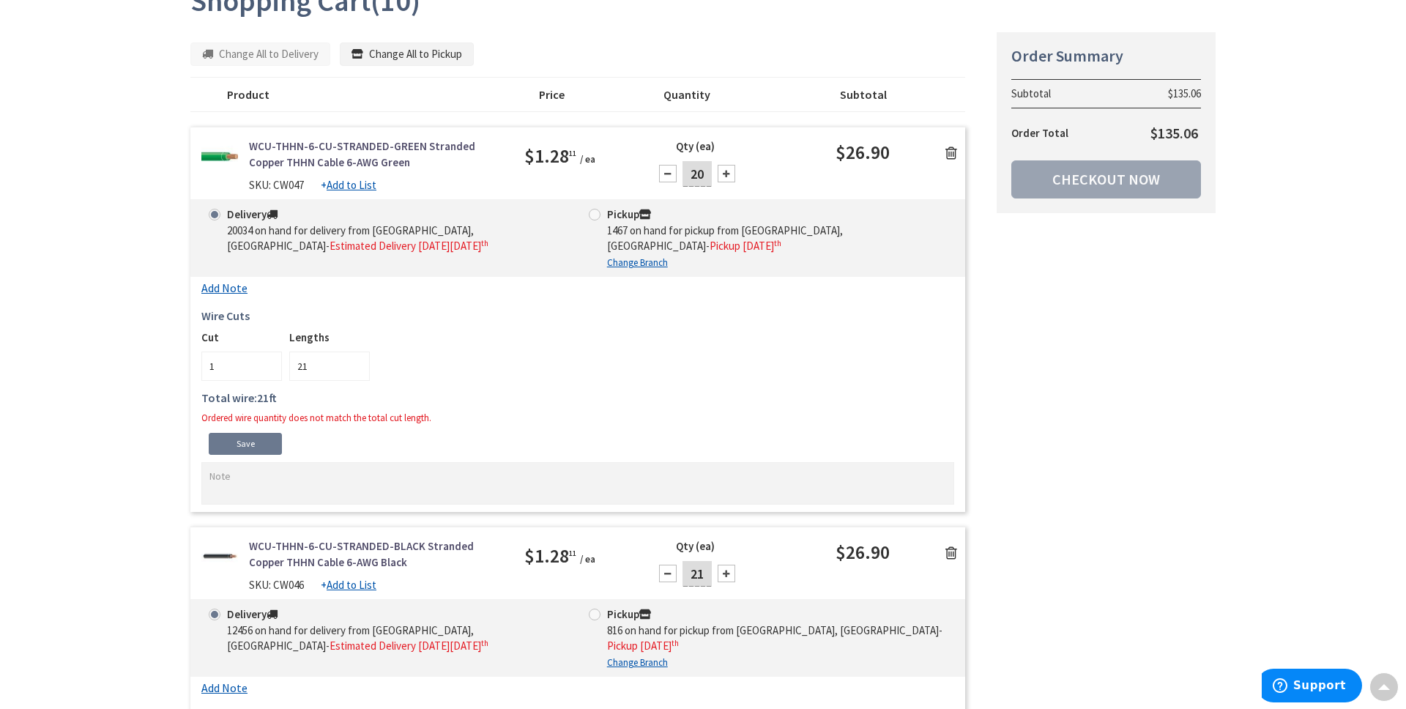
click at [671, 173] on div at bounding box center [668, 174] width 18 height 18
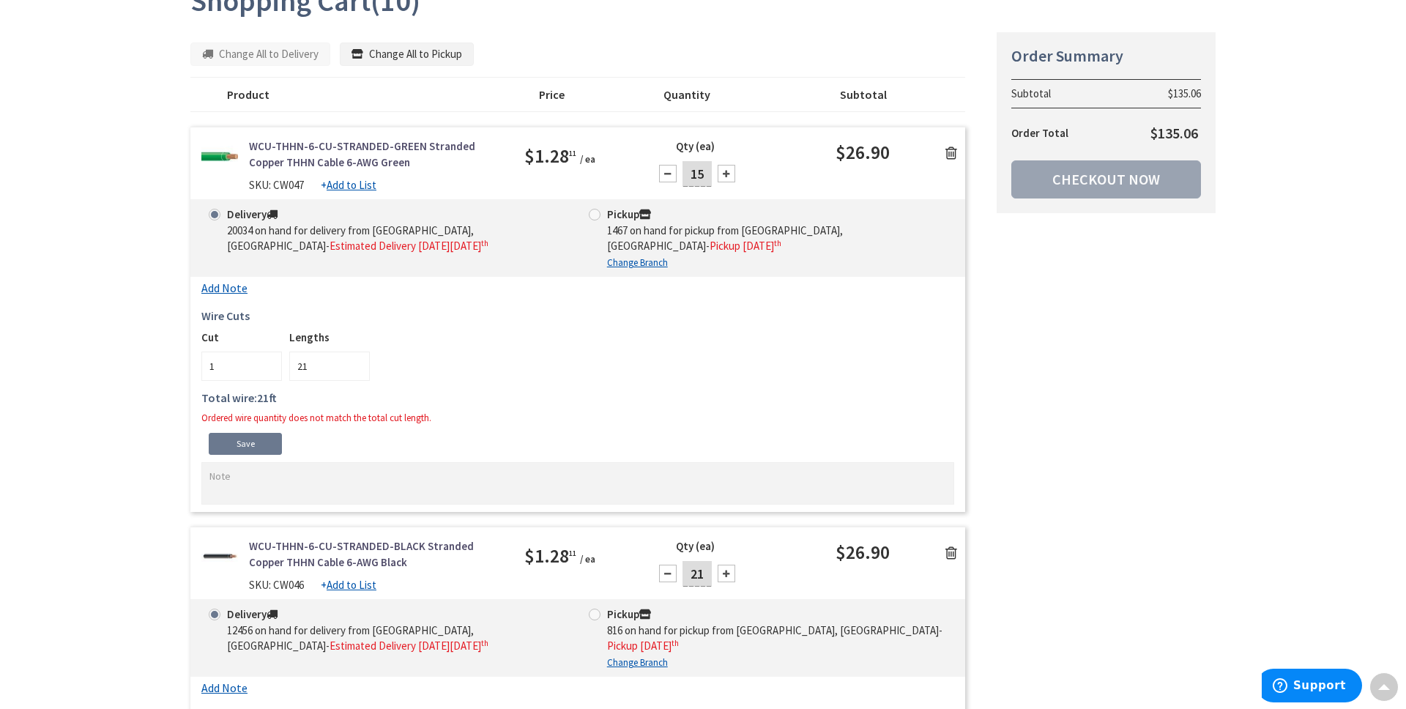
click at [671, 173] on div at bounding box center [668, 174] width 18 height 18
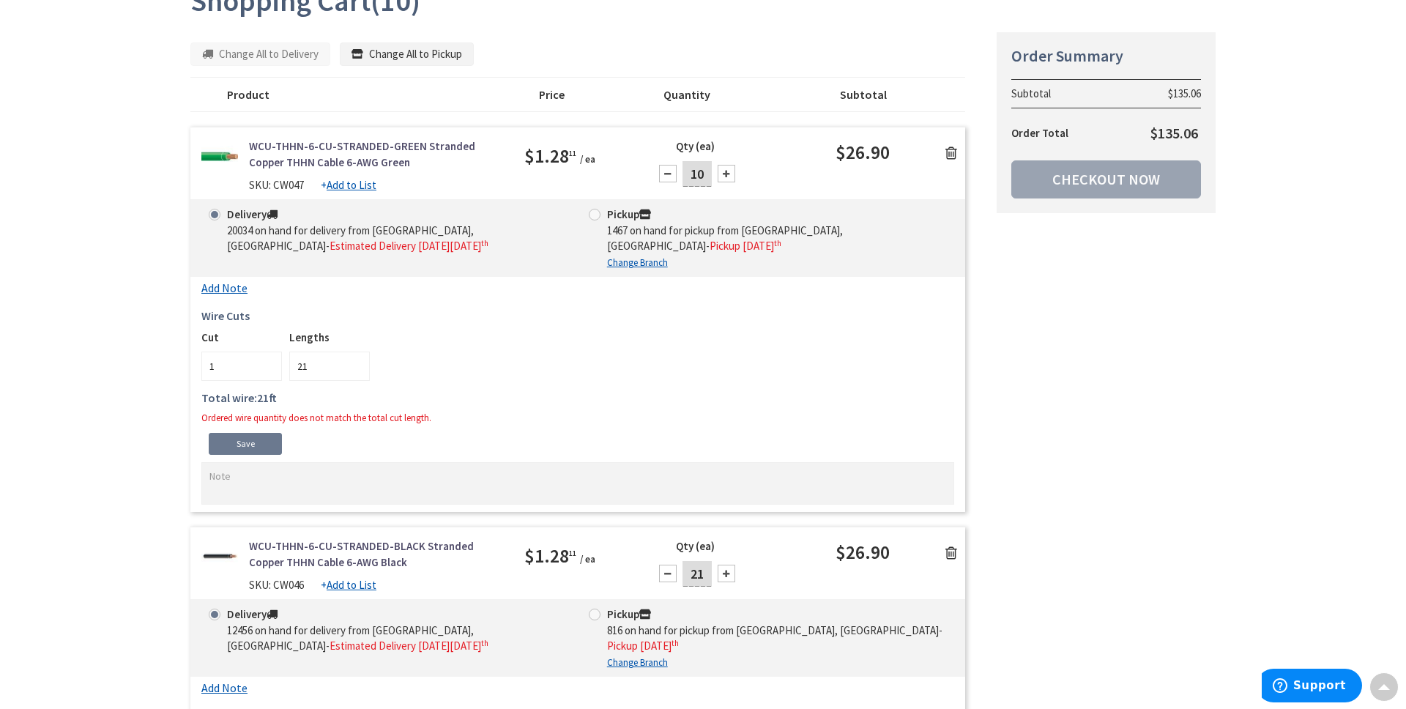
click at [671, 173] on div at bounding box center [668, 174] width 18 height 18
type input "6"
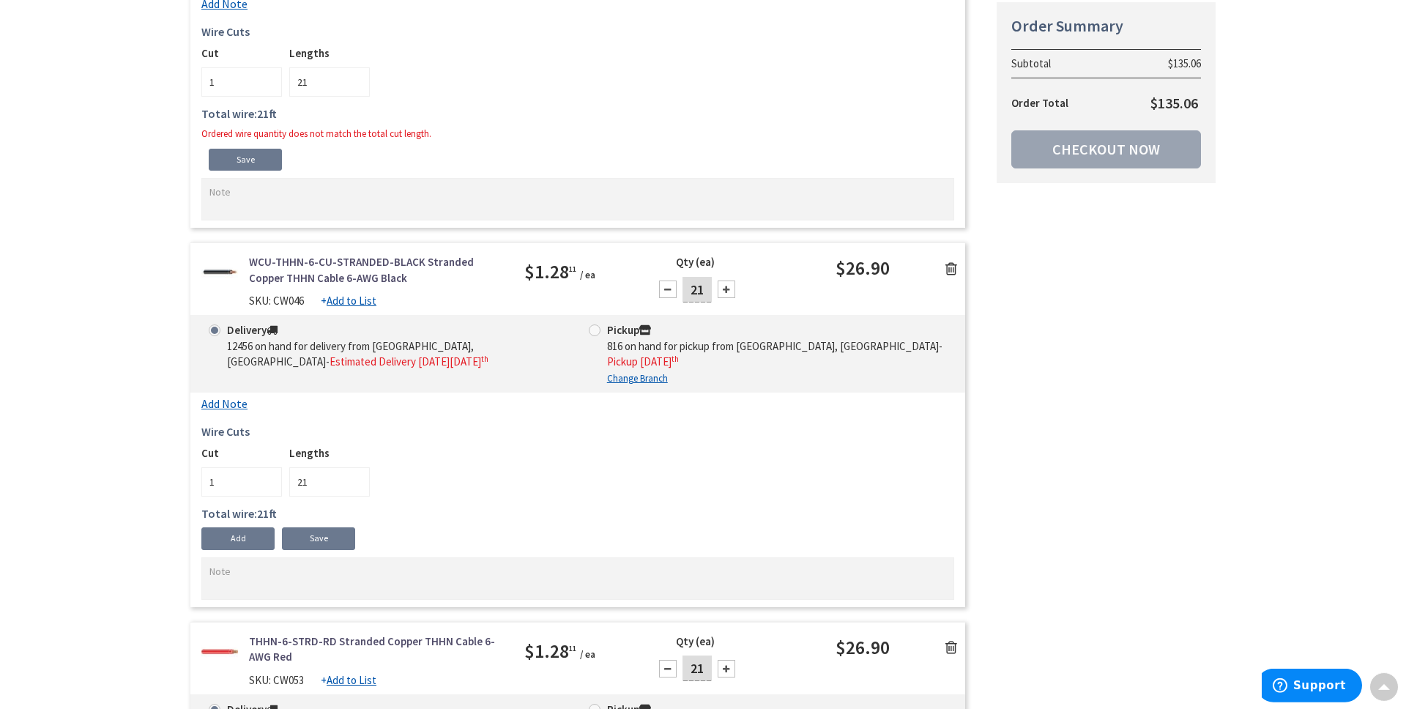
scroll to position [494, 0]
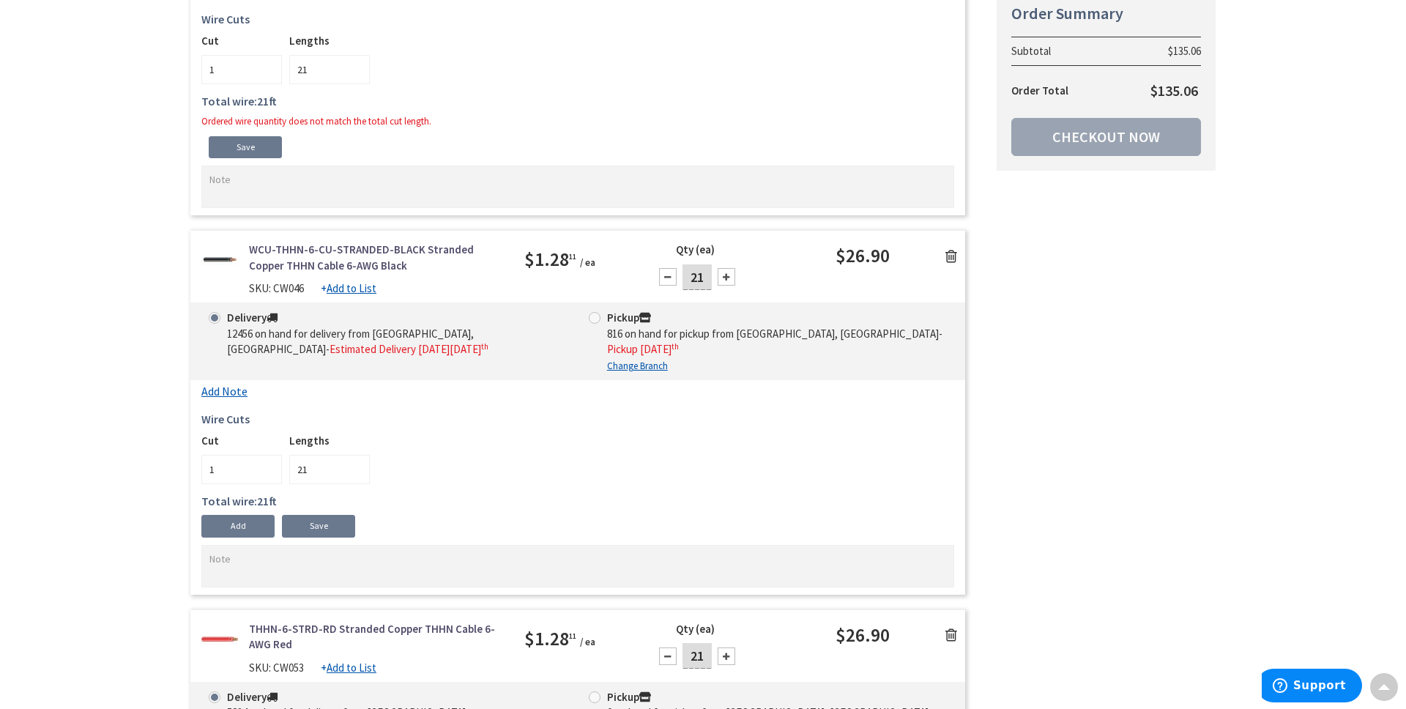
click at [667, 273] on div at bounding box center [668, 277] width 18 height 18
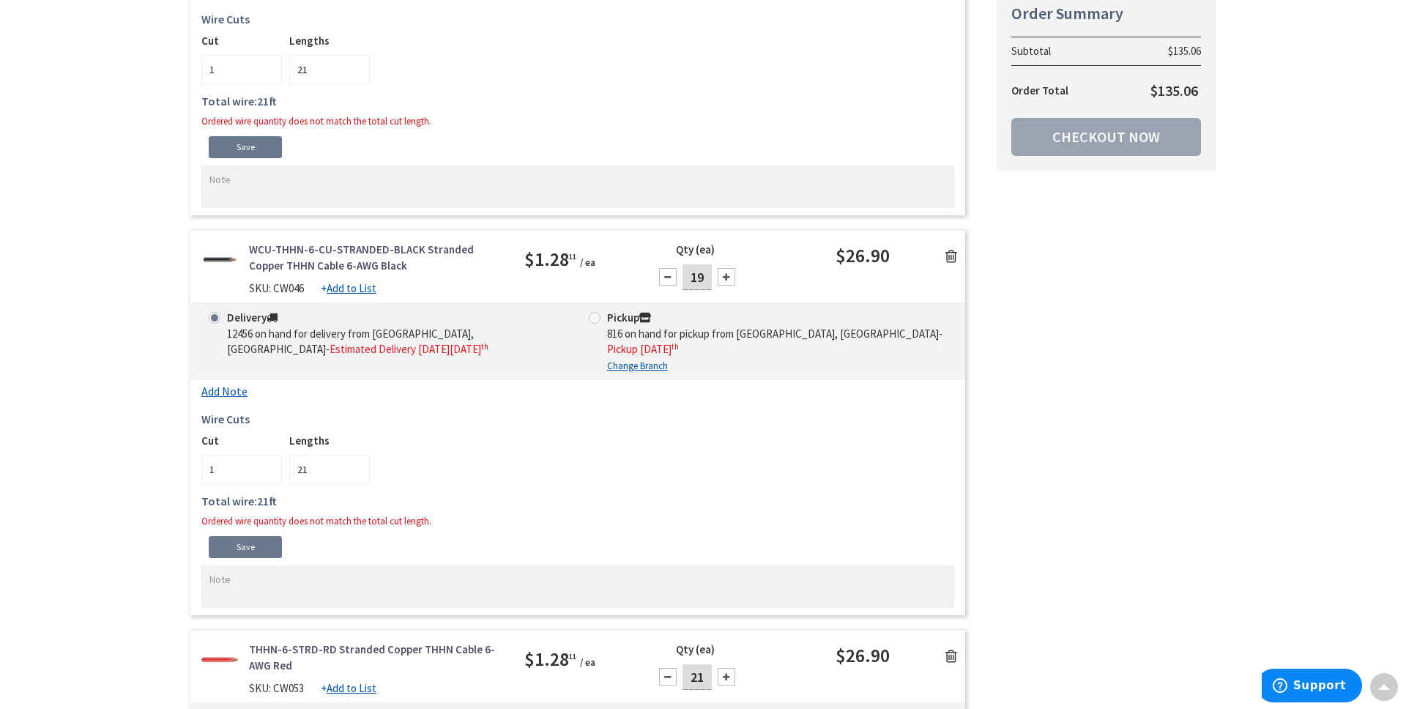
click at [667, 273] on div at bounding box center [668, 277] width 18 height 18
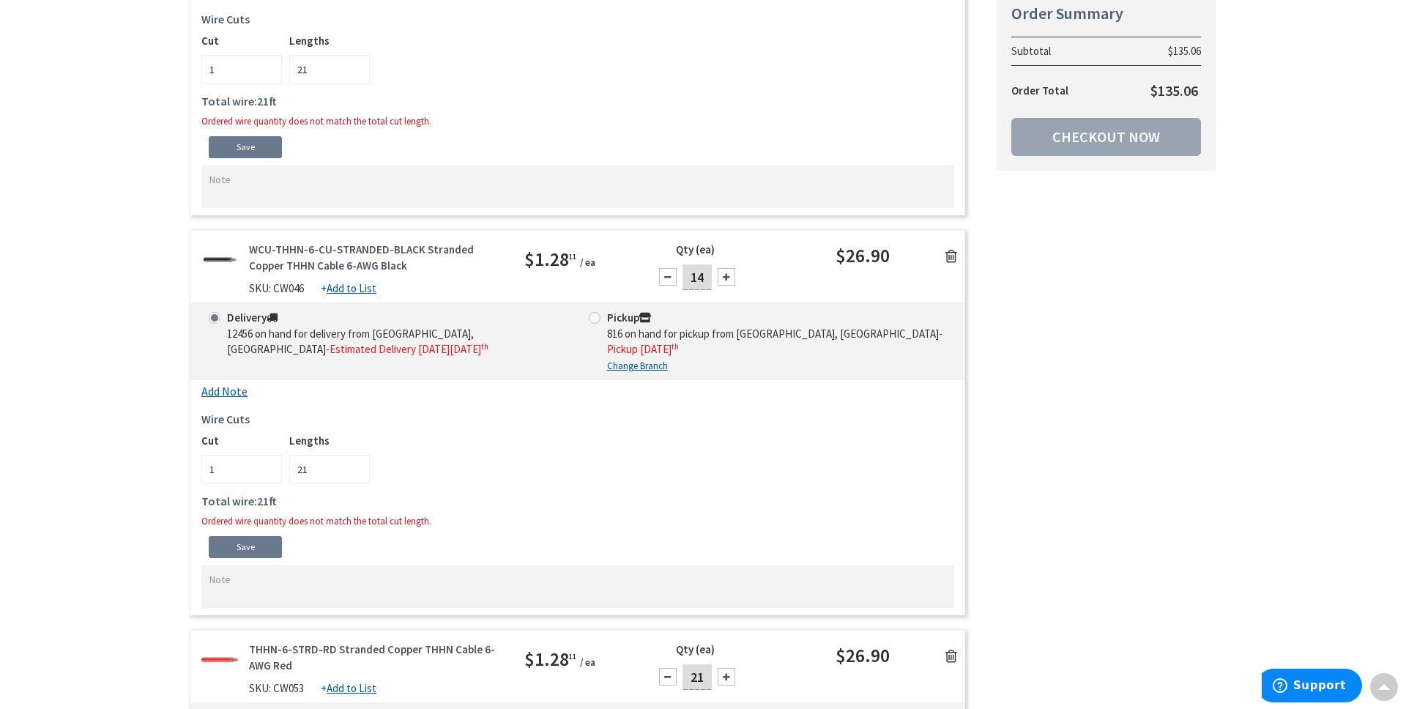
click at [667, 273] on div at bounding box center [668, 277] width 18 height 18
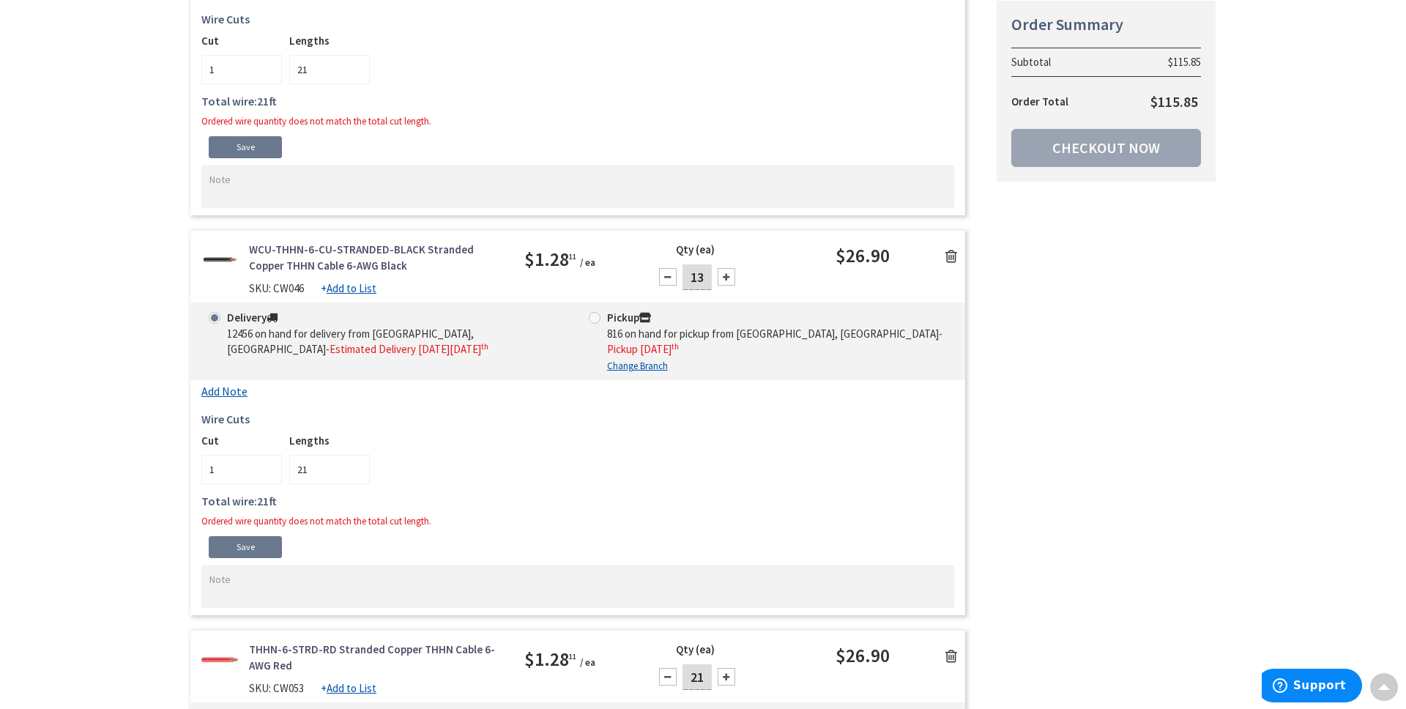
click at [667, 273] on div at bounding box center [668, 277] width 18 height 18
type input "11"
click at [667, 273] on div "11" at bounding box center [697, 276] width 88 height 29
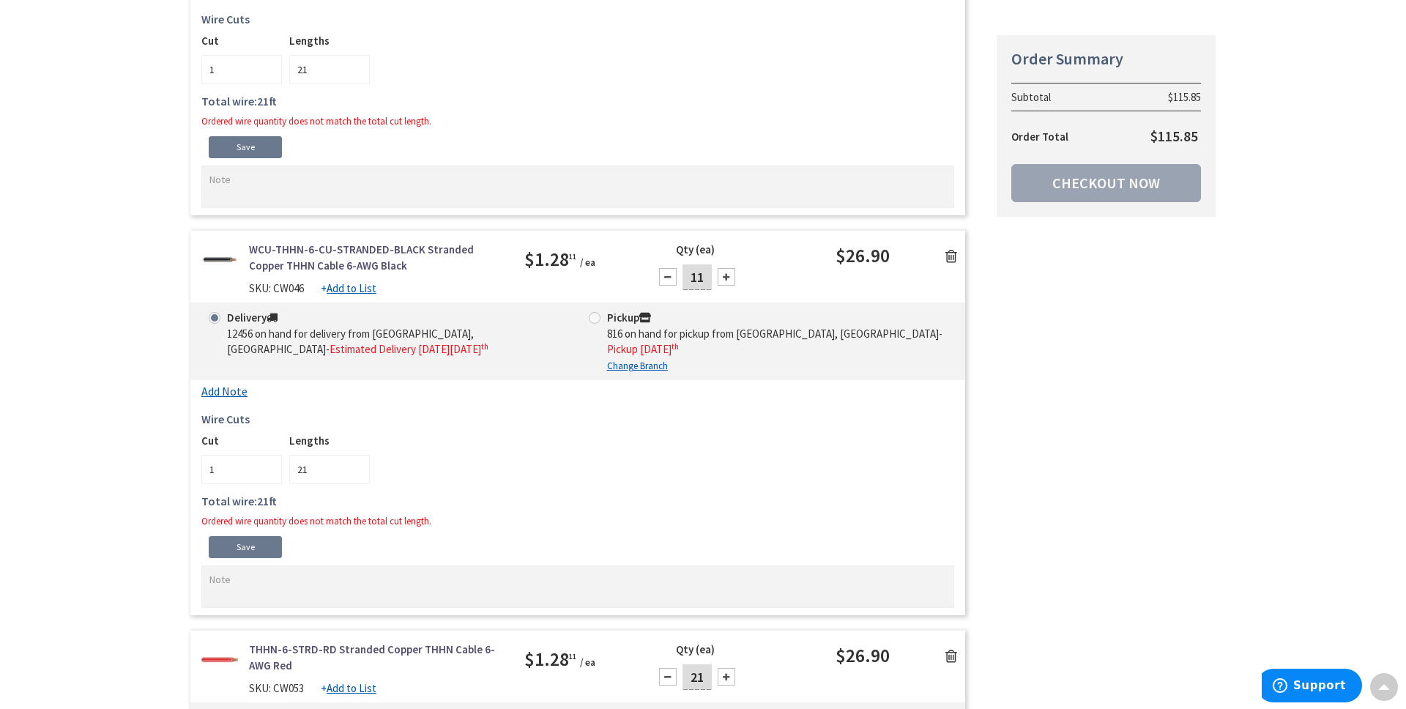
scroll to position [573, 0]
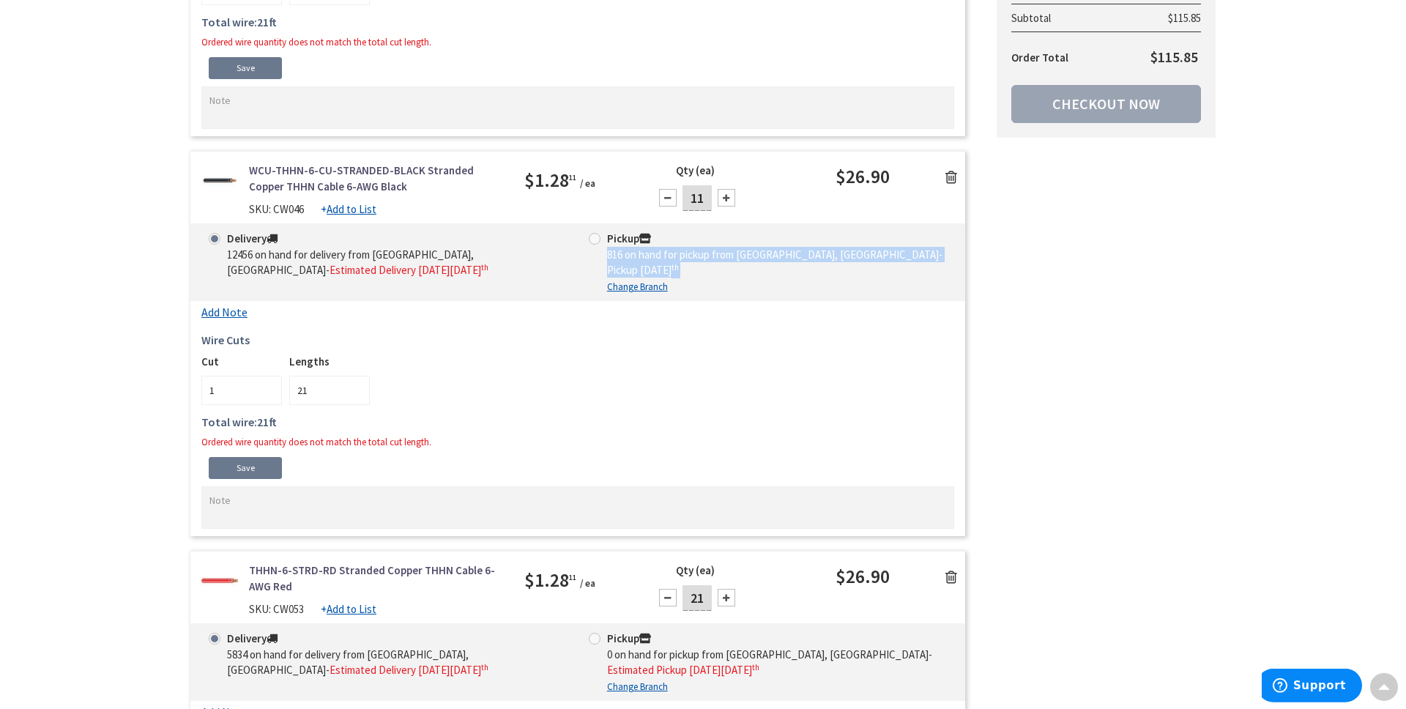
click at [667, 273] on span "Pickup Monday, September 8 th" at bounding box center [643, 270] width 72 height 14
click at [602, 243] on input "Pickup 816 on hand for pickup from Monroe Township, Nj - Pickup Monday, Septemb…" at bounding box center [597, 239] width 10 height 10
radio input "true"
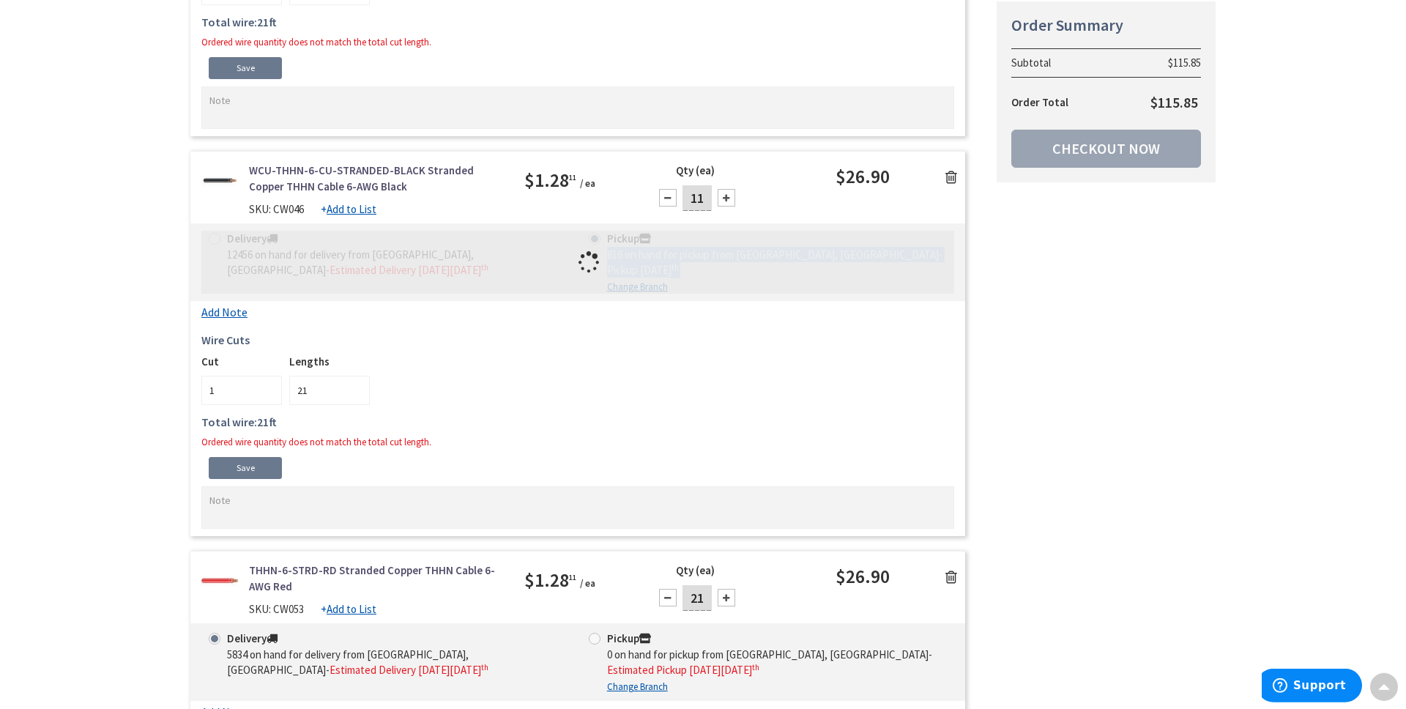
click at [665, 196] on div at bounding box center [668, 198] width 18 height 18
click at [665, 197] on div at bounding box center [668, 198] width 18 height 18
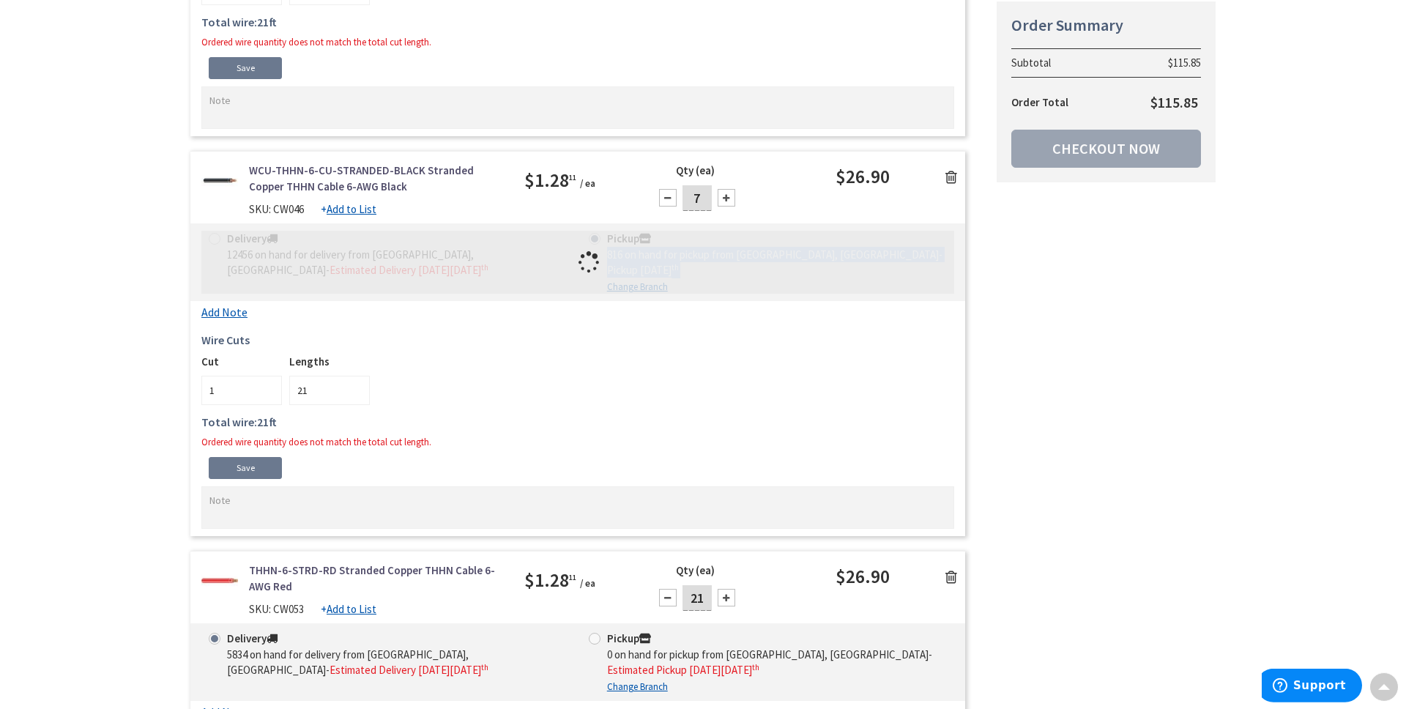
type input "6"
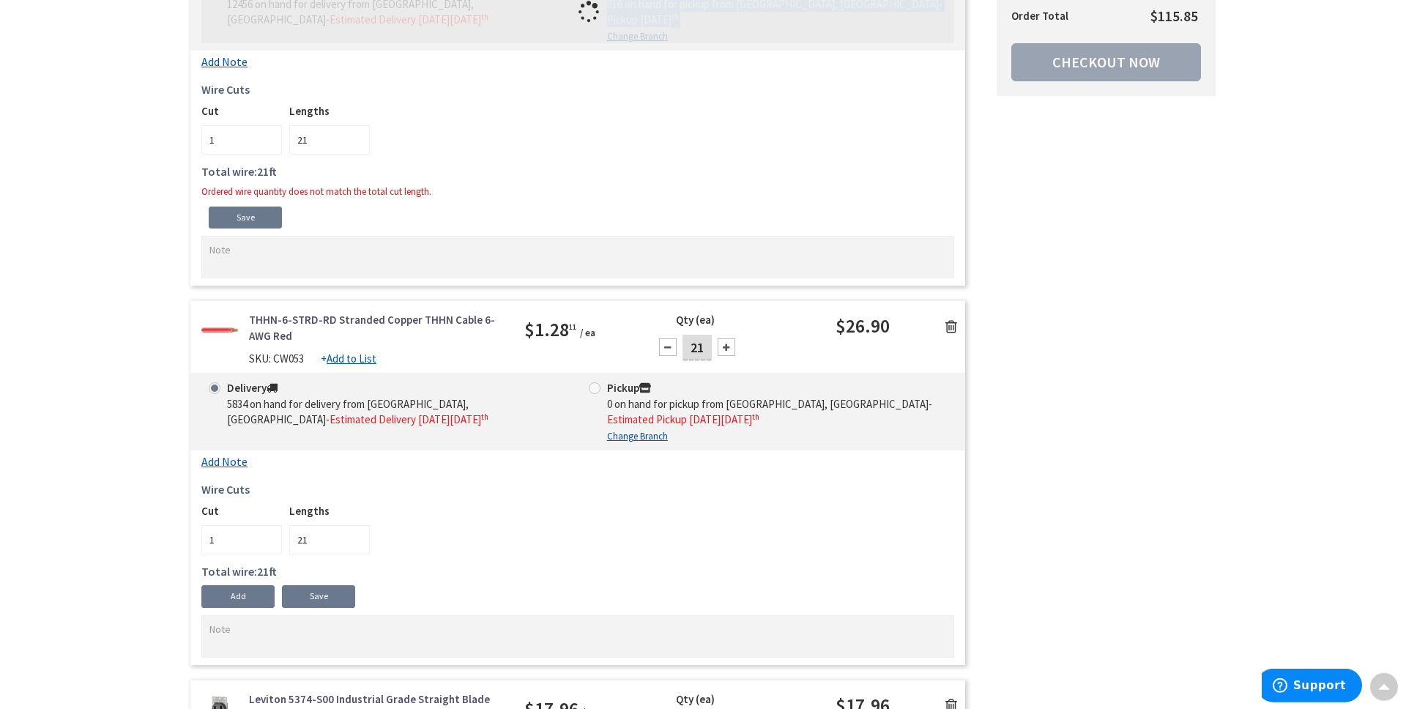
scroll to position [870, 0]
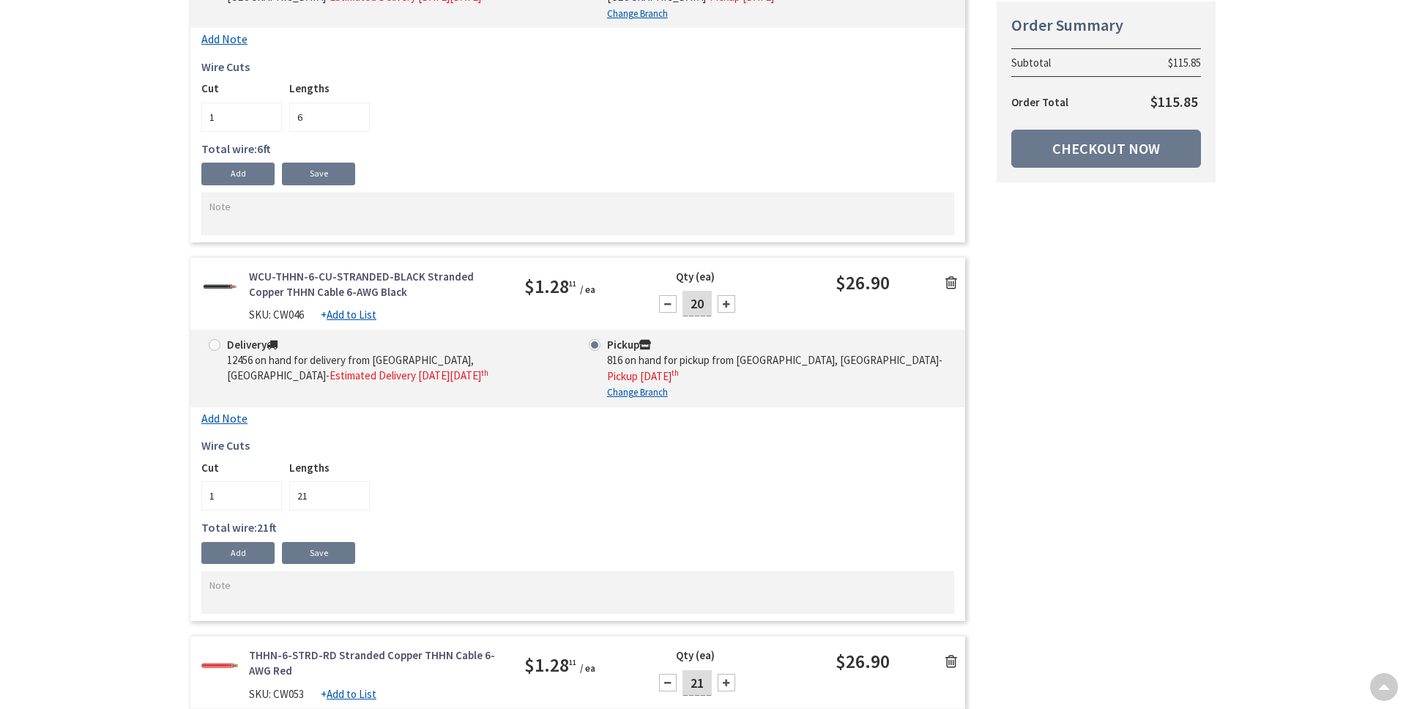
click at [666, 304] on div at bounding box center [668, 304] width 18 height 18
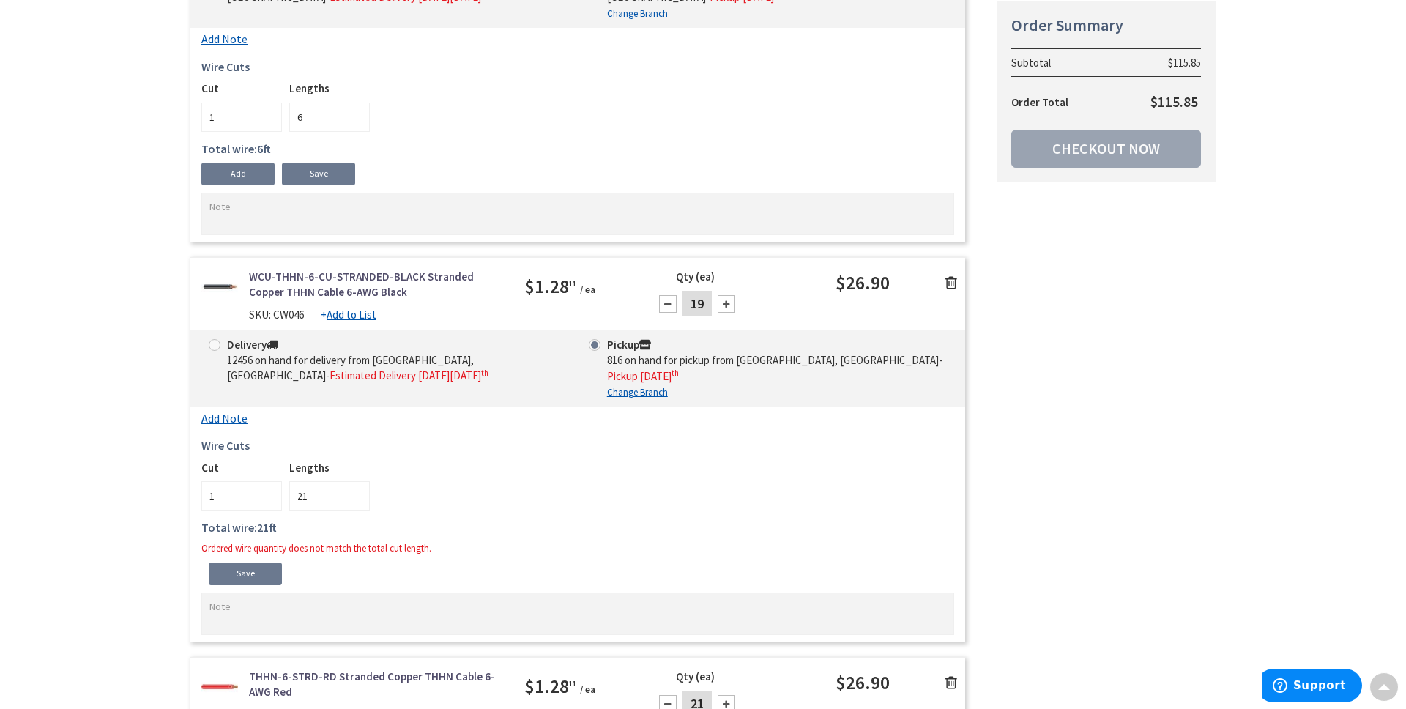
click at [666, 304] on div at bounding box center [668, 304] width 18 height 18
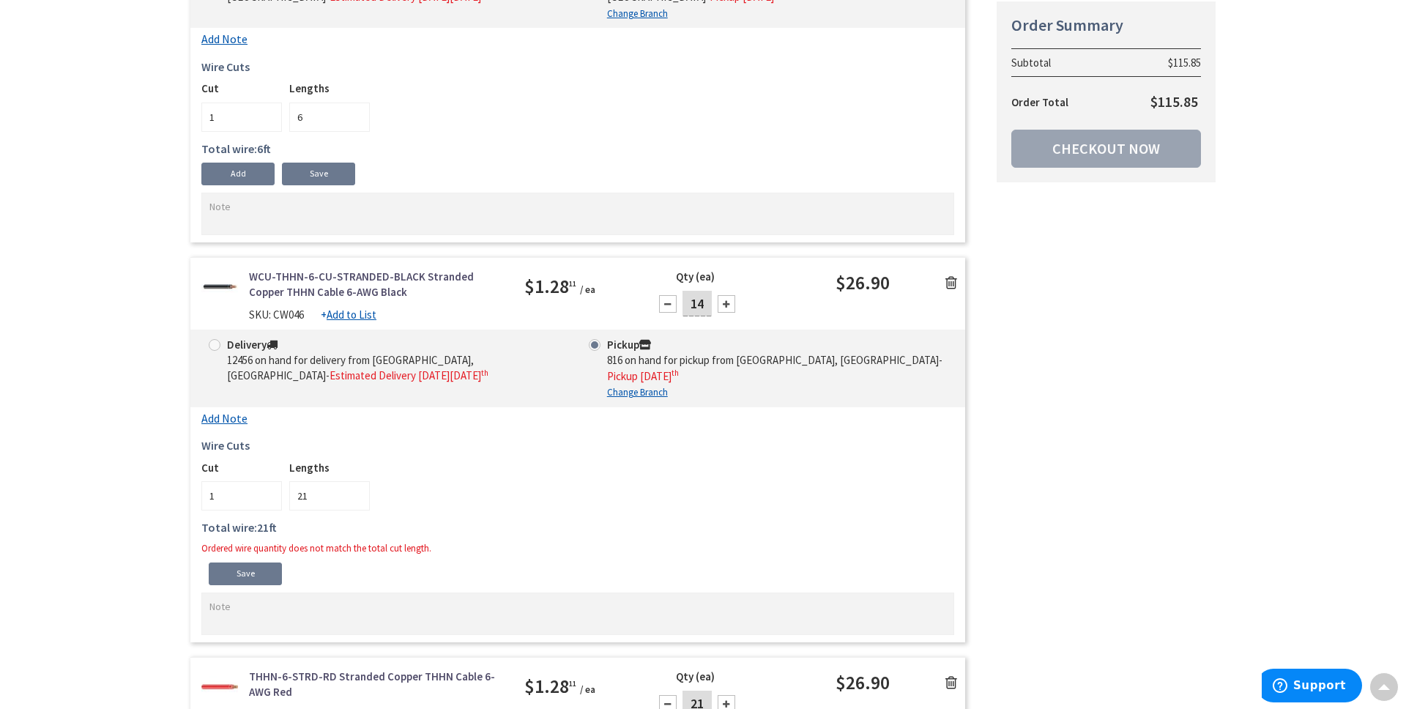
click at [666, 304] on div at bounding box center [668, 304] width 18 height 18
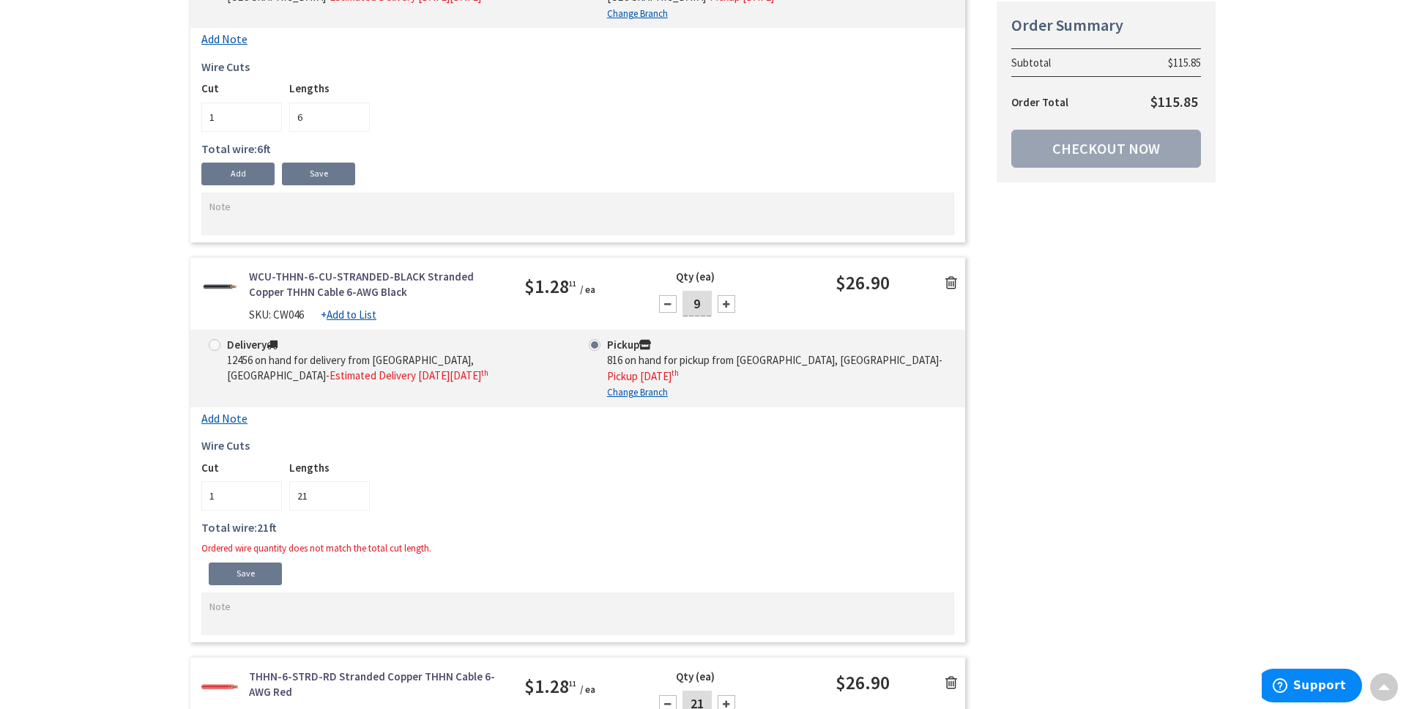
click at [666, 304] on div at bounding box center [668, 304] width 18 height 18
type input "6"
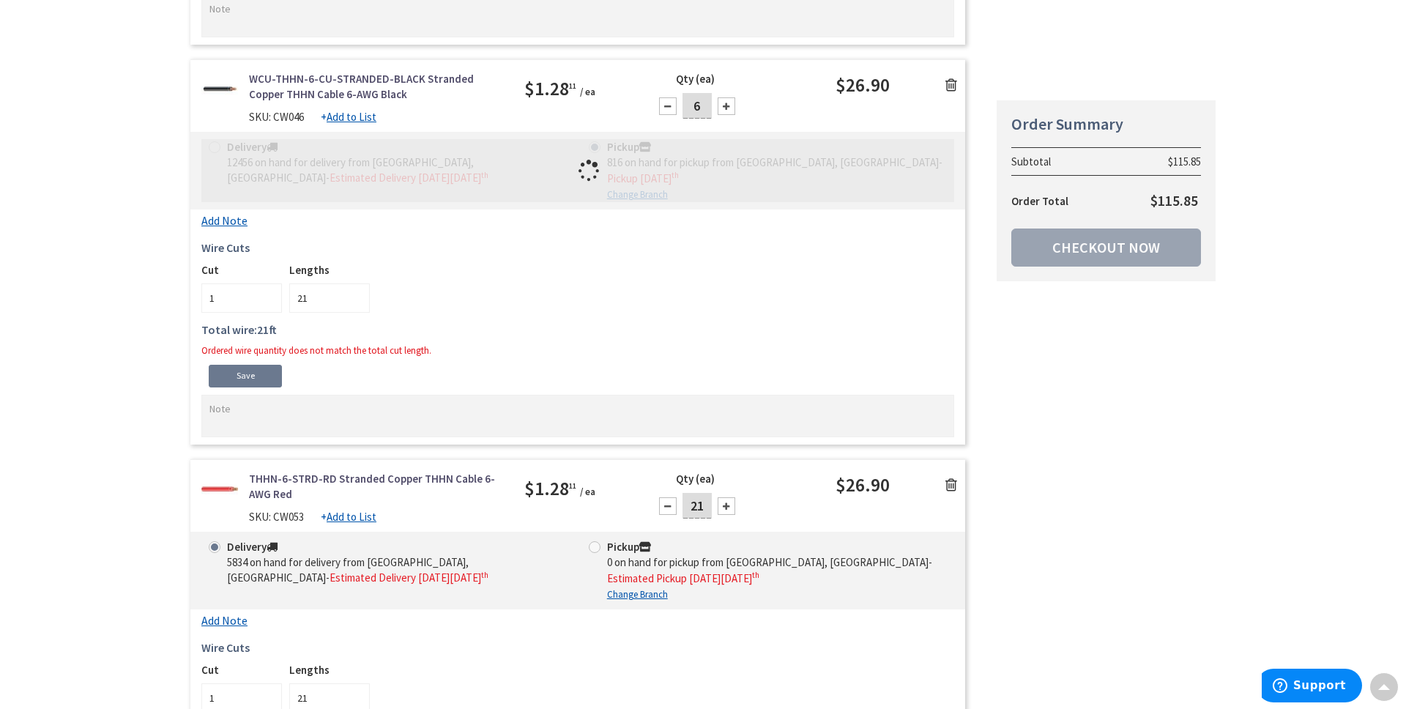
scroll to position [791, 0]
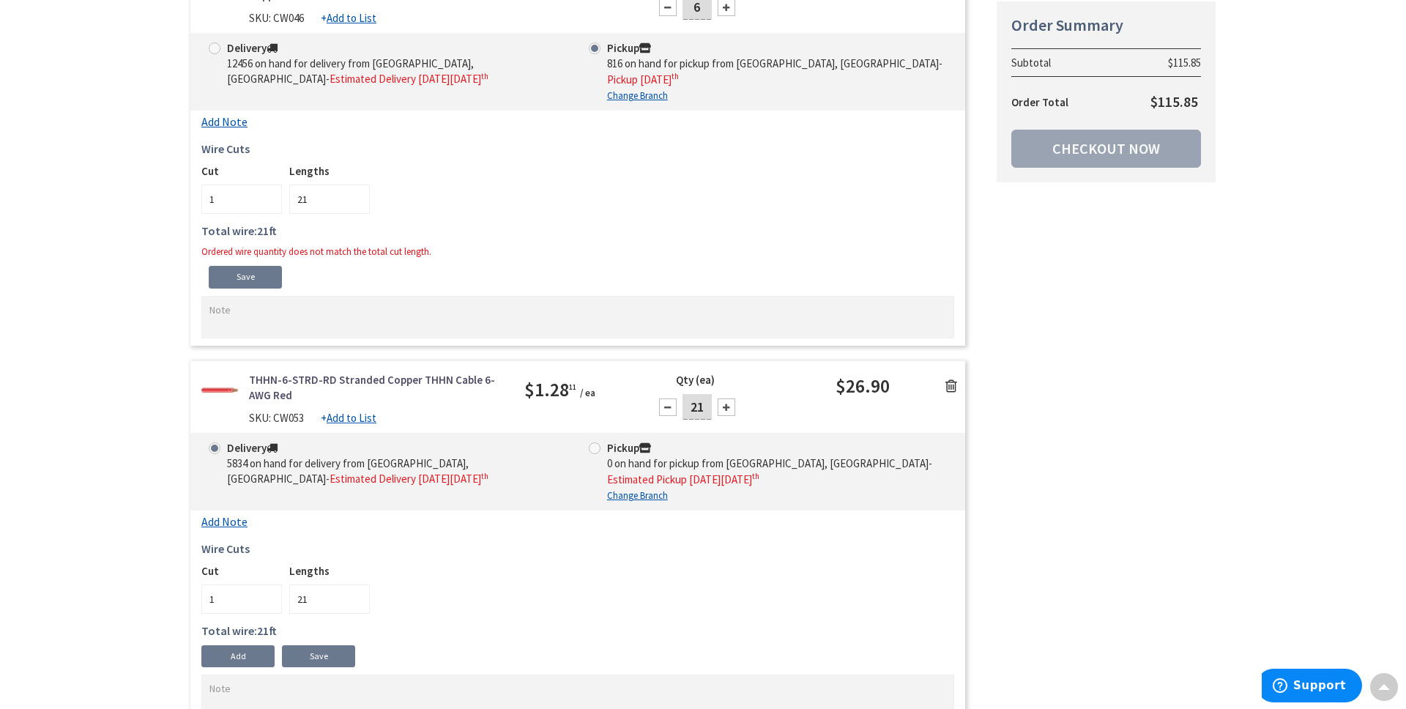
click at [668, 404] on div at bounding box center [668, 407] width 18 height 18
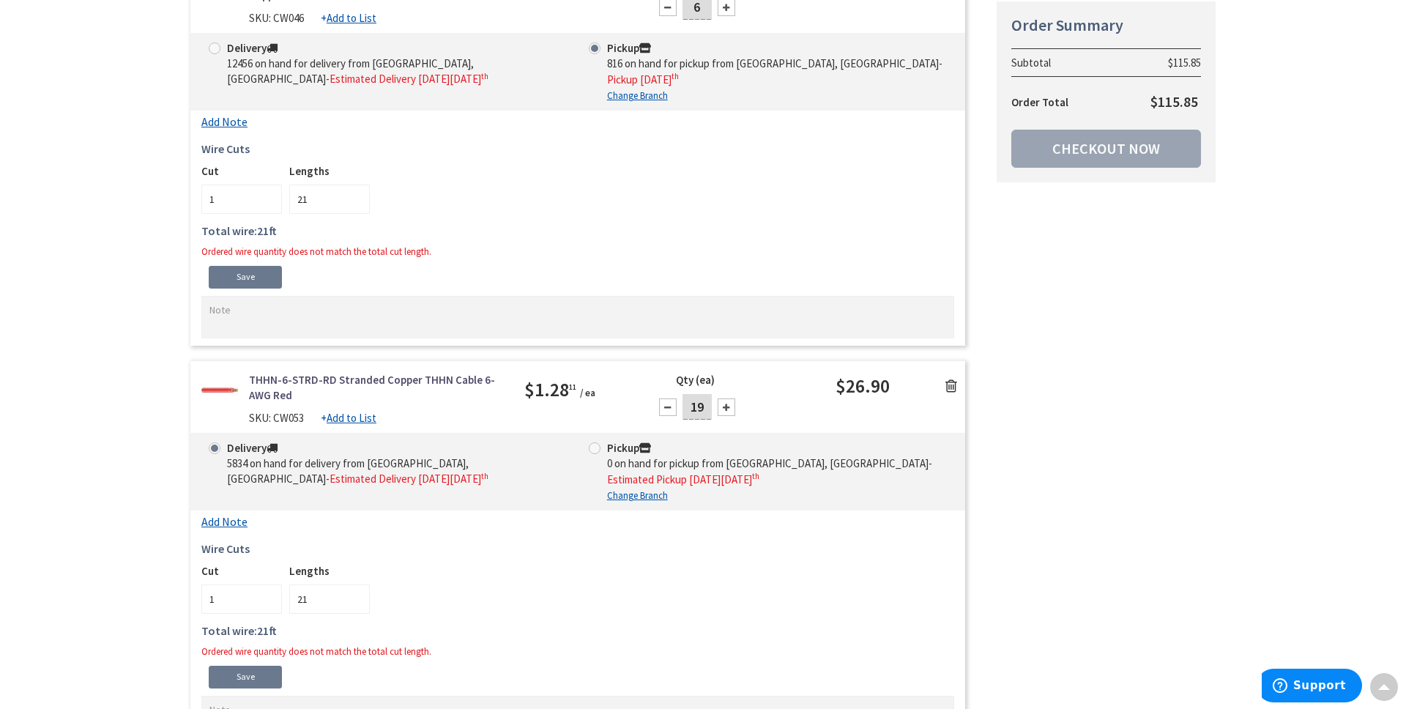
click at [668, 404] on div at bounding box center [668, 407] width 18 height 18
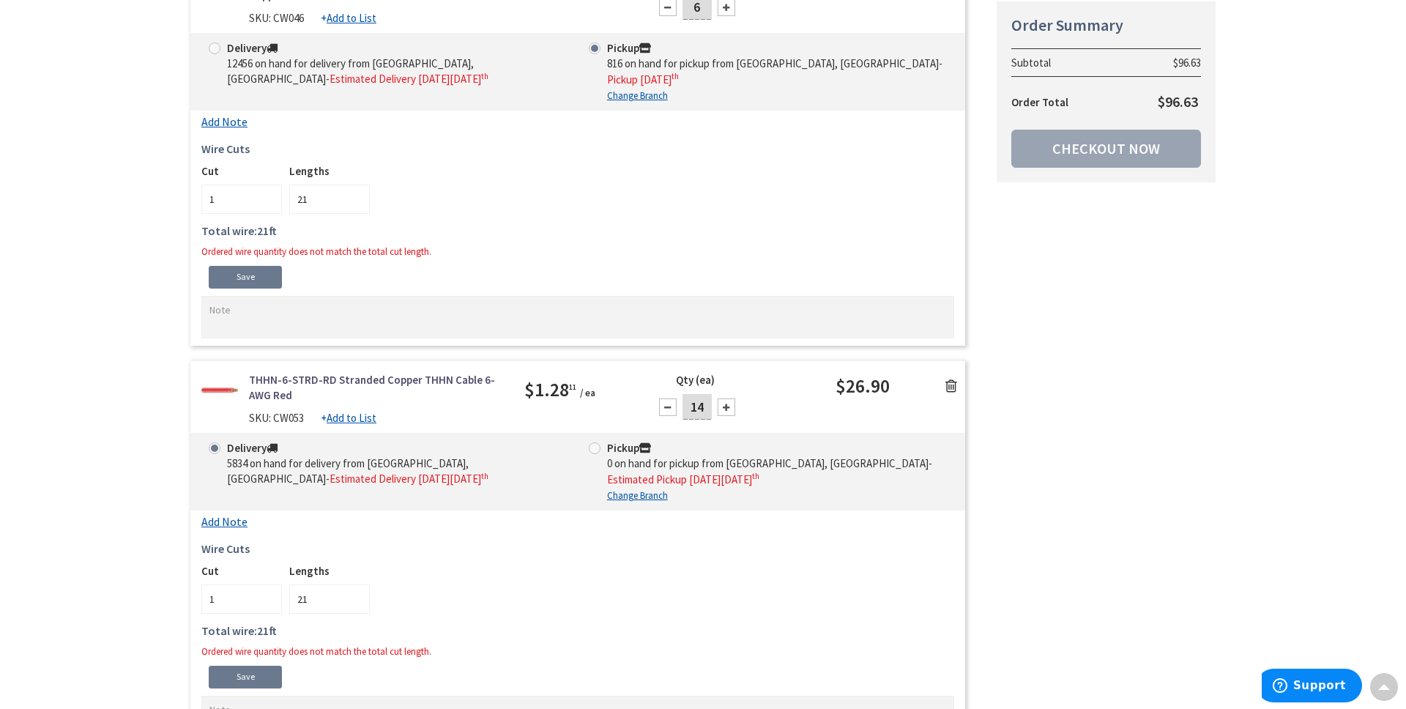
click at [668, 404] on div at bounding box center [668, 407] width 18 height 18
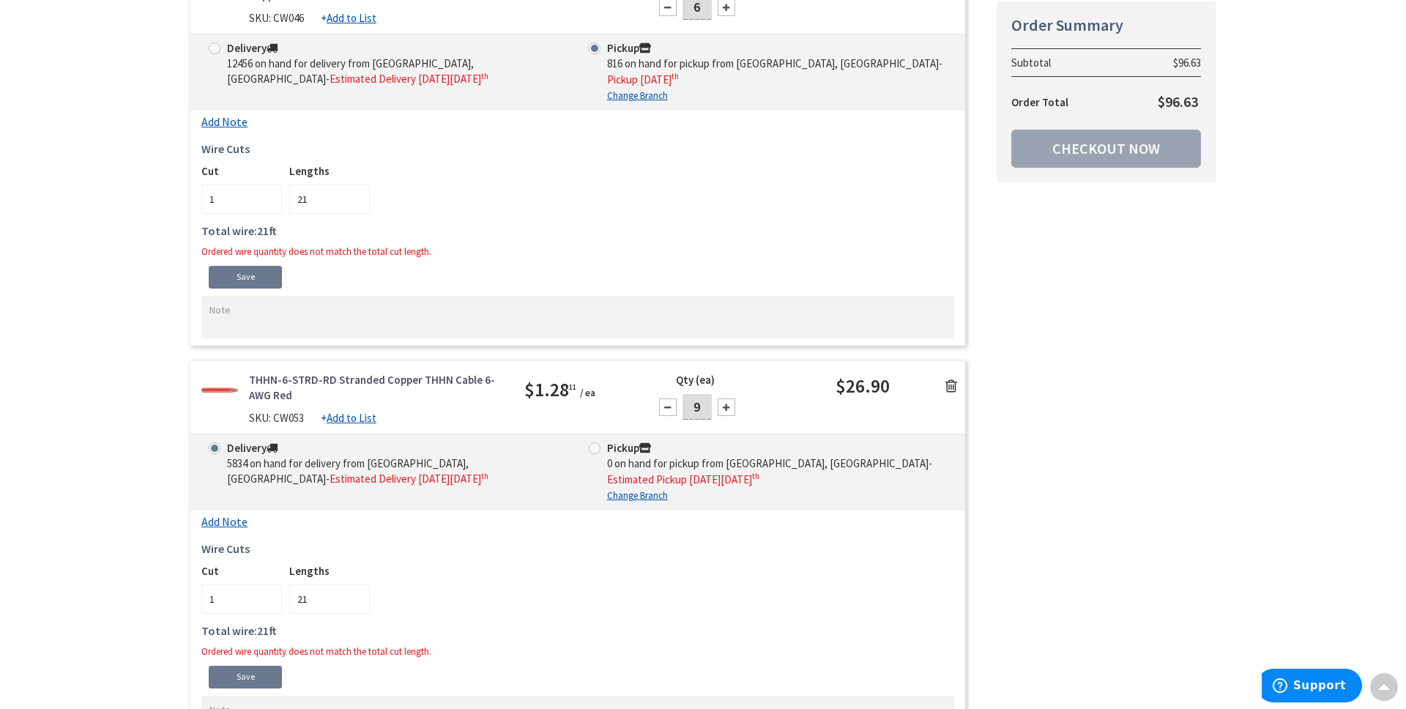
click at [668, 404] on div at bounding box center [668, 407] width 18 height 18
type input "6"
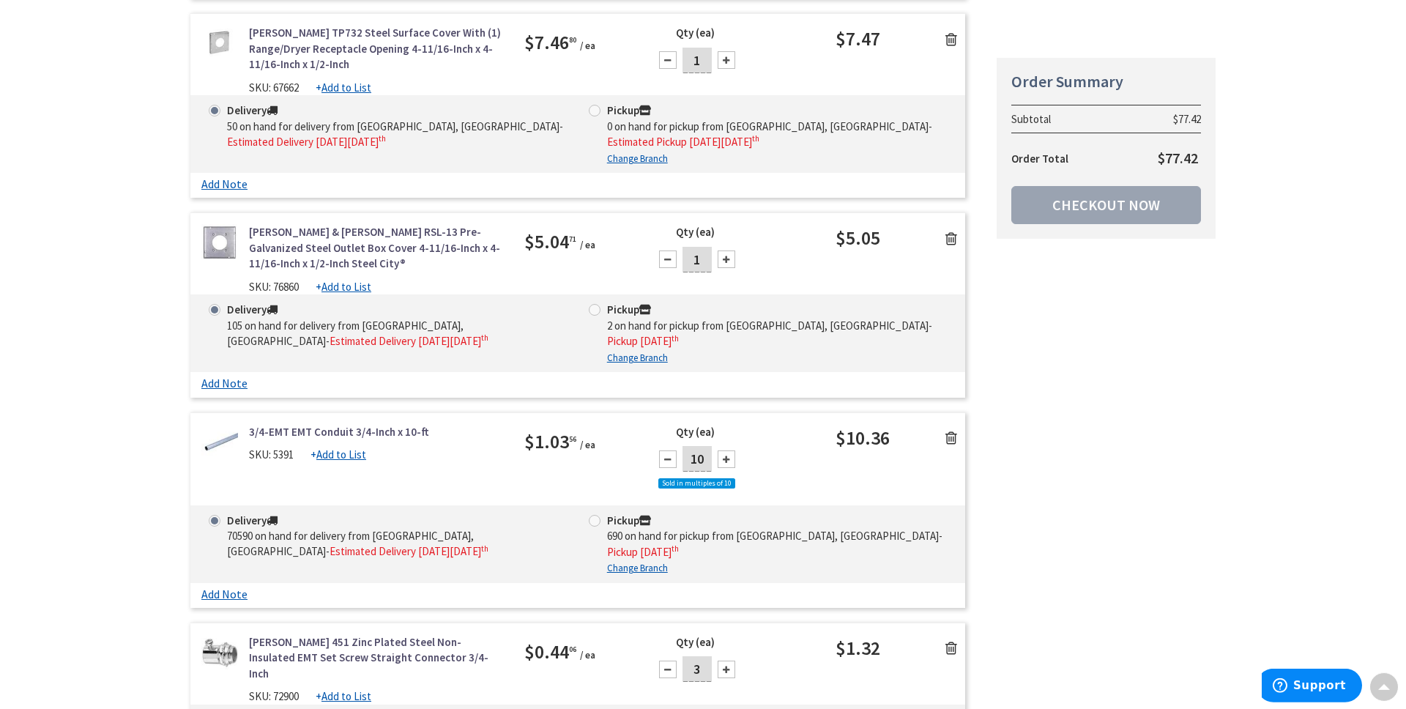
scroll to position [2174, 0]
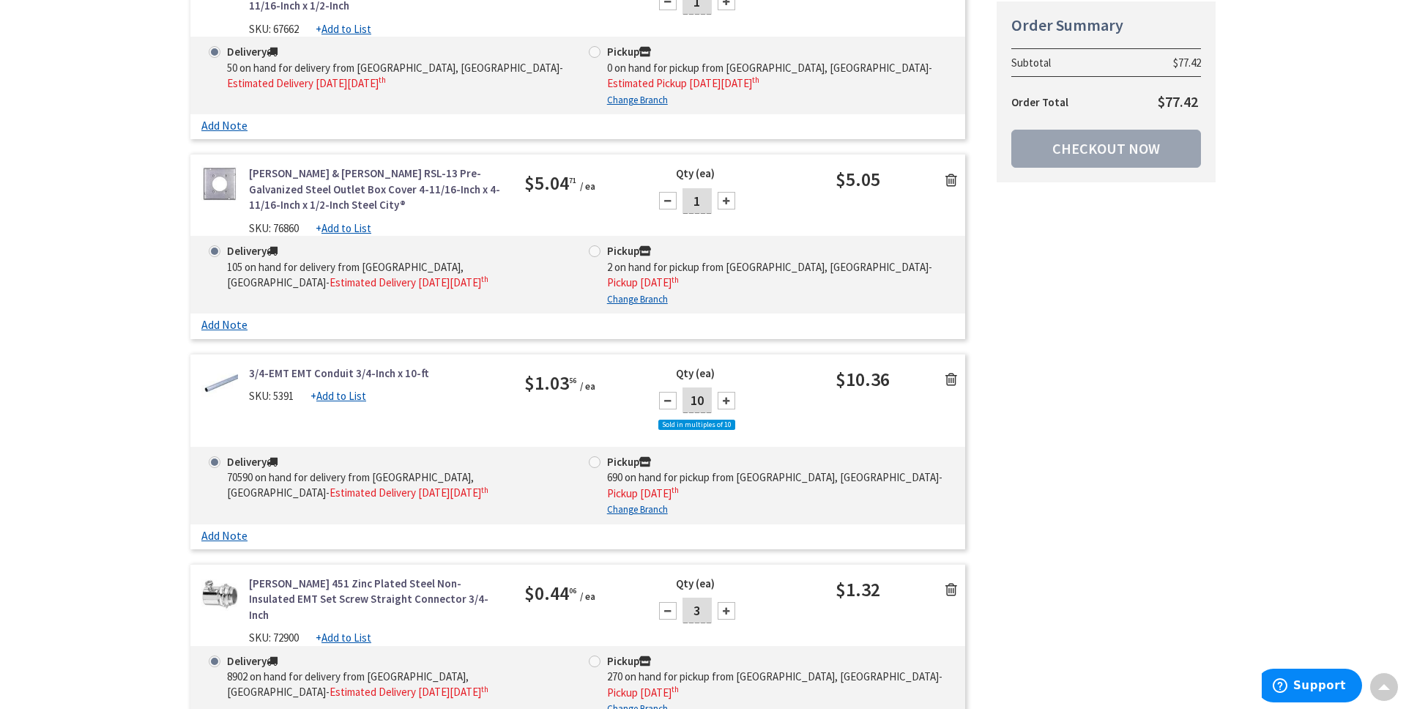
click at [670, 397] on div at bounding box center [668, 401] width 18 height 18
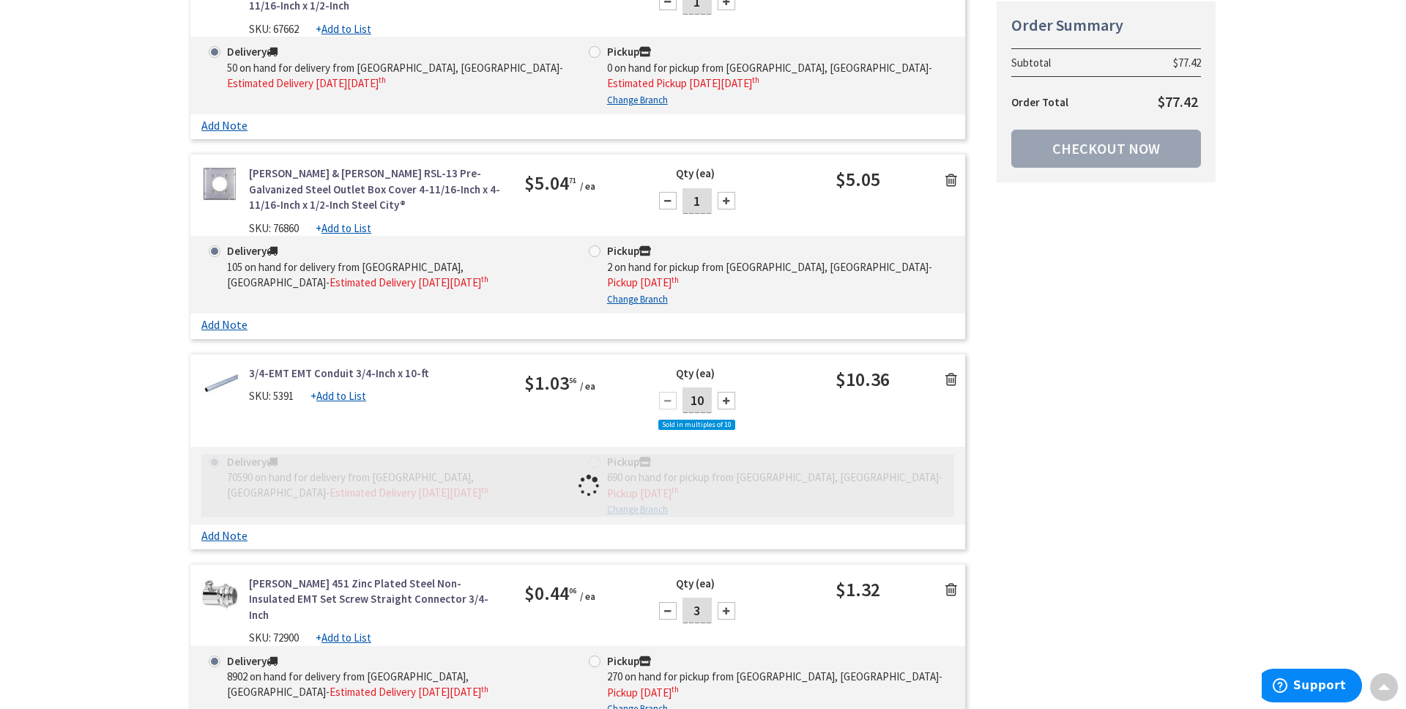
click at [727, 398] on div at bounding box center [726, 401] width 18 height 18
click at [668, 396] on div at bounding box center [668, 401] width 18 height 18
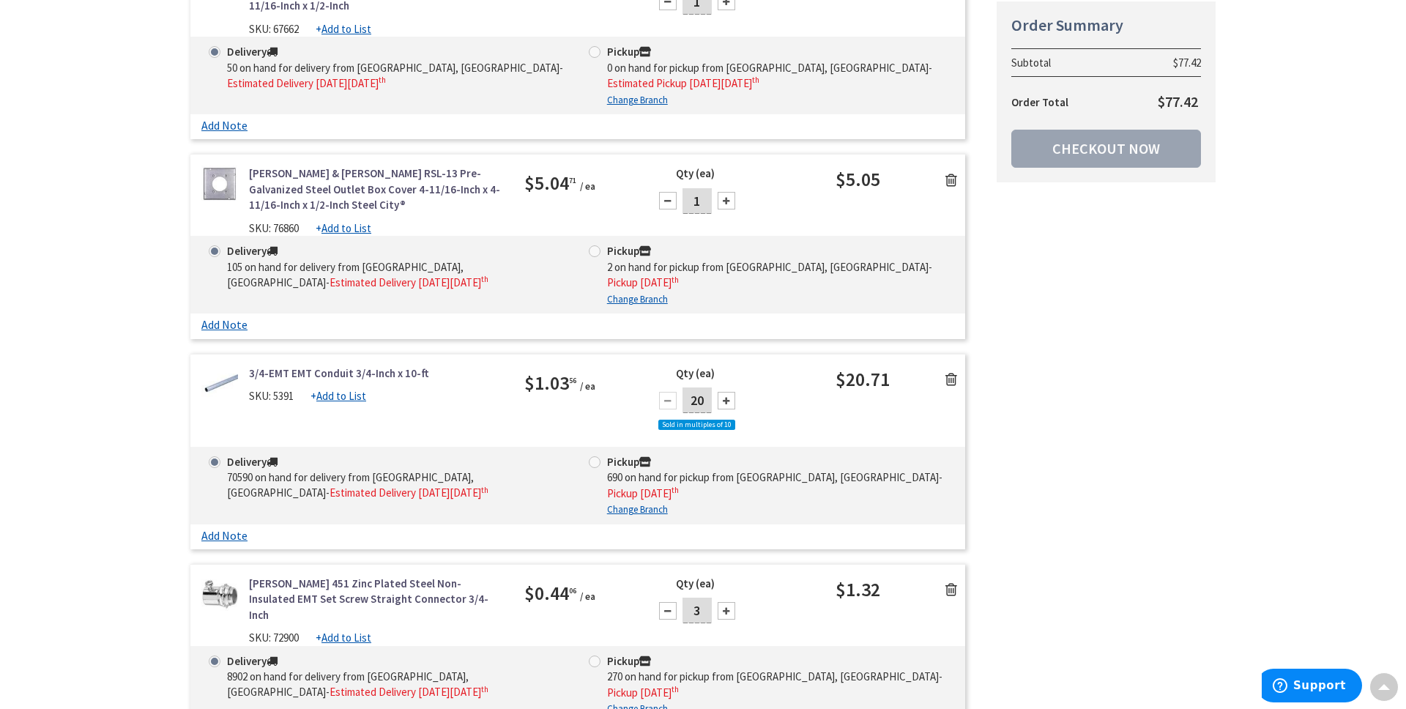
type input "10"
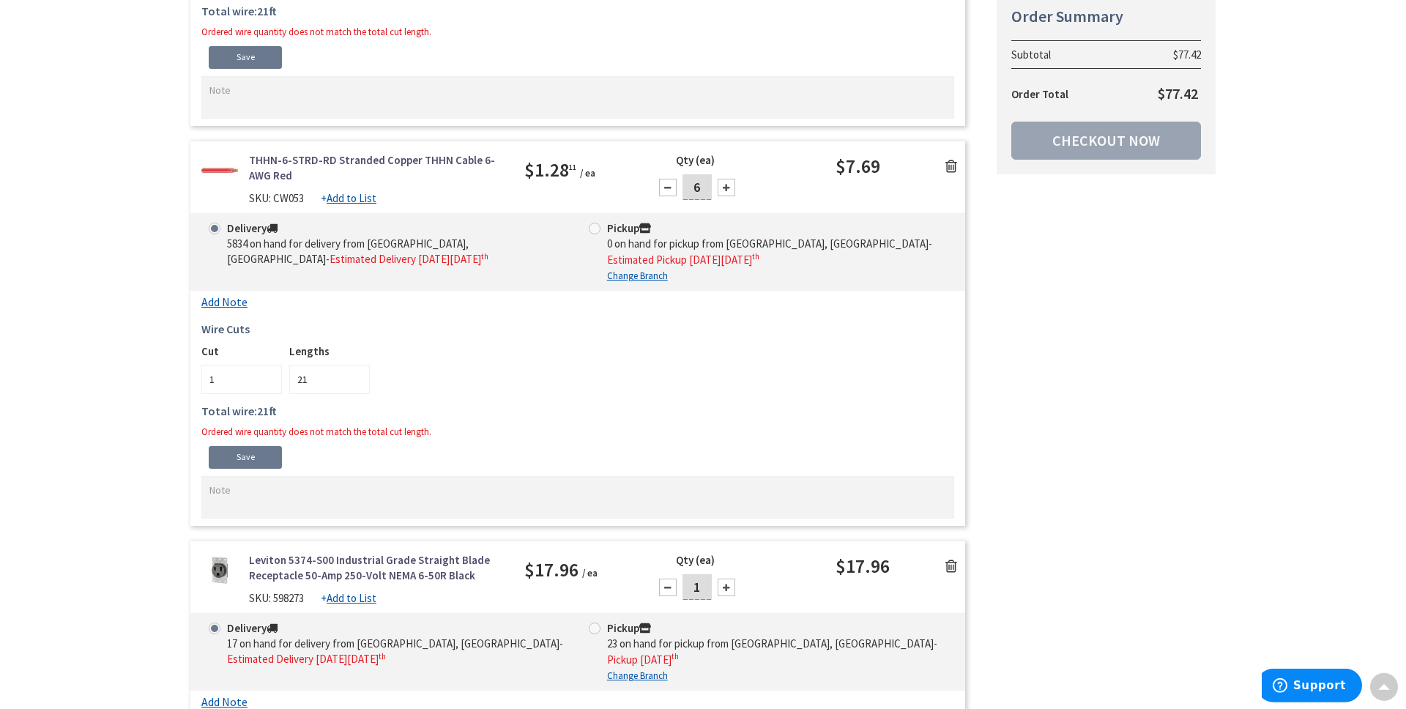
scroll to position [988, 0]
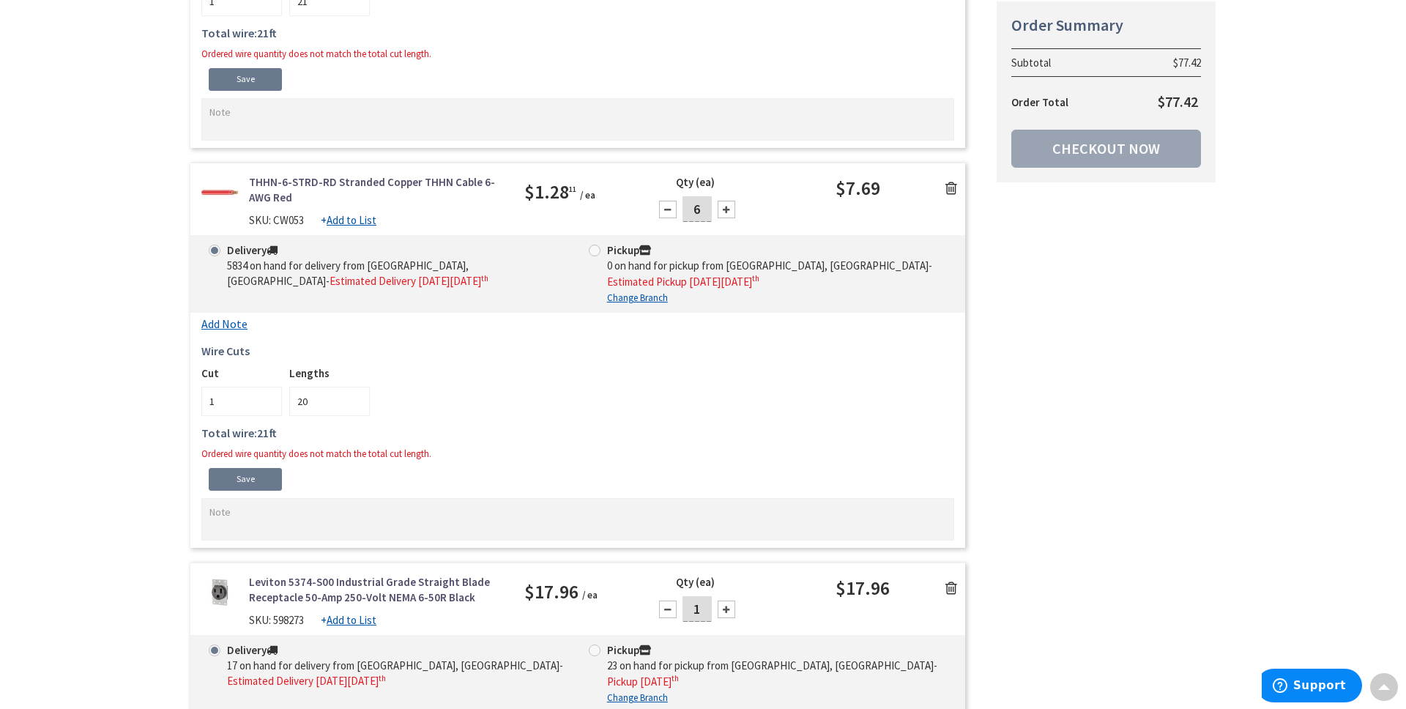
click at [356, 403] on input "20" at bounding box center [329, 401] width 81 height 29
click at [356, 403] on input "18" at bounding box center [329, 401] width 81 height 29
click at [356, 403] on input "17" at bounding box center [329, 401] width 81 height 29
click at [356, 403] on input "16" at bounding box center [329, 401] width 81 height 29
click at [356, 403] on input "15" at bounding box center [329, 401] width 81 height 29
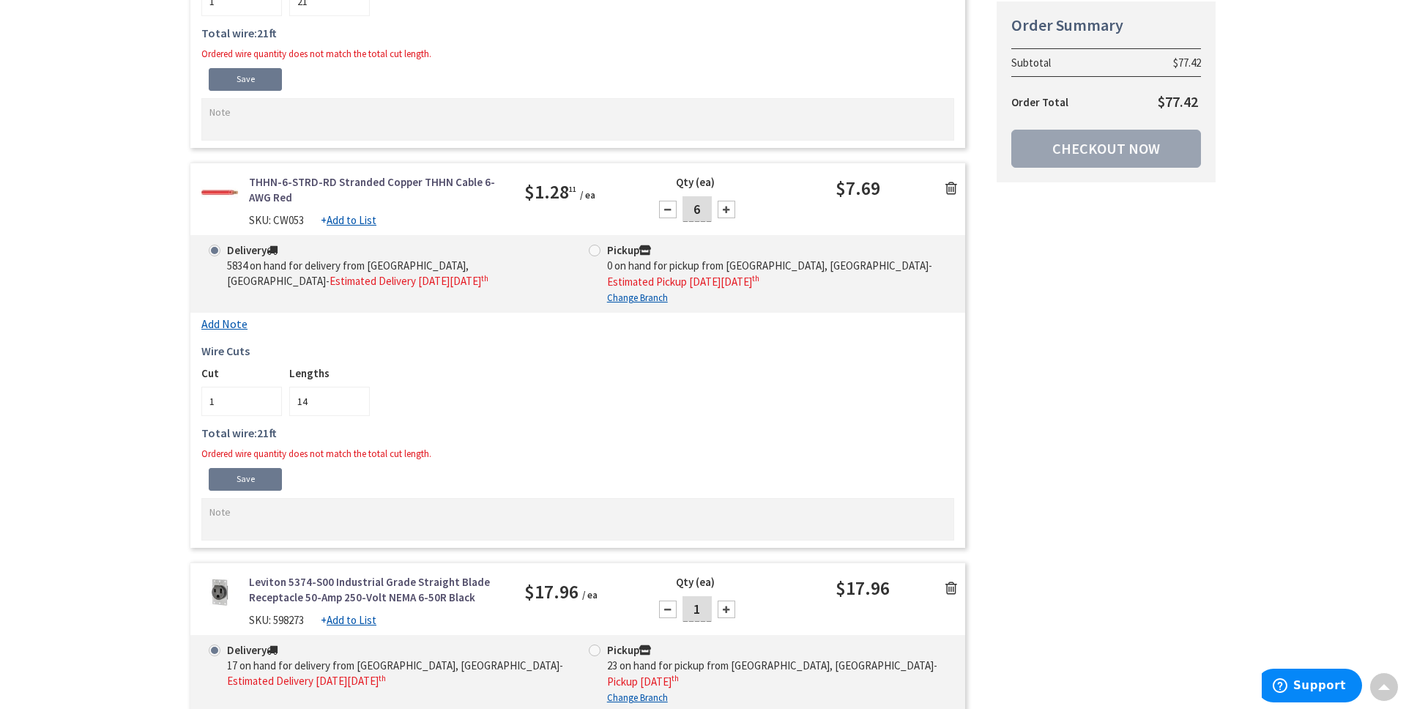
click at [356, 403] on input "14" at bounding box center [329, 401] width 81 height 29
click at [356, 403] on input "13" at bounding box center [329, 401] width 81 height 29
click at [356, 403] on input "12" at bounding box center [329, 401] width 81 height 29
click at [356, 403] on input "11" at bounding box center [329, 401] width 81 height 29
click at [356, 403] on input "10" at bounding box center [329, 401] width 81 height 29
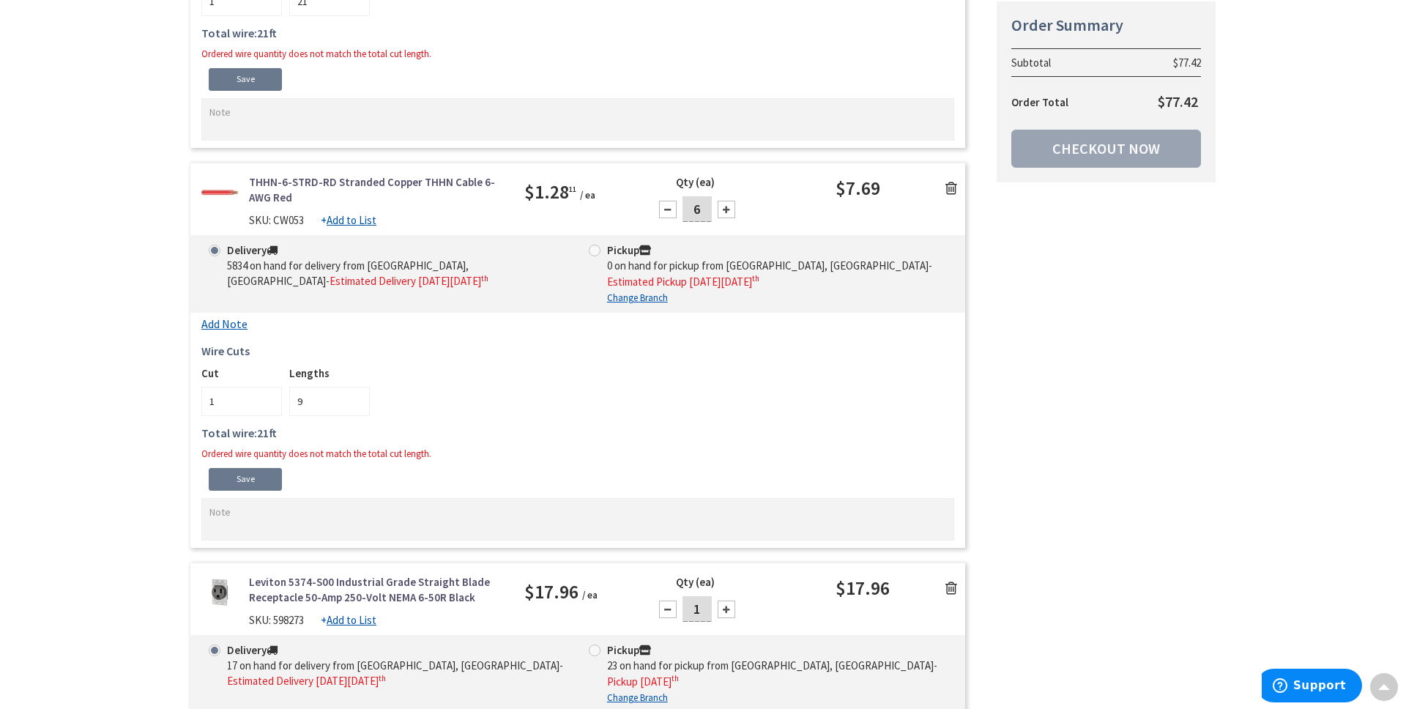
click at [356, 403] on input "9" at bounding box center [329, 401] width 81 height 29
click at [356, 403] on input "8" at bounding box center [329, 401] width 81 height 29
click at [356, 403] on input "7" at bounding box center [329, 401] width 81 height 29
type input "6"
click at [356, 403] on input "6" at bounding box center [329, 401] width 81 height 29
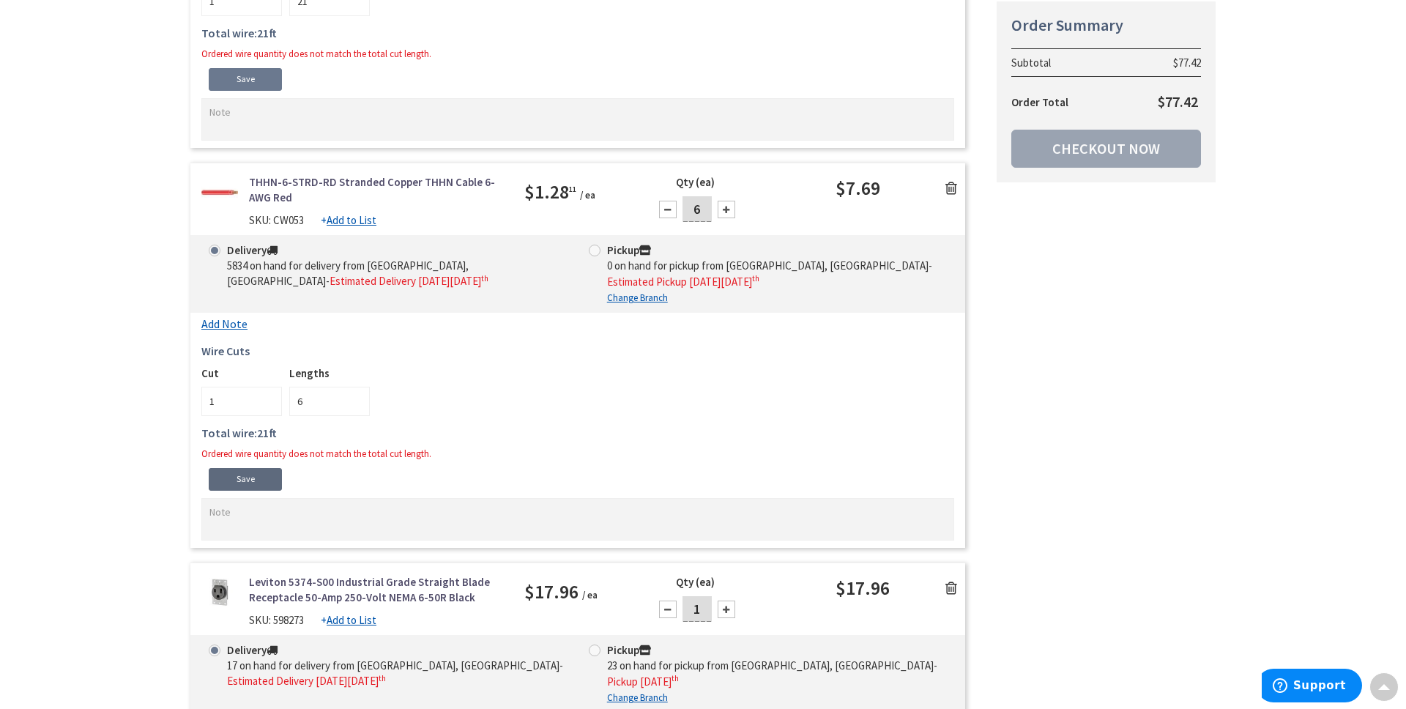
click at [267, 476] on link "Save" at bounding box center [245, 479] width 73 height 22
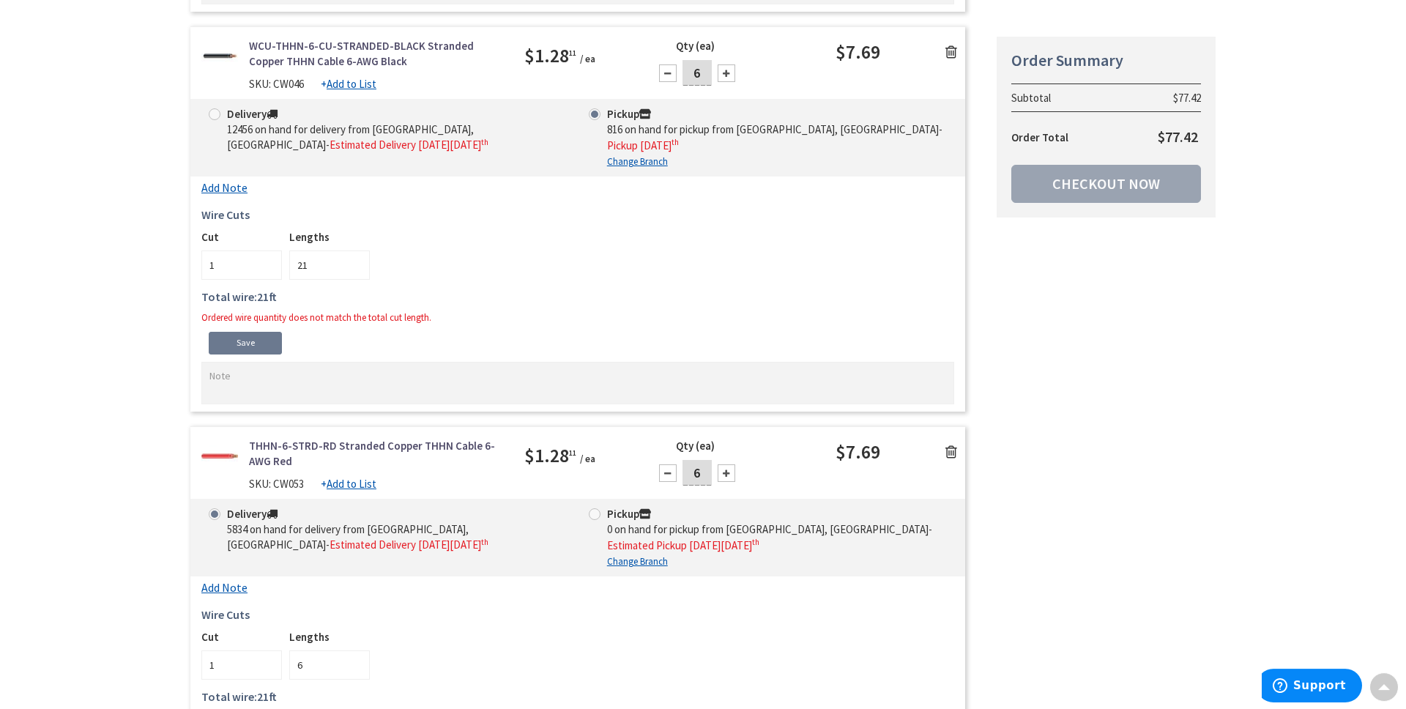
scroll to position [692, 0]
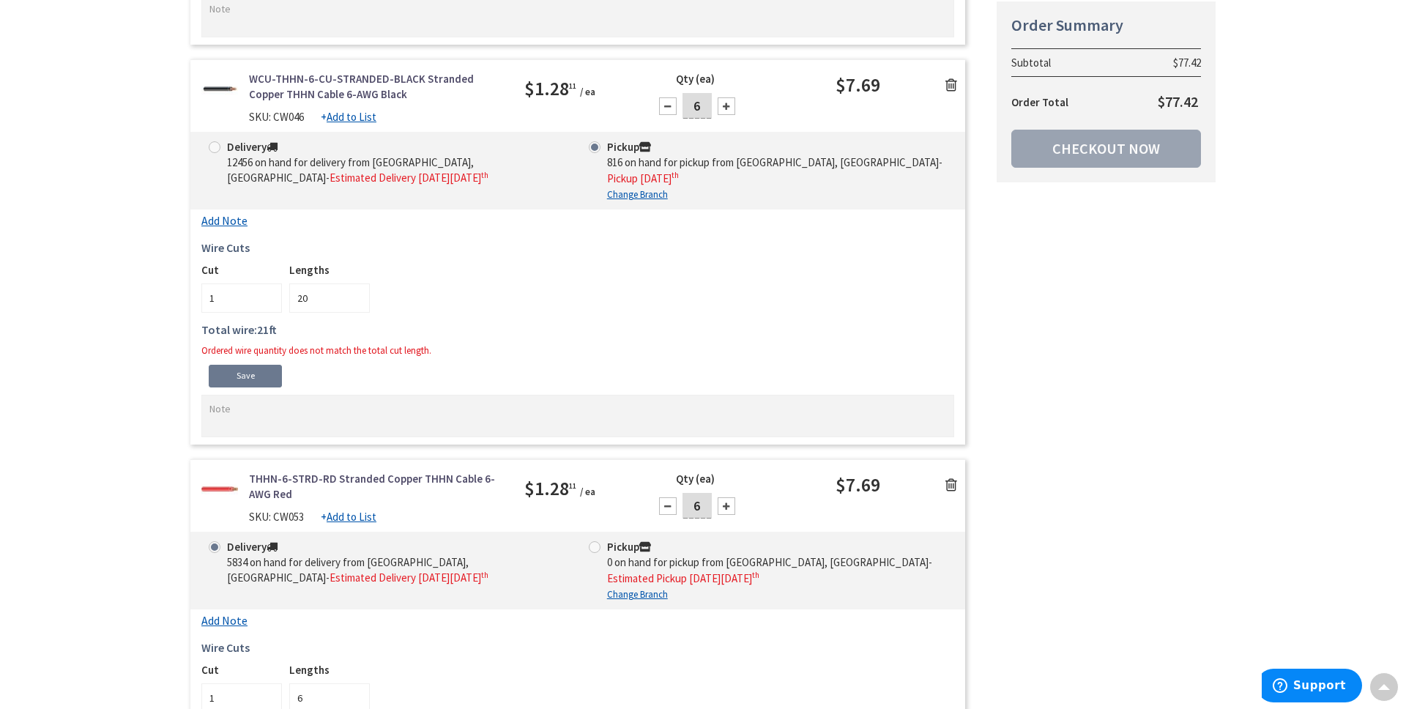
click at [354, 299] on input "20" at bounding box center [329, 297] width 81 height 29
click at [354, 299] on input "19" at bounding box center [329, 297] width 81 height 29
click at [354, 299] on input "18" at bounding box center [329, 297] width 81 height 29
click at [354, 299] on input "17" at bounding box center [329, 297] width 81 height 29
click at [354, 299] on input "16" at bounding box center [329, 297] width 81 height 29
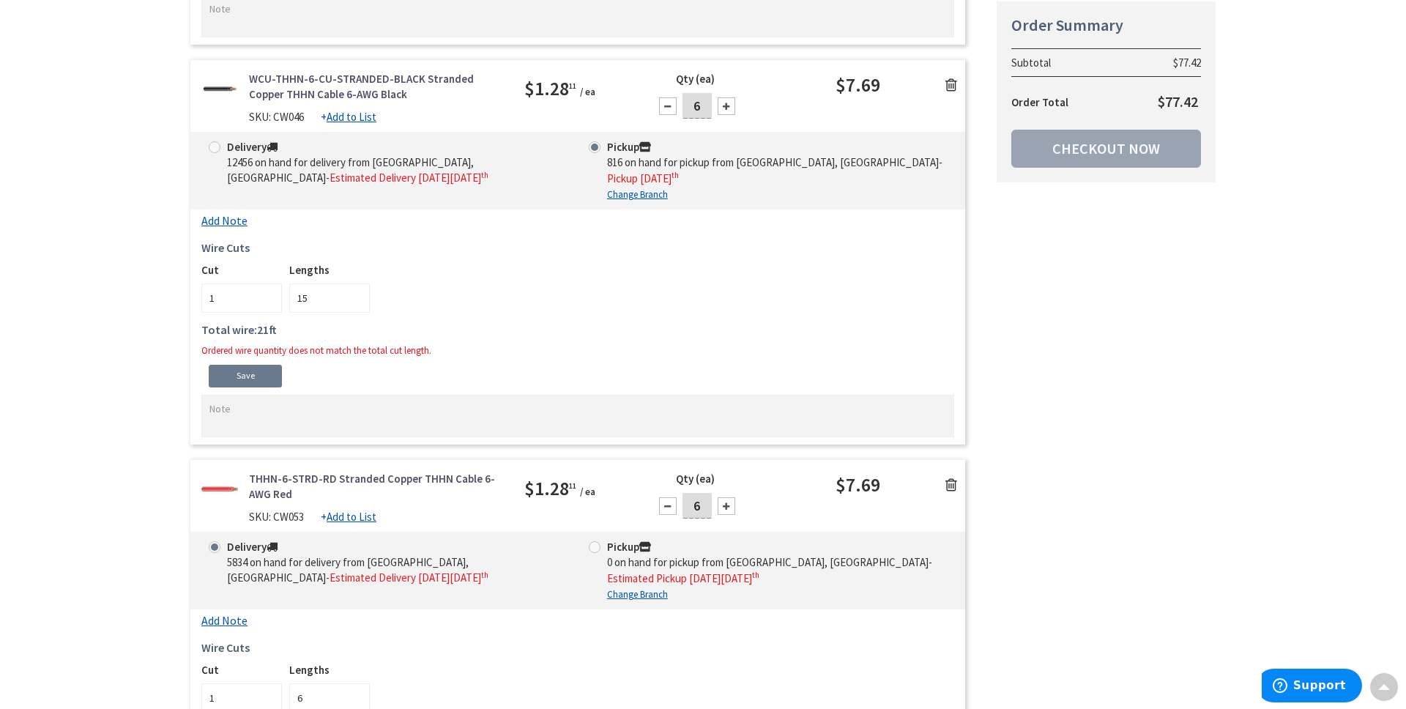
click at [354, 299] on input "15" at bounding box center [329, 297] width 81 height 29
click at [354, 299] on input "14" at bounding box center [329, 297] width 81 height 29
click at [354, 299] on input "13" at bounding box center [329, 297] width 81 height 29
click at [354, 299] on input "12" at bounding box center [329, 297] width 81 height 29
click at [354, 299] on input "11" at bounding box center [329, 297] width 81 height 29
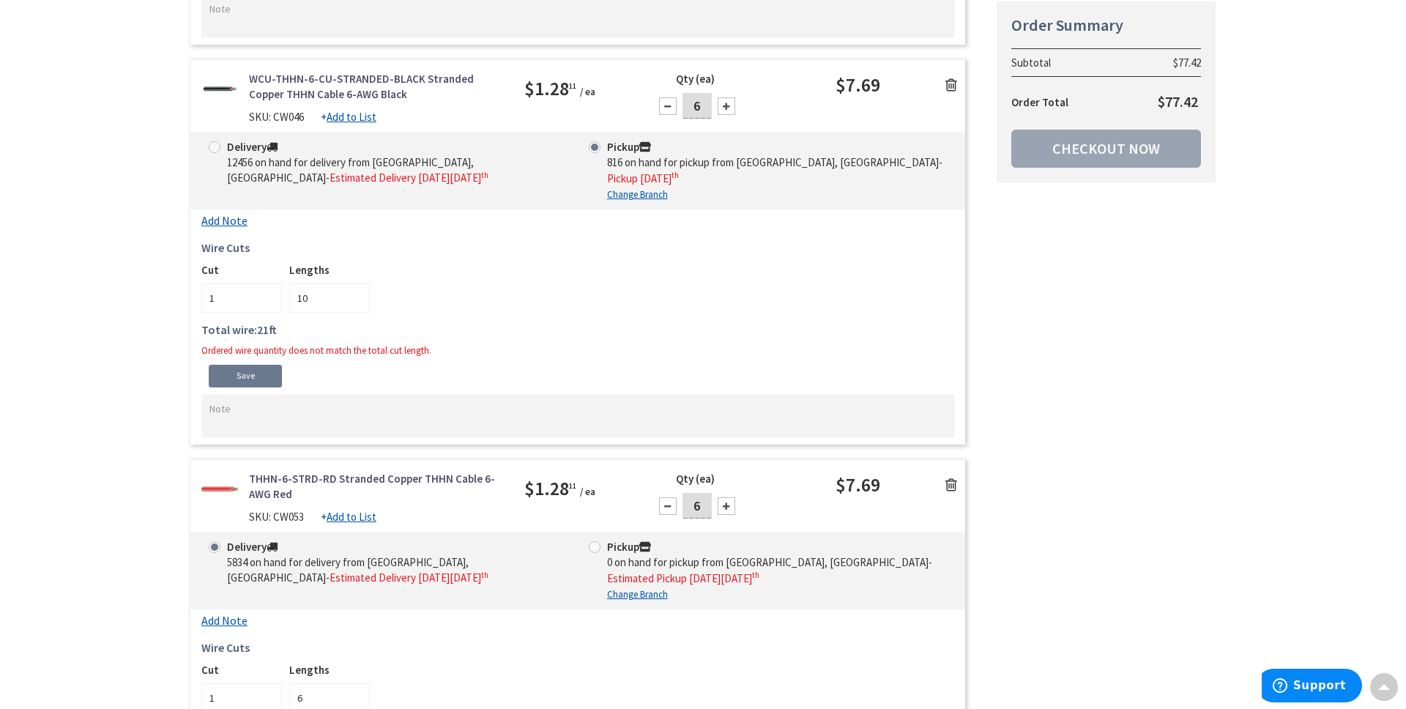
click at [354, 299] on input "10" at bounding box center [329, 297] width 81 height 29
click at [354, 299] on input "9" at bounding box center [329, 297] width 81 height 29
click at [354, 299] on input "8" at bounding box center [329, 297] width 81 height 29
click at [354, 299] on input "7" at bounding box center [329, 297] width 81 height 29
click at [354, 299] on input "6" at bounding box center [329, 297] width 81 height 29
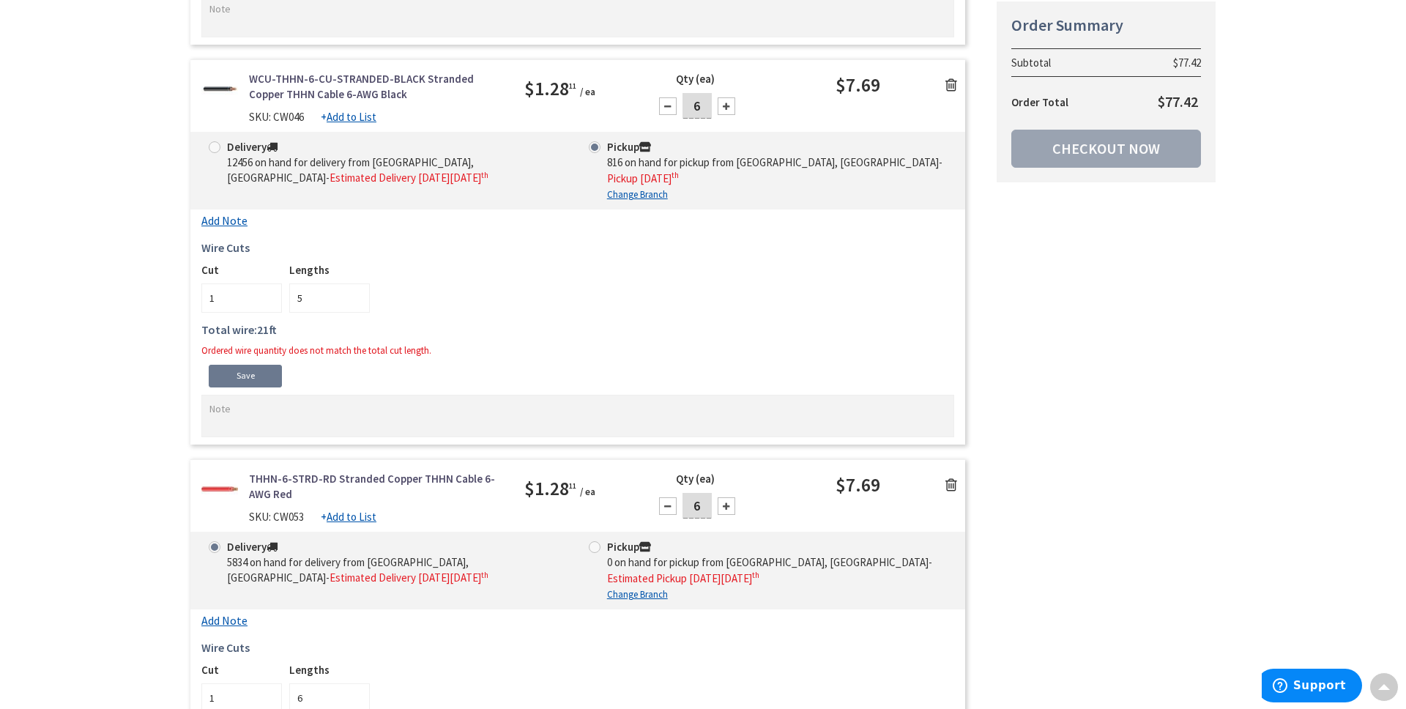
click at [354, 299] on input "5" at bounding box center [329, 297] width 81 height 29
type input "6"
click at [353, 290] on input "6" at bounding box center [329, 297] width 81 height 29
click at [236, 375] on link "Save" at bounding box center [245, 376] width 73 height 22
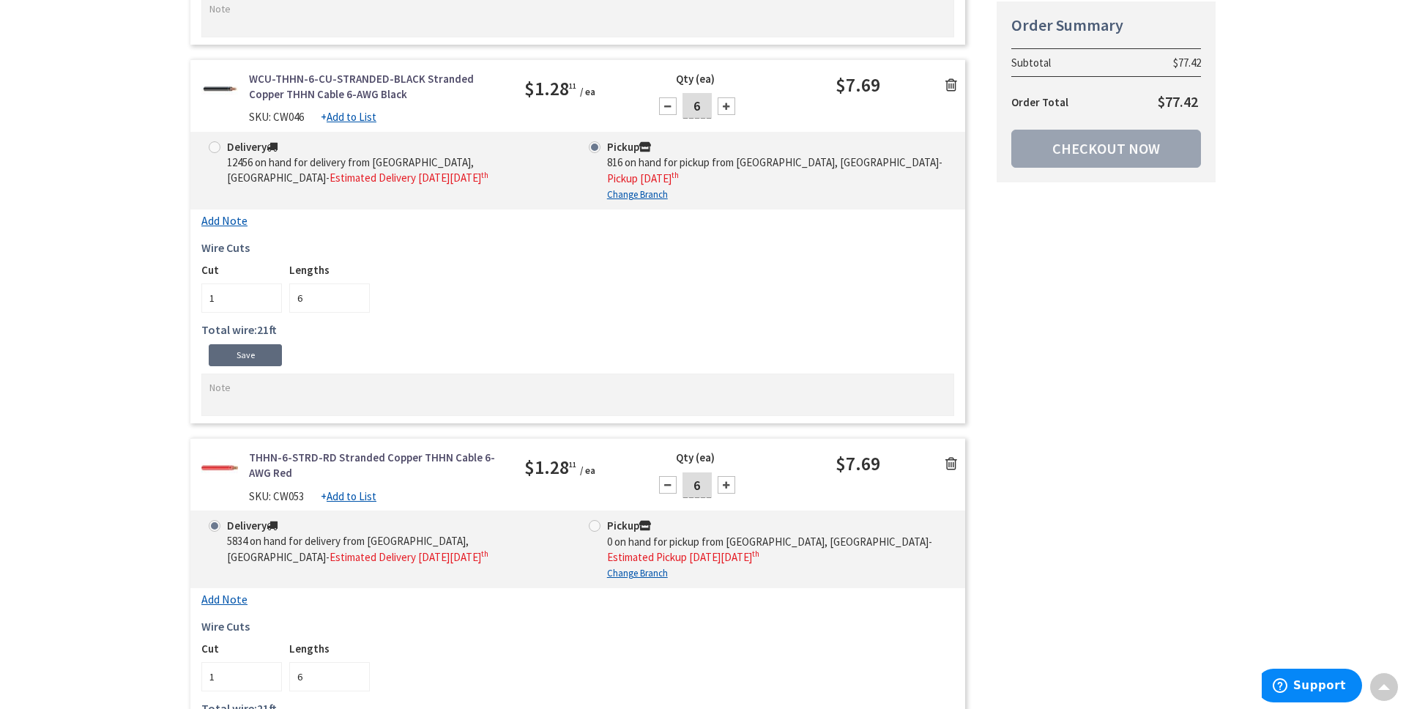
click at [231, 351] on link "Save" at bounding box center [245, 355] width 73 height 22
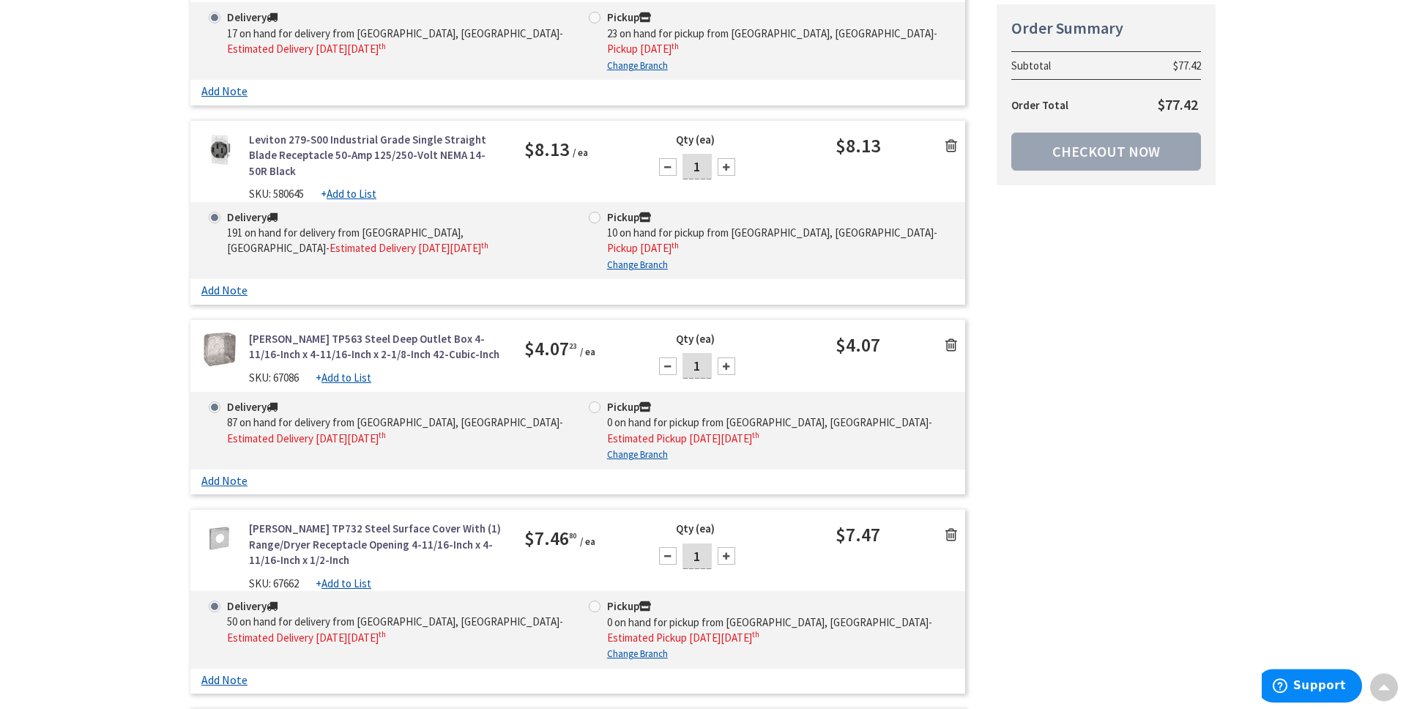
scroll to position [1581, 0]
